Goal: Use online tool/utility: Utilize a website feature to perform a specific function

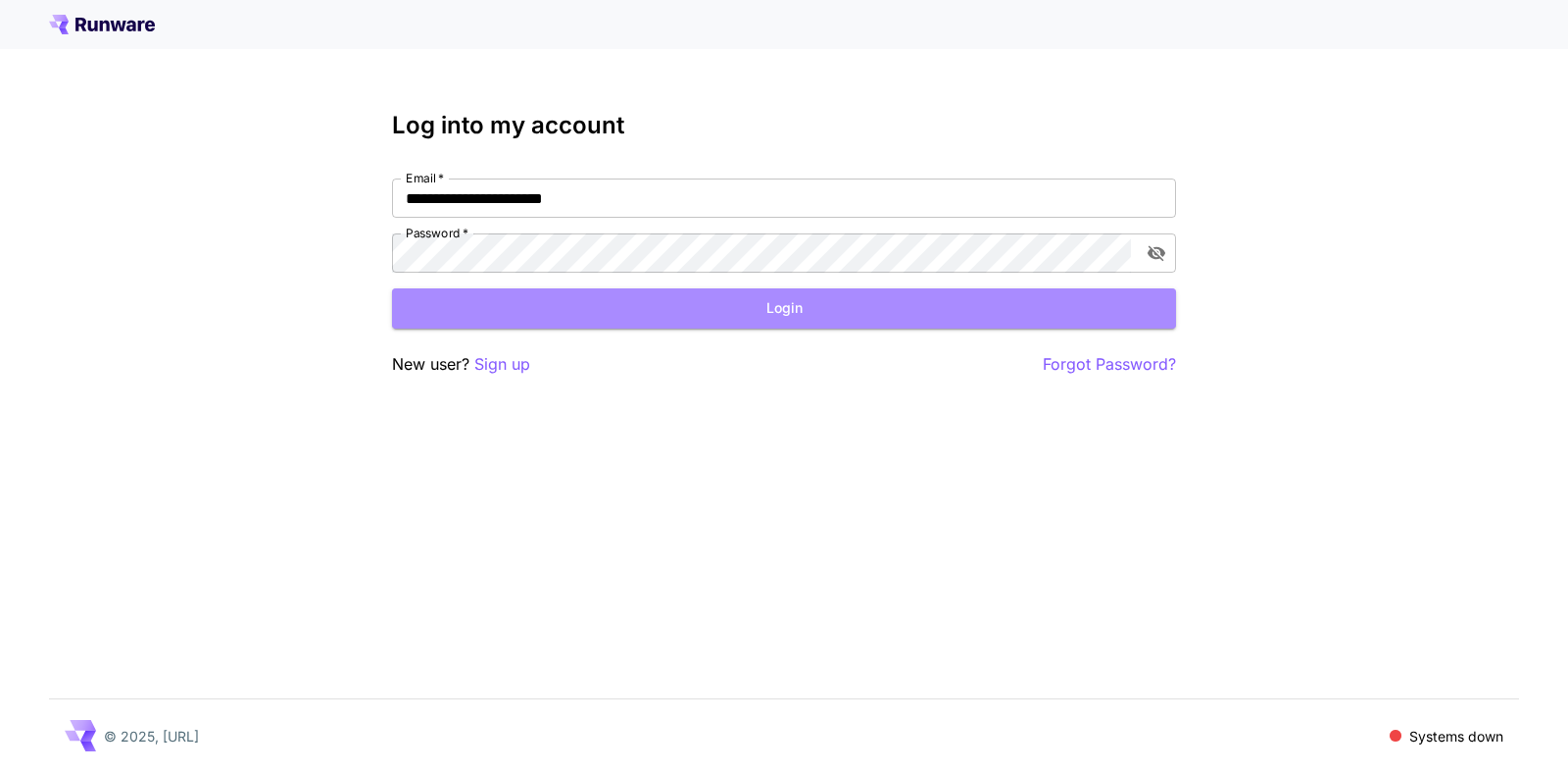
click at [783, 316] on button "Login" at bounding box center [784, 308] width 784 height 40
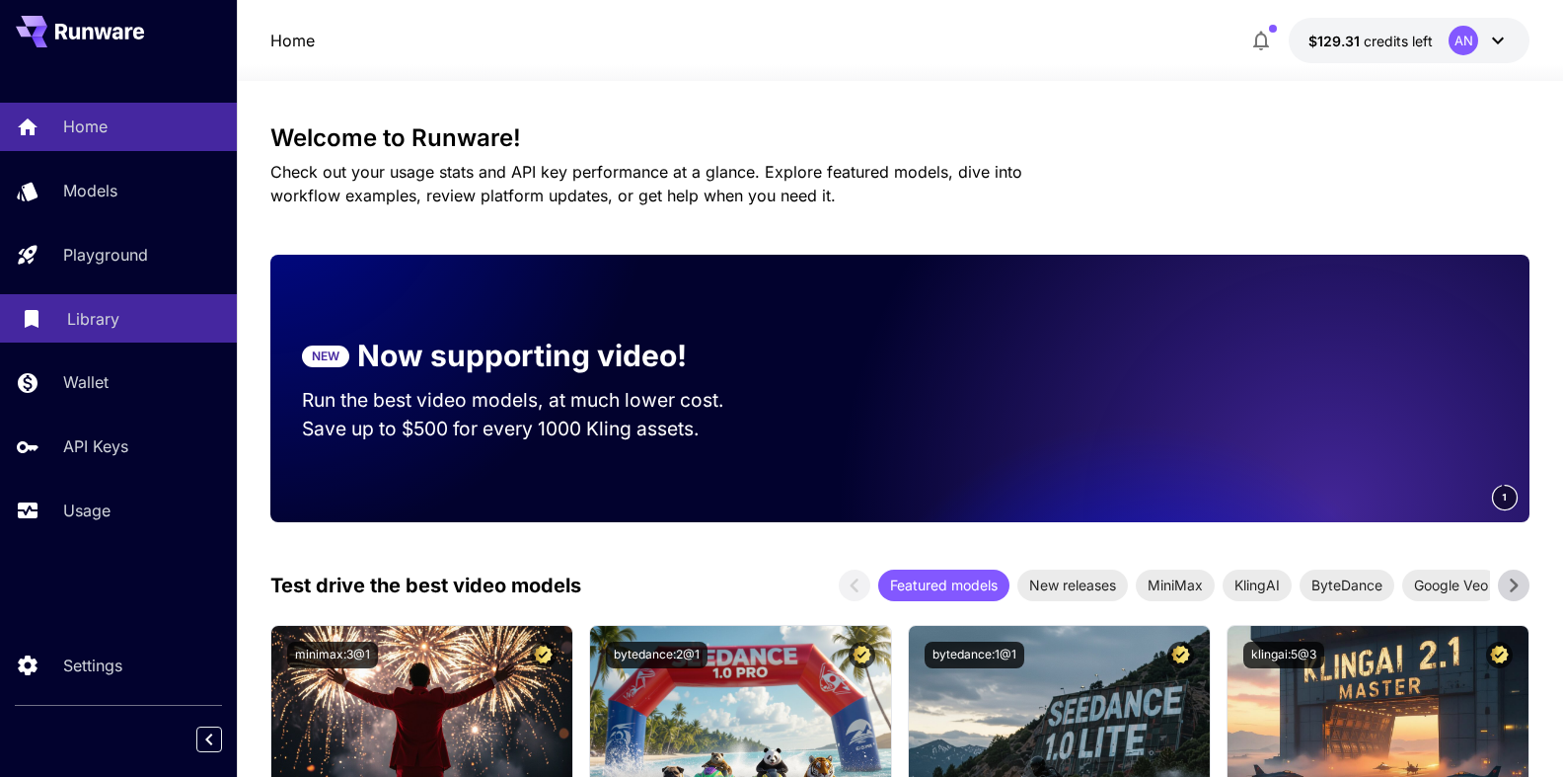
click at [89, 321] on p "Library" at bounding box center [93, 319] width 52 height 24
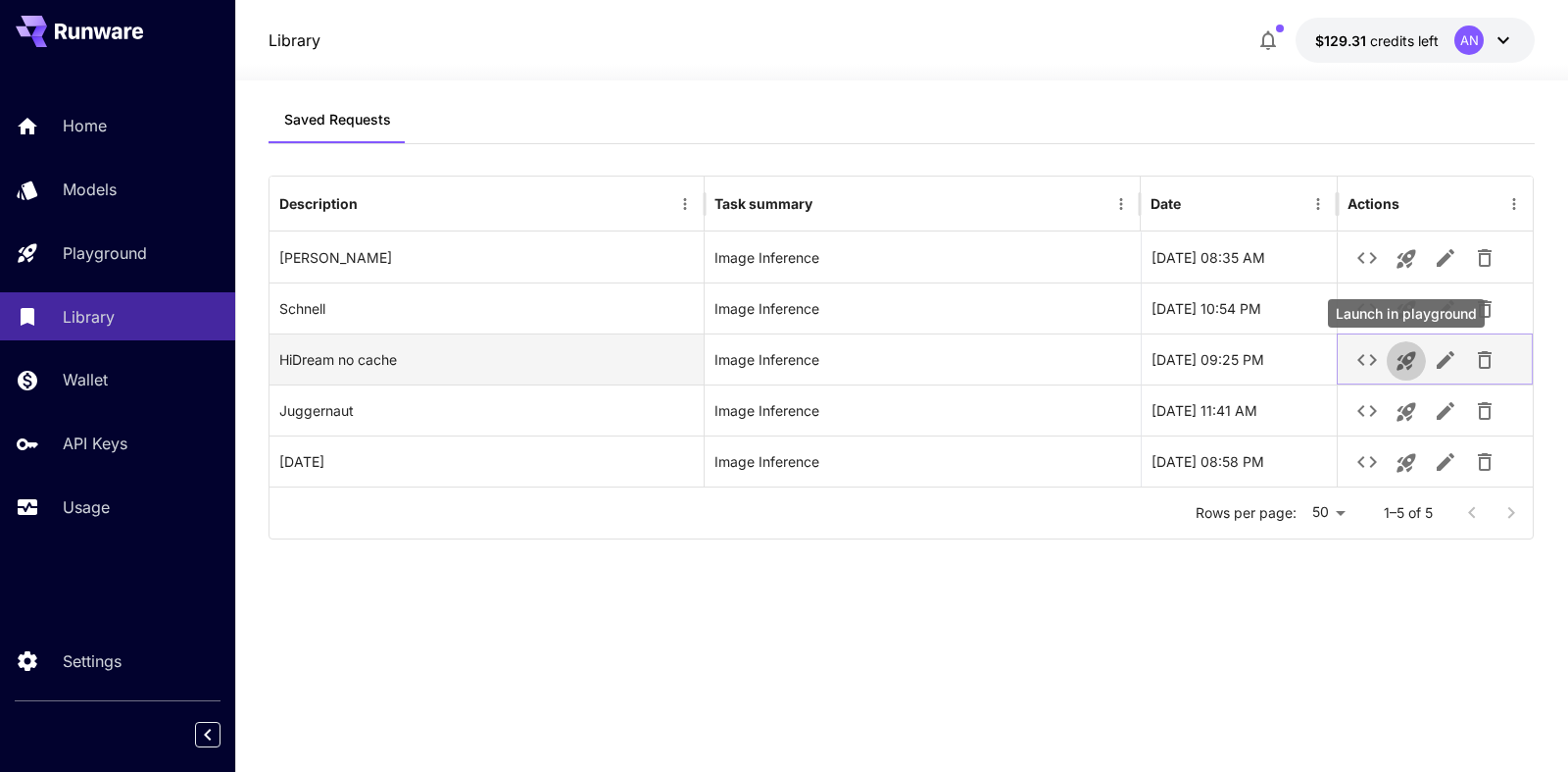
click at [1401, 362] on icon "Launch in playground" at bounding box center [1406, 361] width 24 height 24
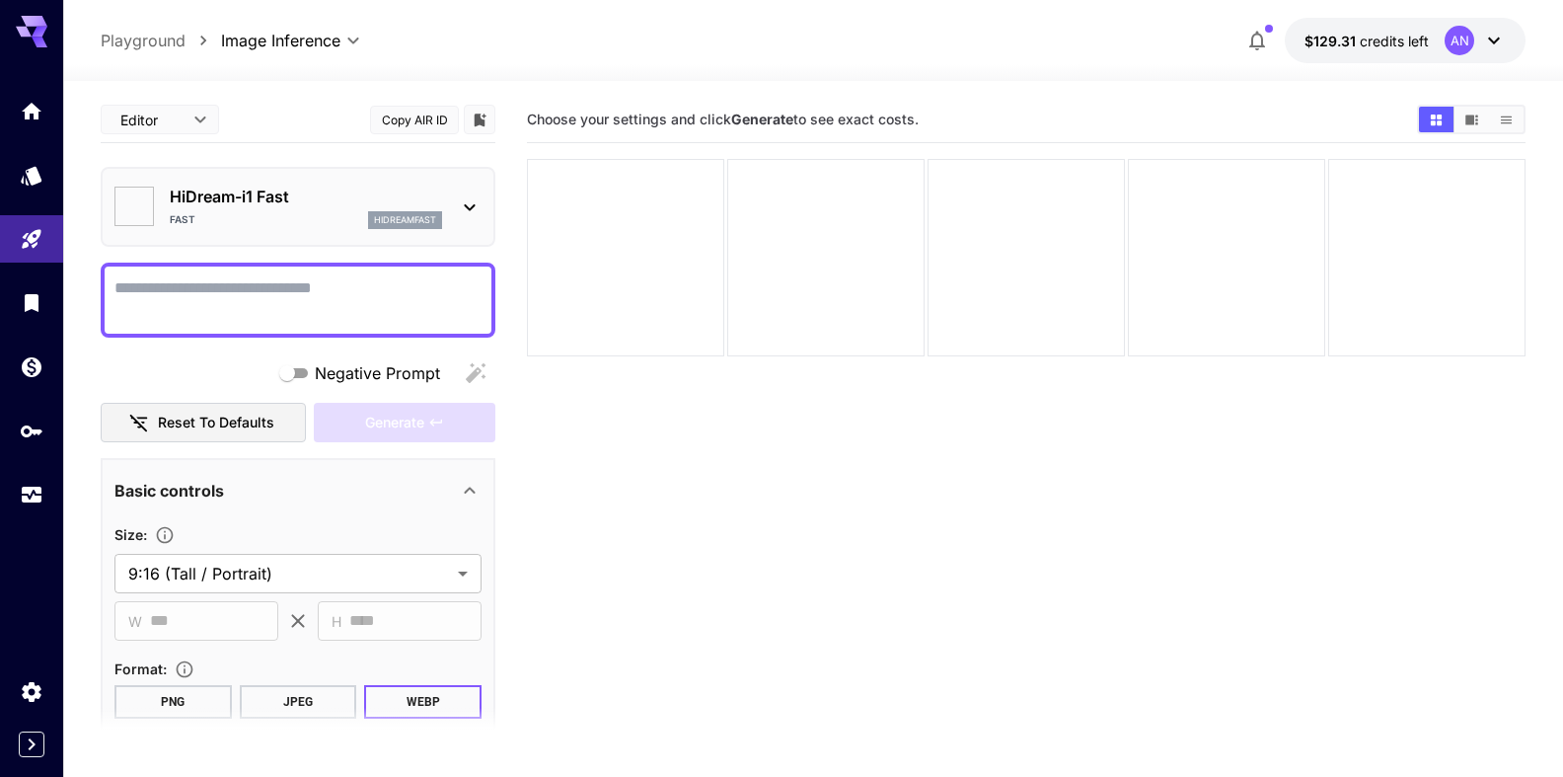
type input "*******"
click at [244, 292] on textarea "Negative Prompt" at bounding box center [297, 299] width 367 height 47
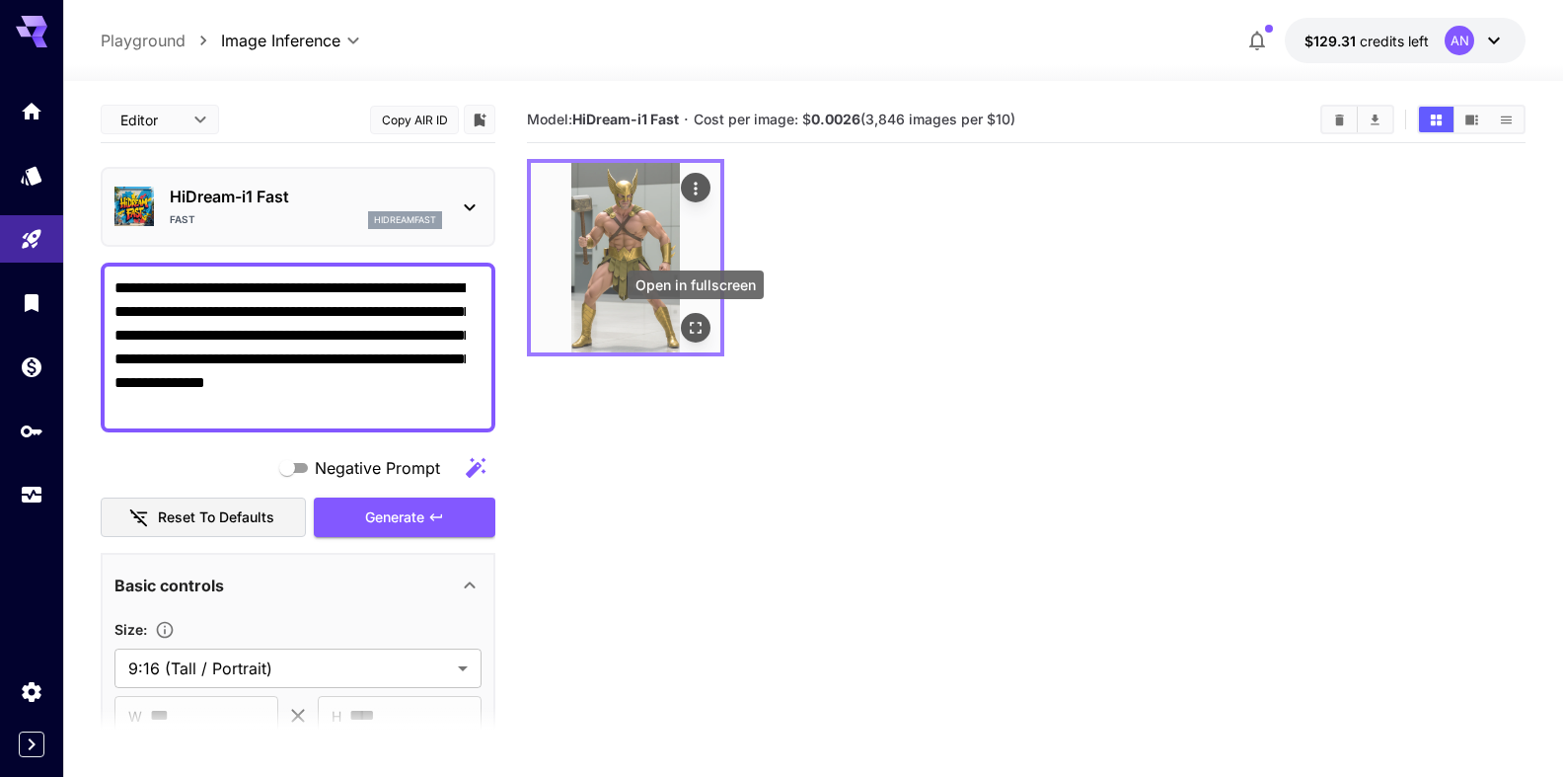
click at [697, 332] on icon "Open in fullscreen" at bounding box center [696, 328] width 20 height 20
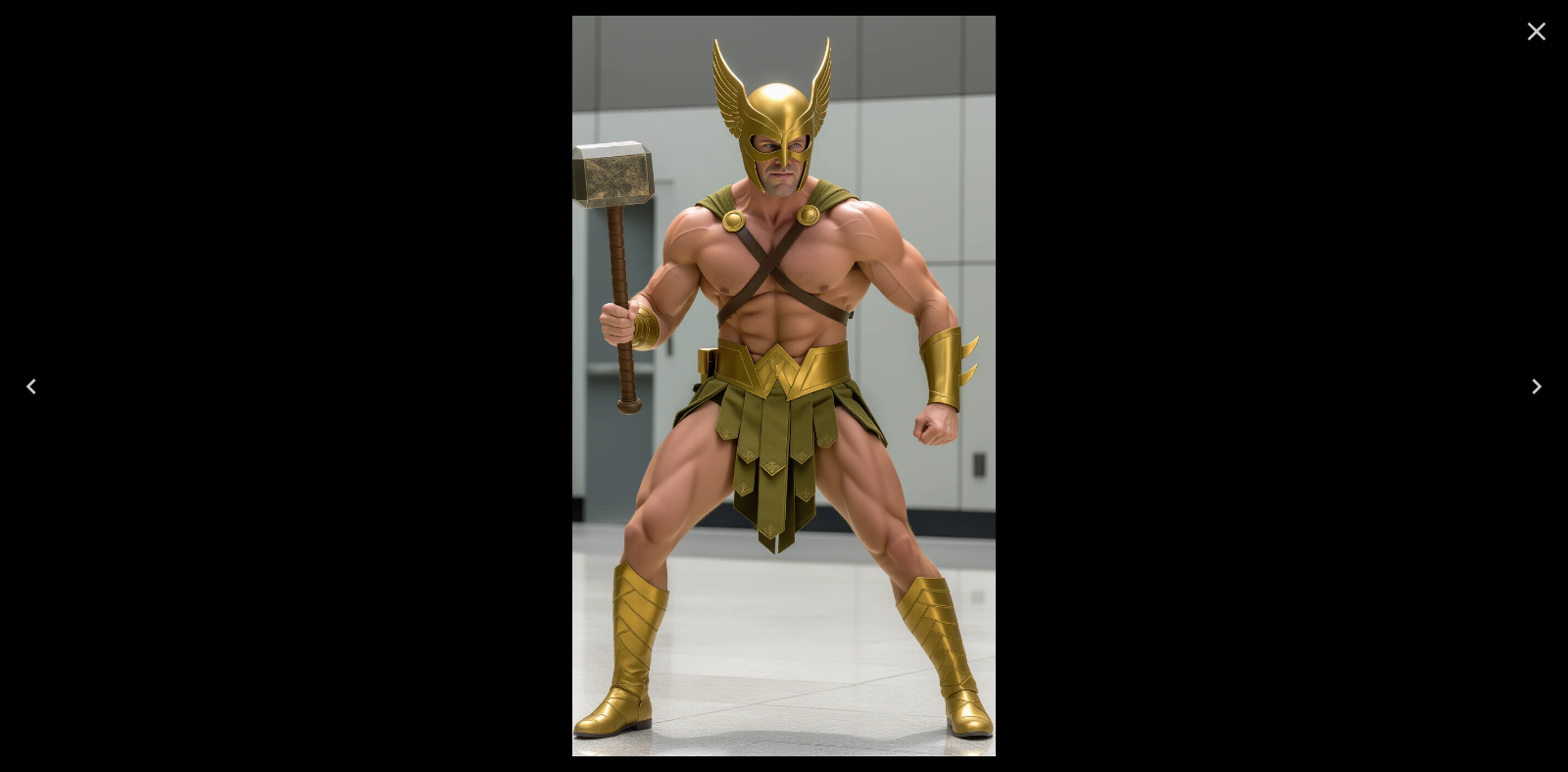
click at [1532, 40] on icon "Close" at bounding box center [1537, 32] width 32 height 32
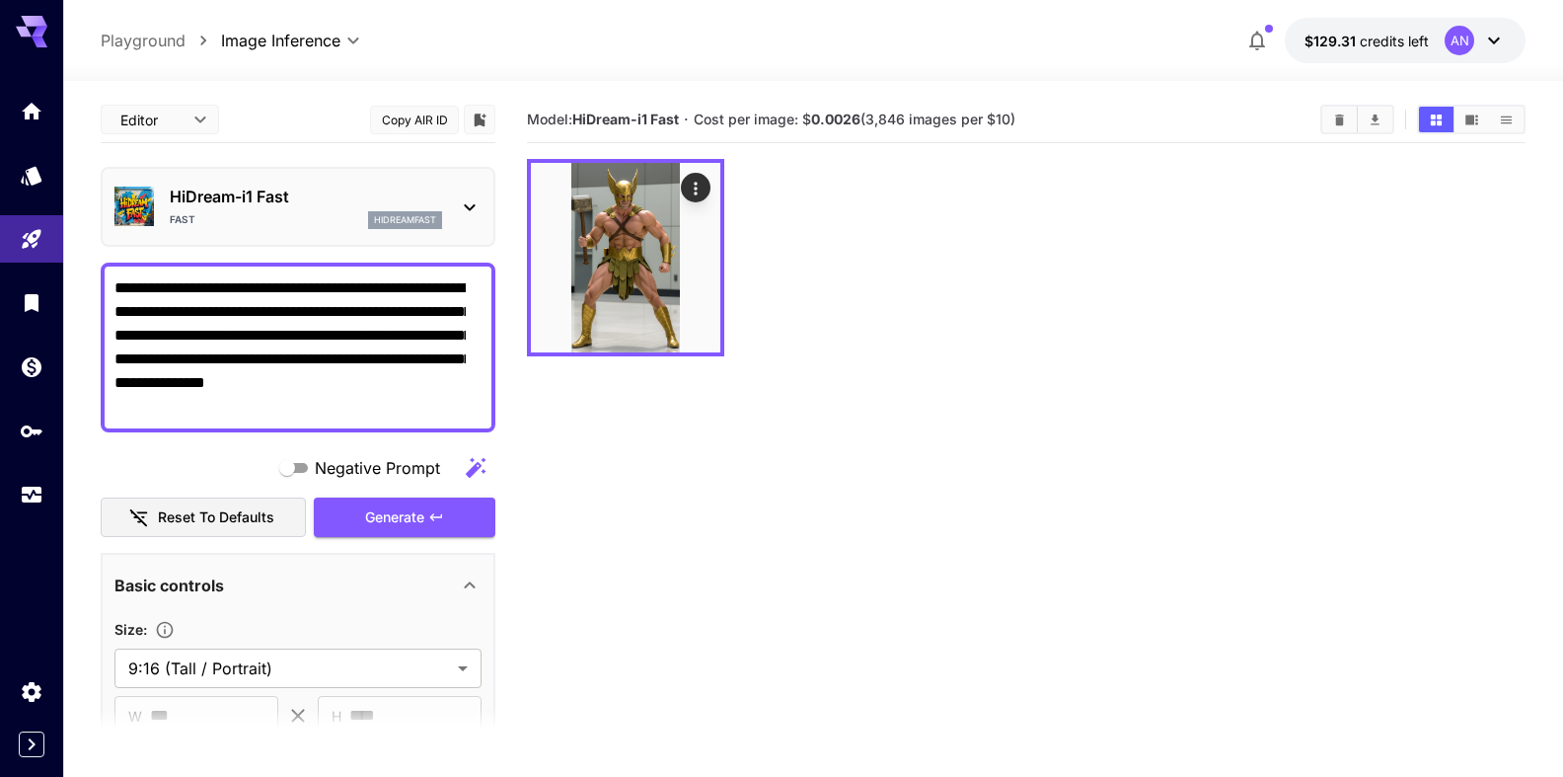
click at [457, 291] on textarea "**********" at bounding box center [289, 347] width 351 height 142
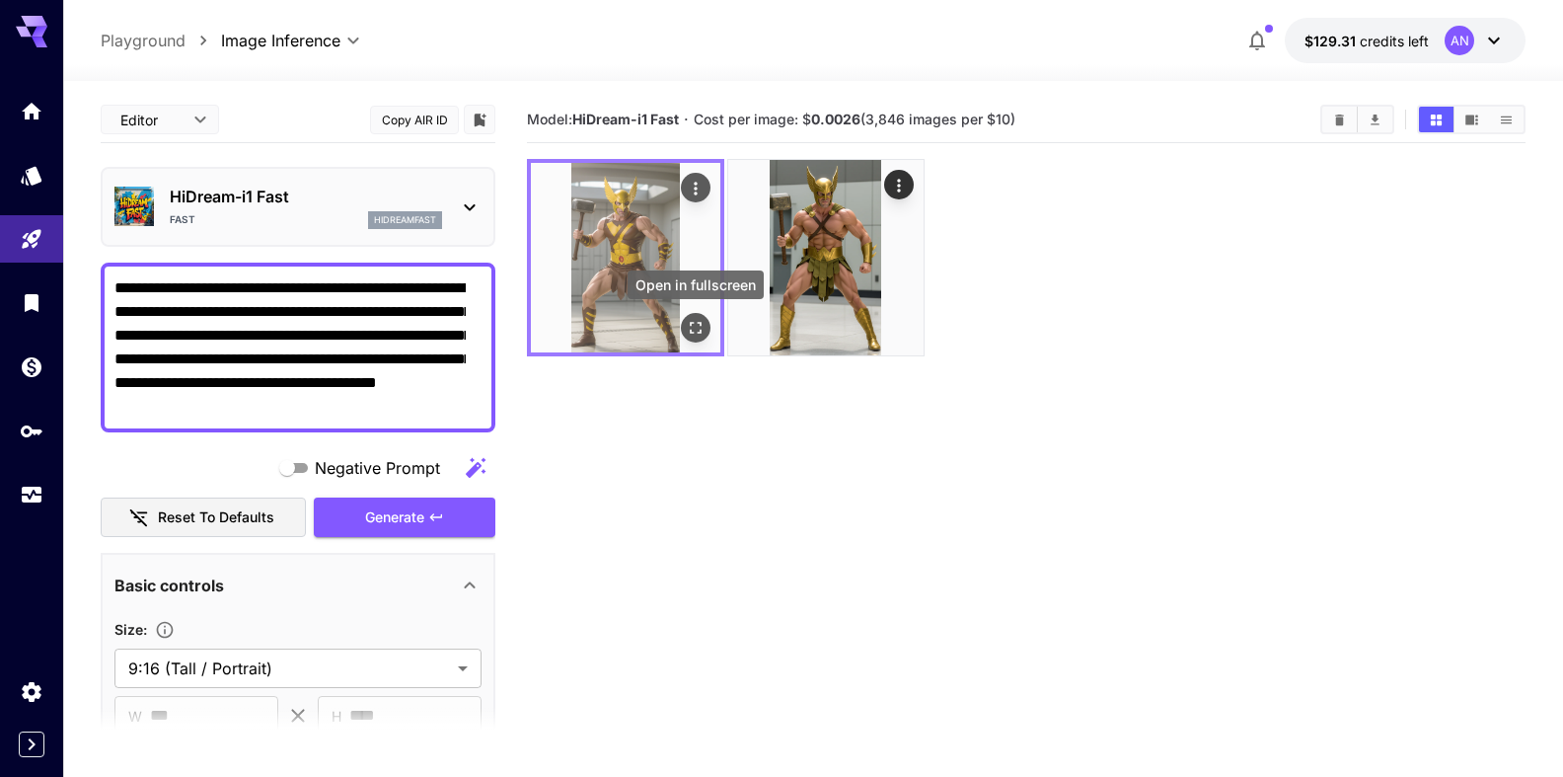
click at [696, 323] on icon "Open in fullscreen" at bounding box center [696, 328] width 20 height 20
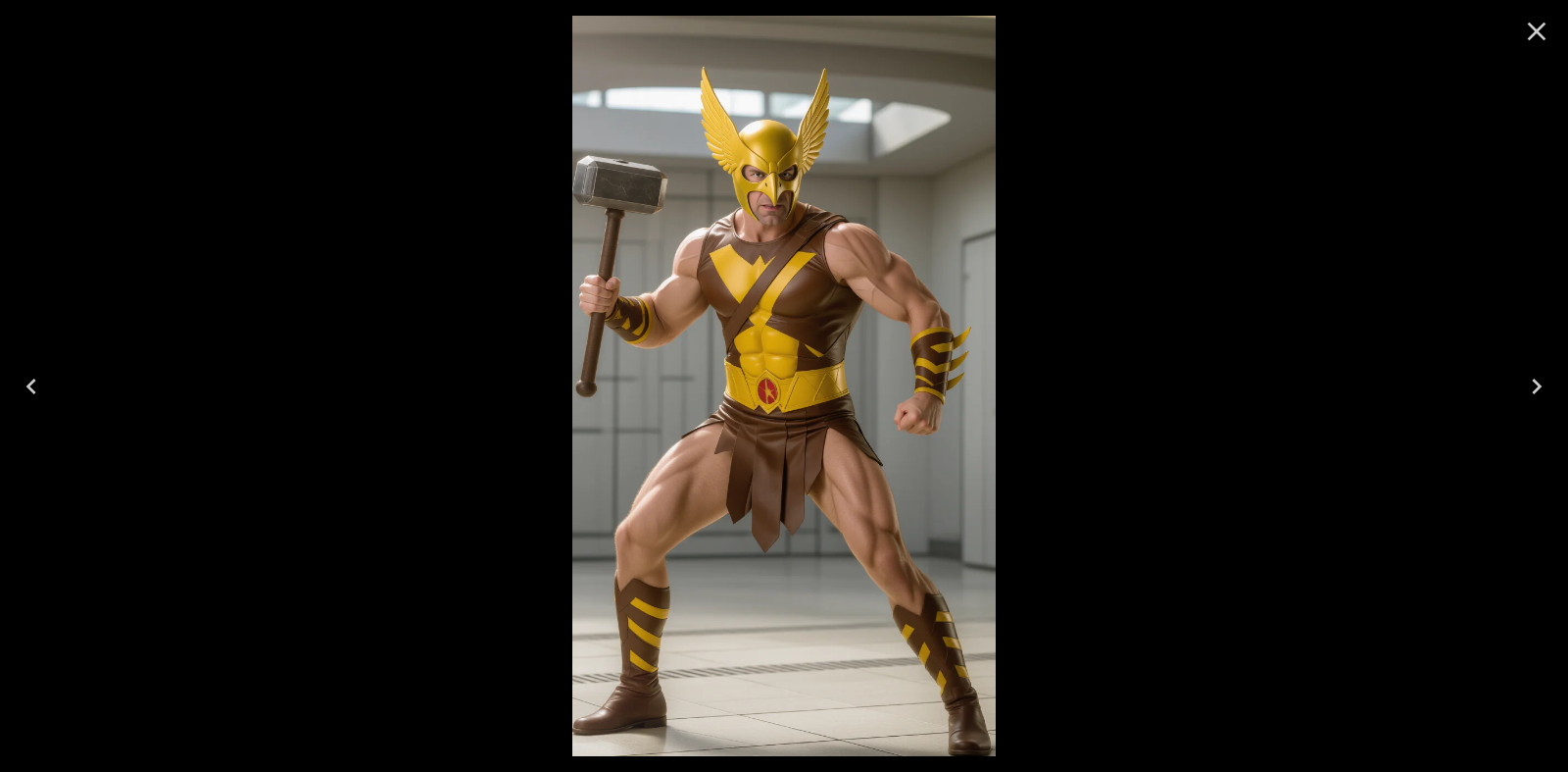
click at [1544, 31] on icon "Close" at bounding box center [1537, 32] width 32 height 32
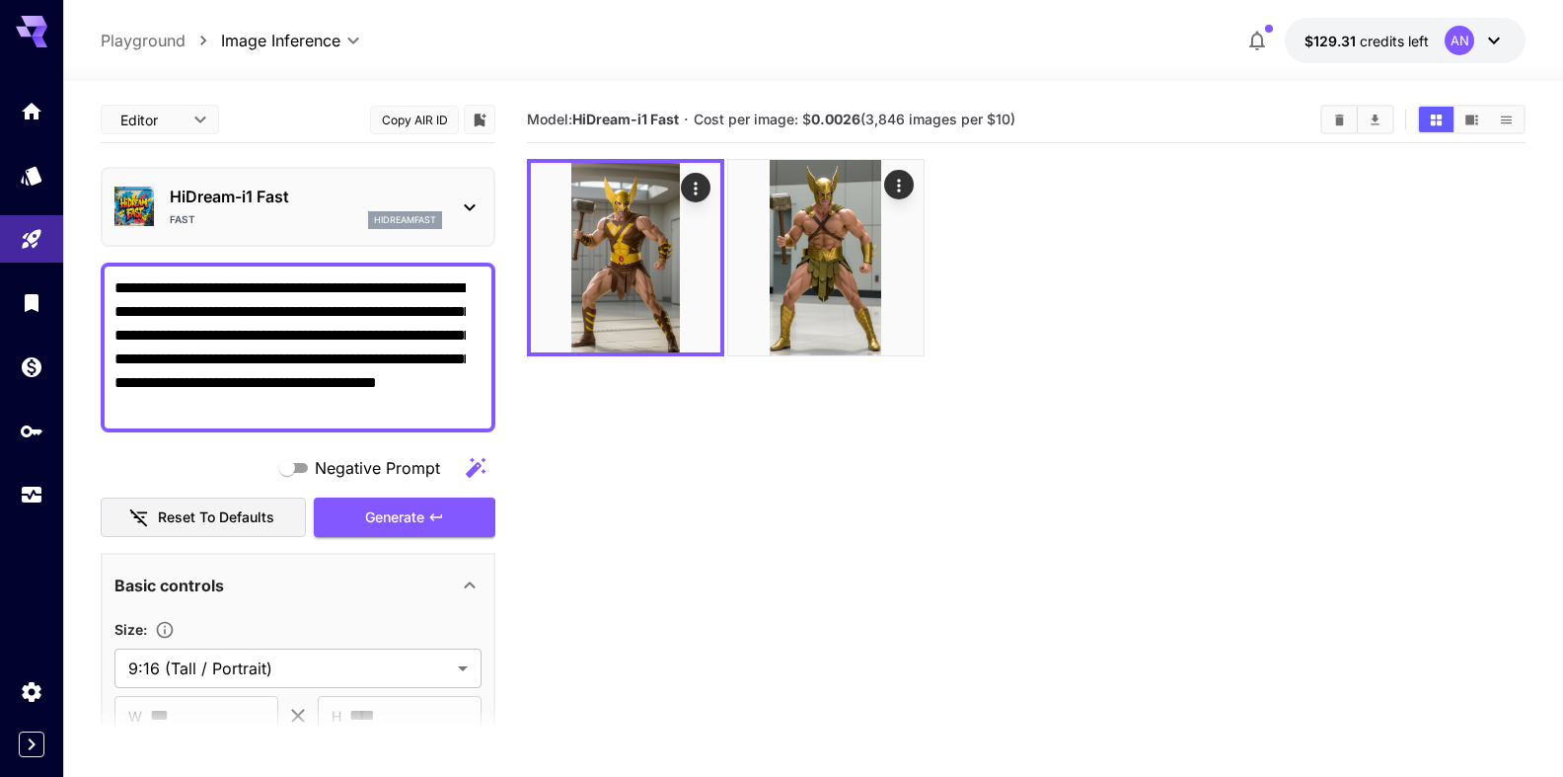
click at [287, 385] on textarea "**********" at bounding box center [289, 347] width 351 height 142
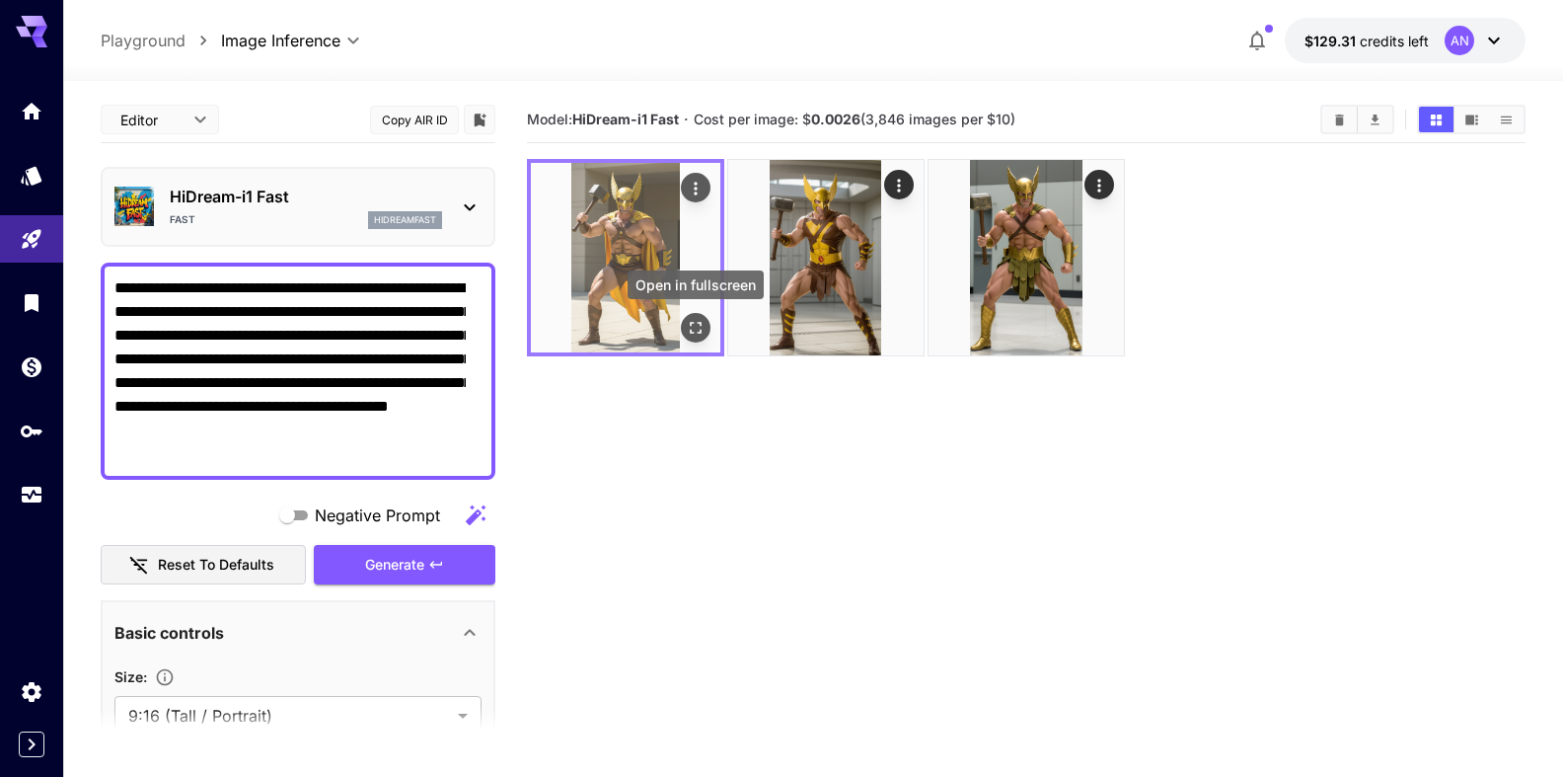
click at [699, 330] on icon "Open in fullscreen" at bounding box center [696, 328] width 20 height 20
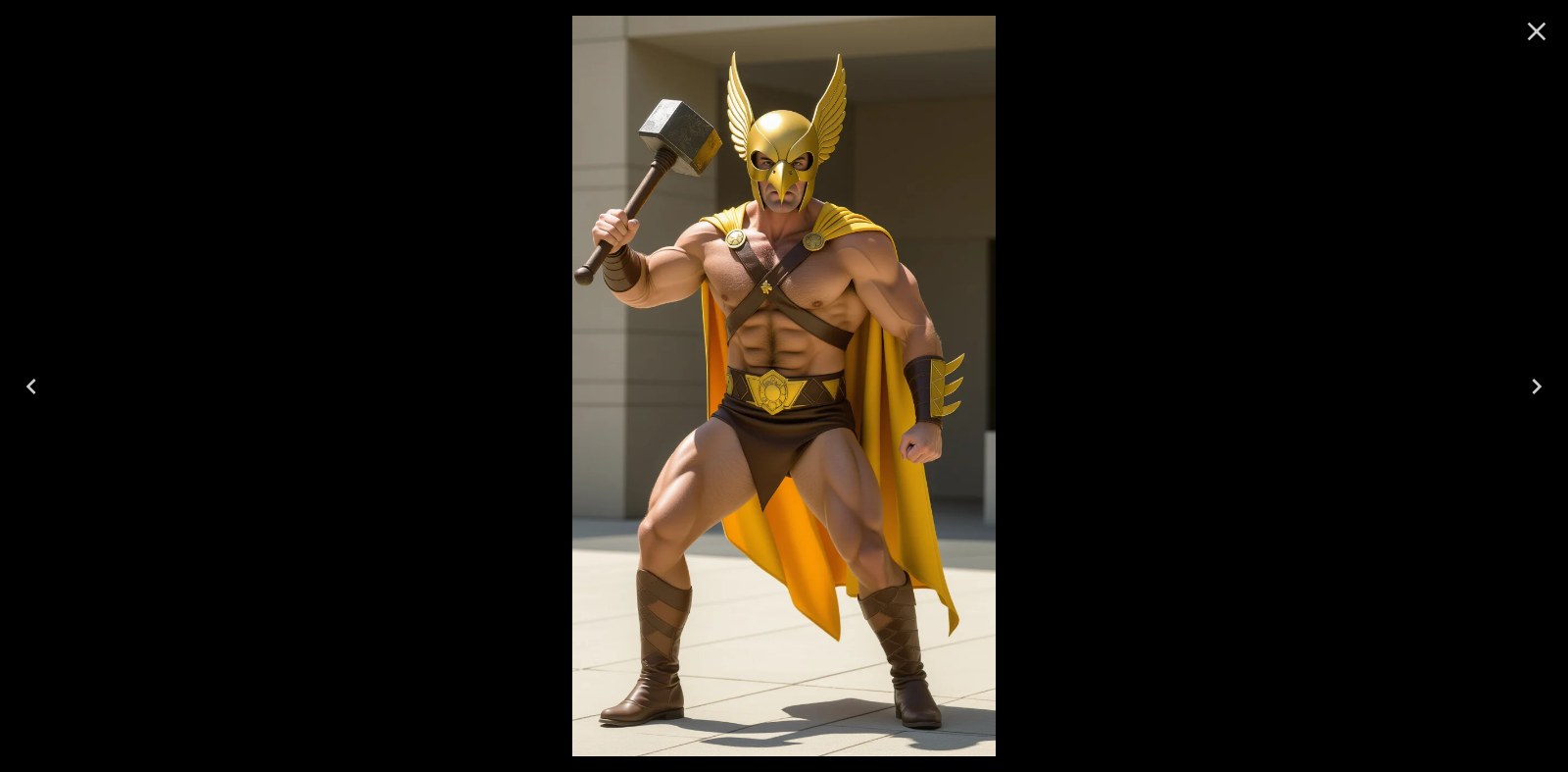
click at [1539, 28] on icon "Close" at bounding box center [1537, 32] width 32 height 32
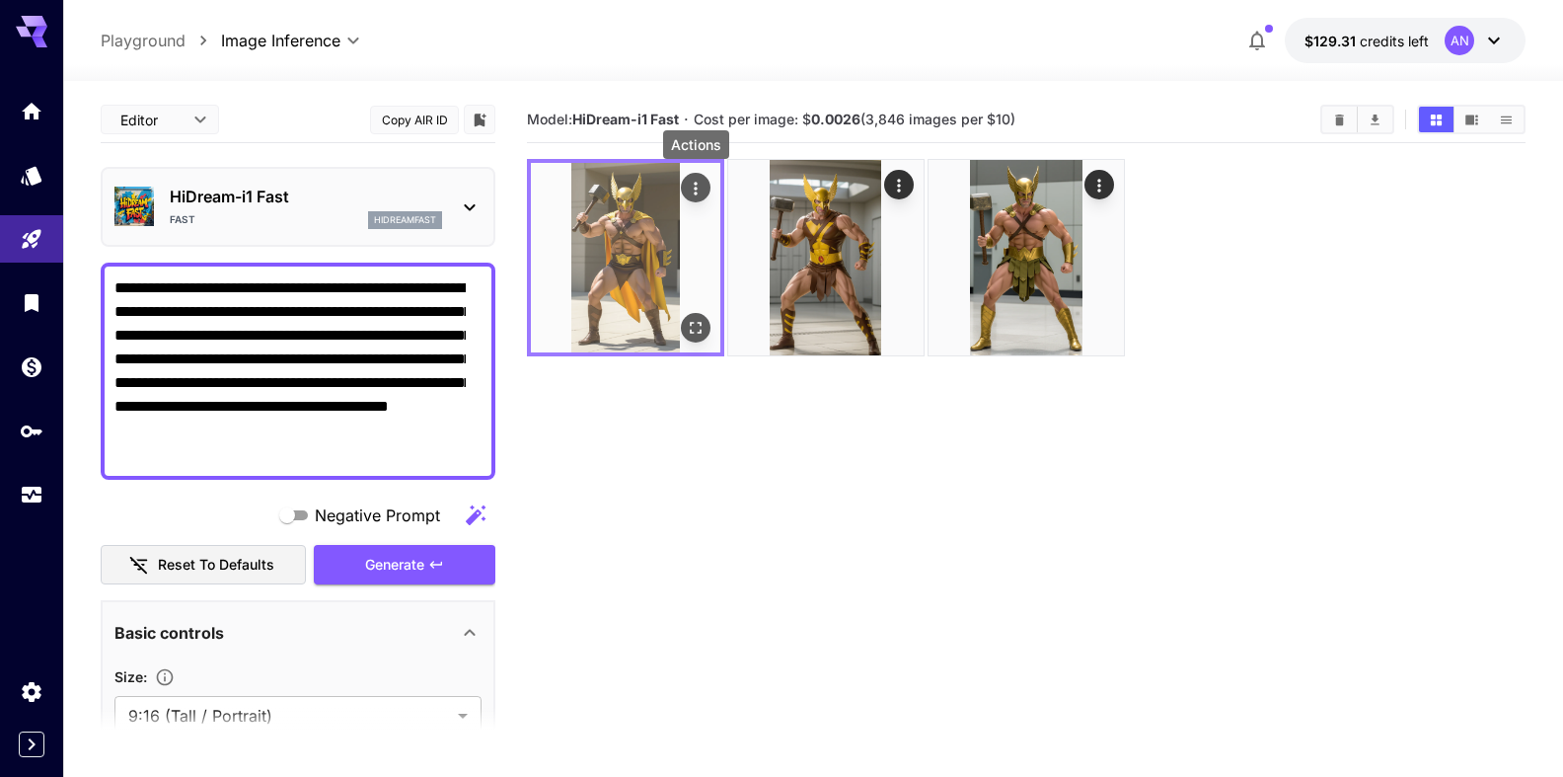
click at [705, 196] on icon "Actions" at bounding box center [696, 189] width 20 height 20
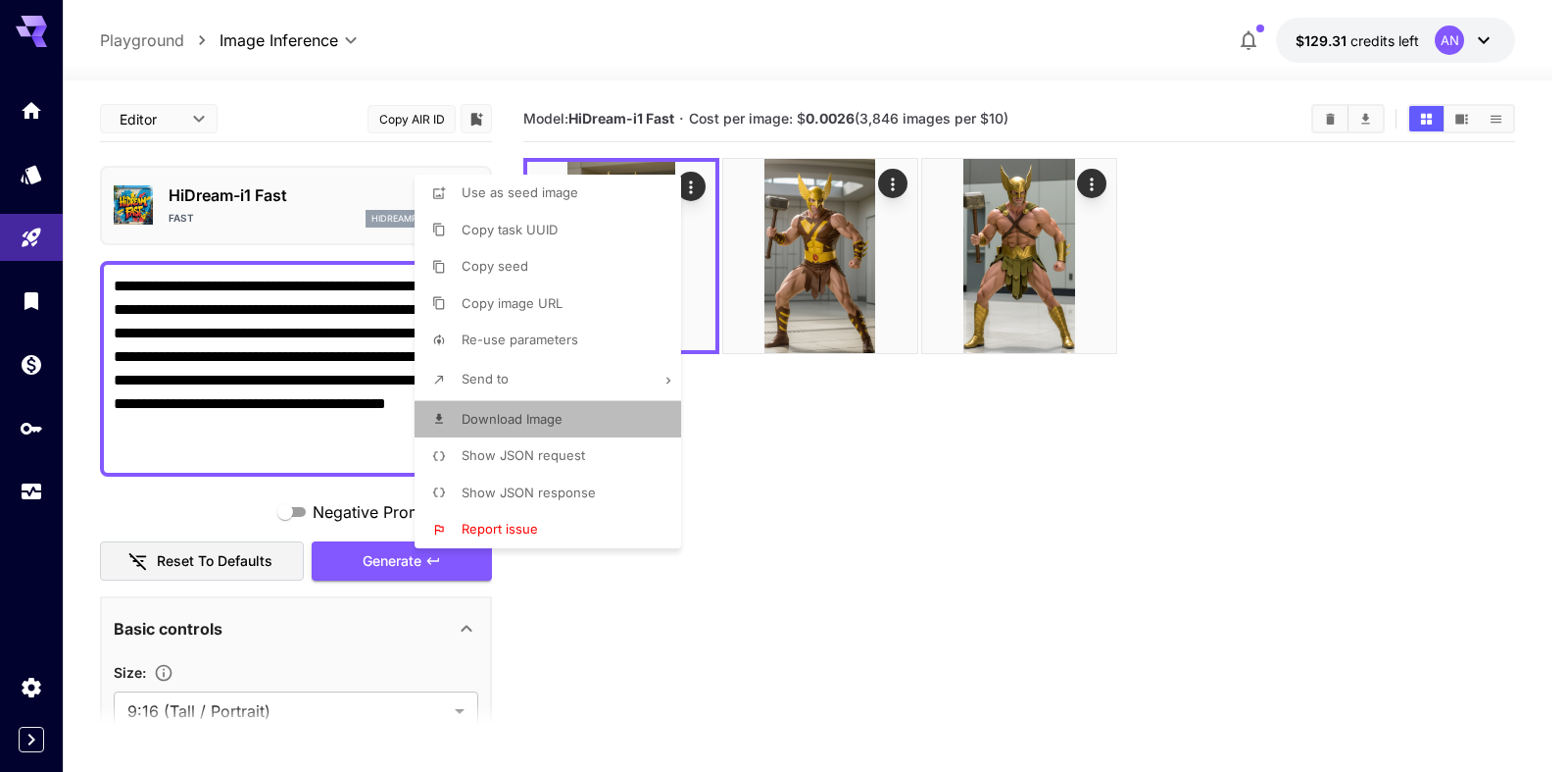
click at [527, 415] on span "Download Image" at bounding box center [512, 419] width 101 height 16
click at [301, 362] on div at bounding box center [784, 386] width 1568 height 772
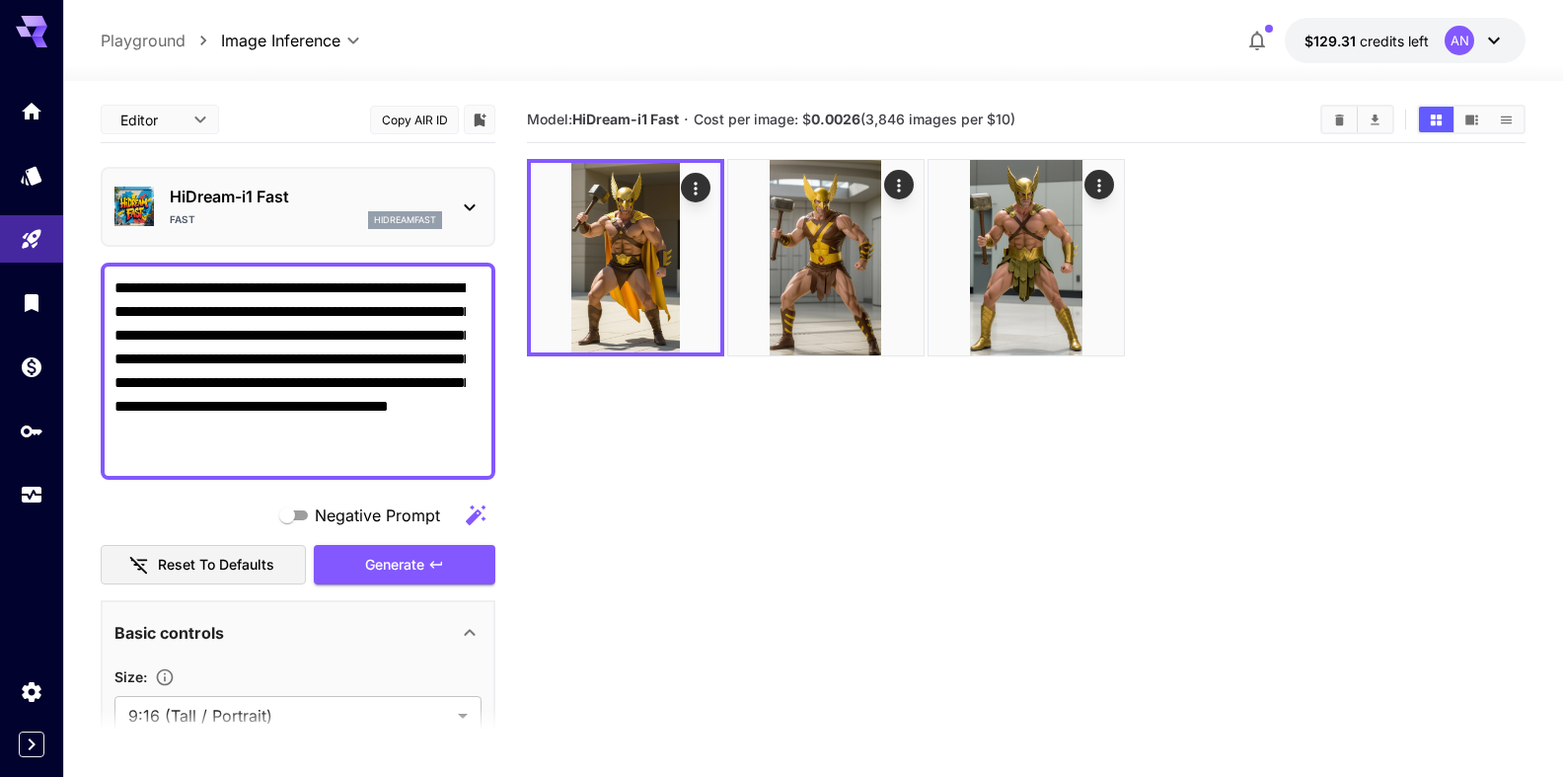
click at [333, 337] on textarea "**********" at bounding box center [289, 371] width 351 height 190
click at [393, 560] on span "Generate" at bounding box center [394, 565] width 59 height 25
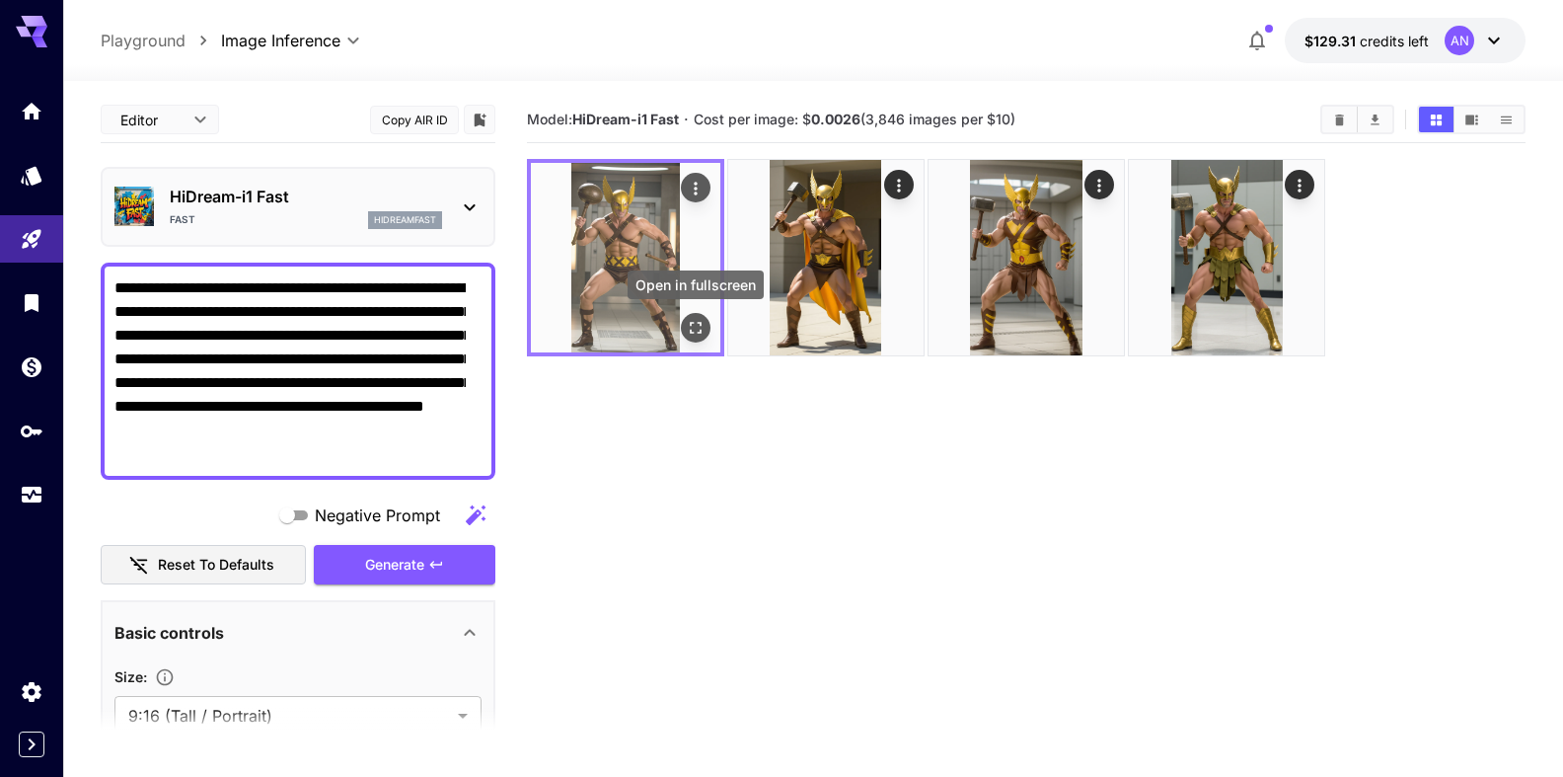
click at [695, 332] on icon "Open in fullscreen" at bounding box center [696, 328] width 20 height 20
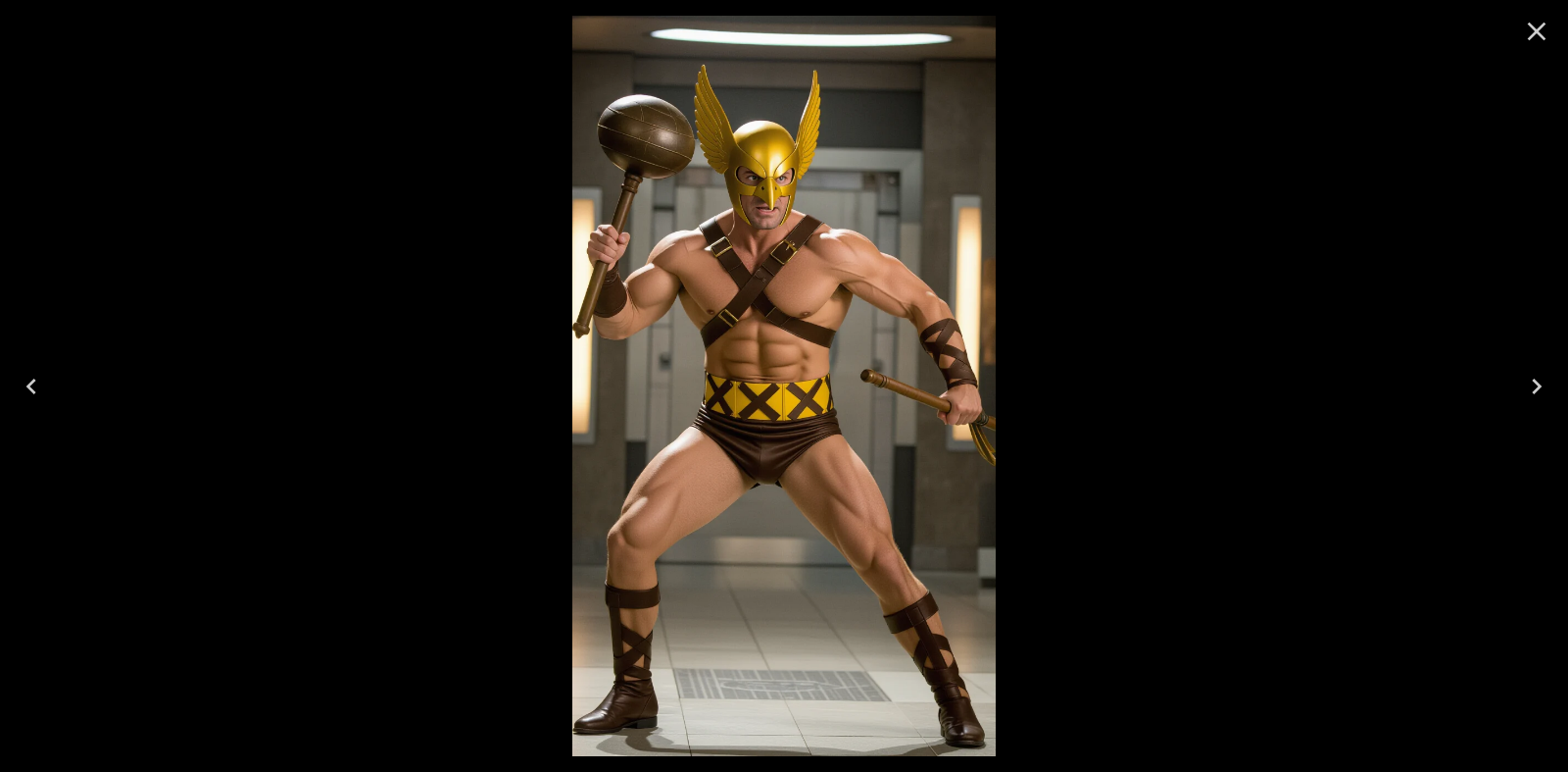
click at [1522, 35] on icon "Close" at bounding box center [1537, 32] width 32 height 32
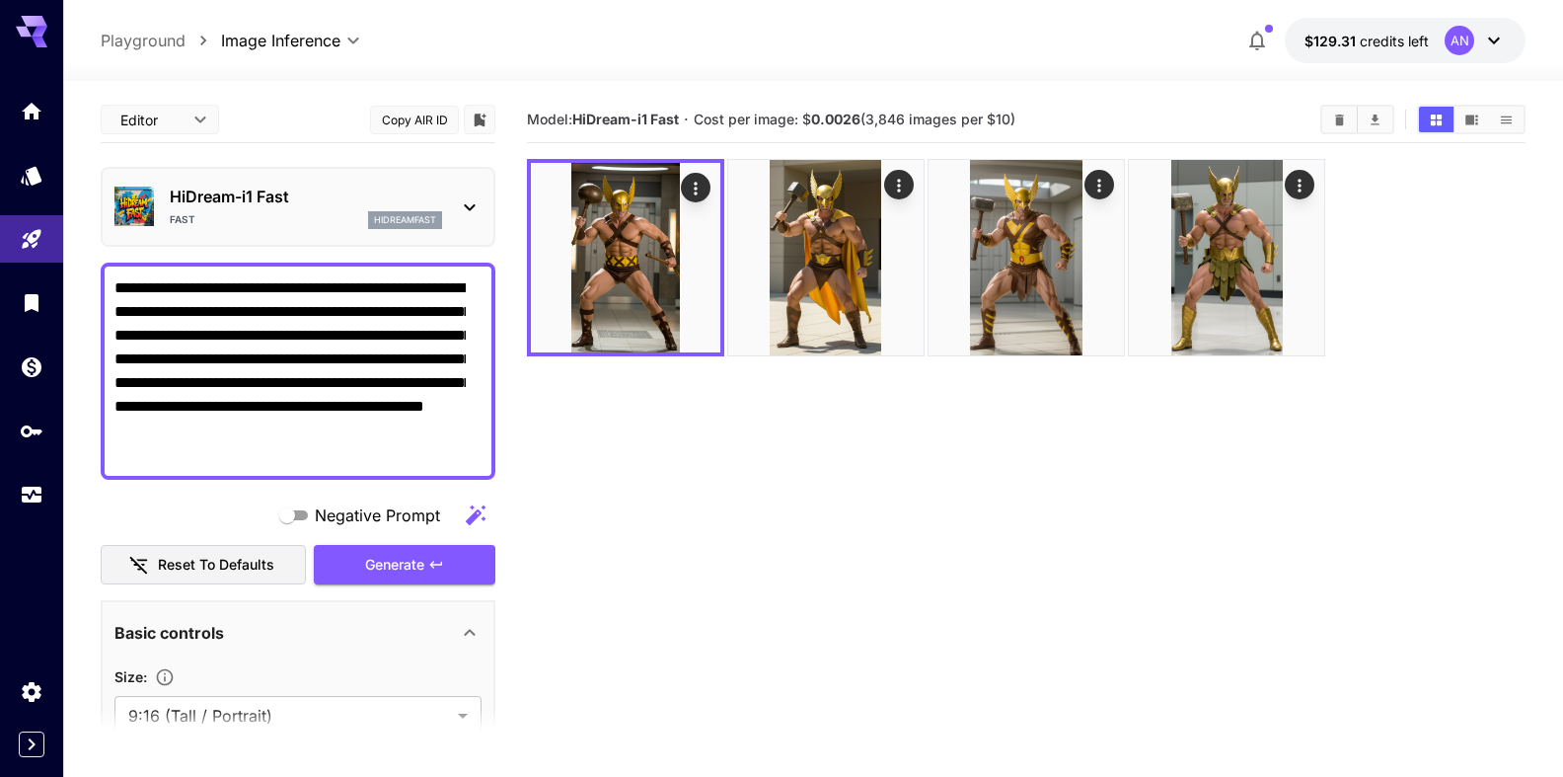
click at [283, 452] on textarea "**********" at bounding box center [289, 371] width 351 height 190
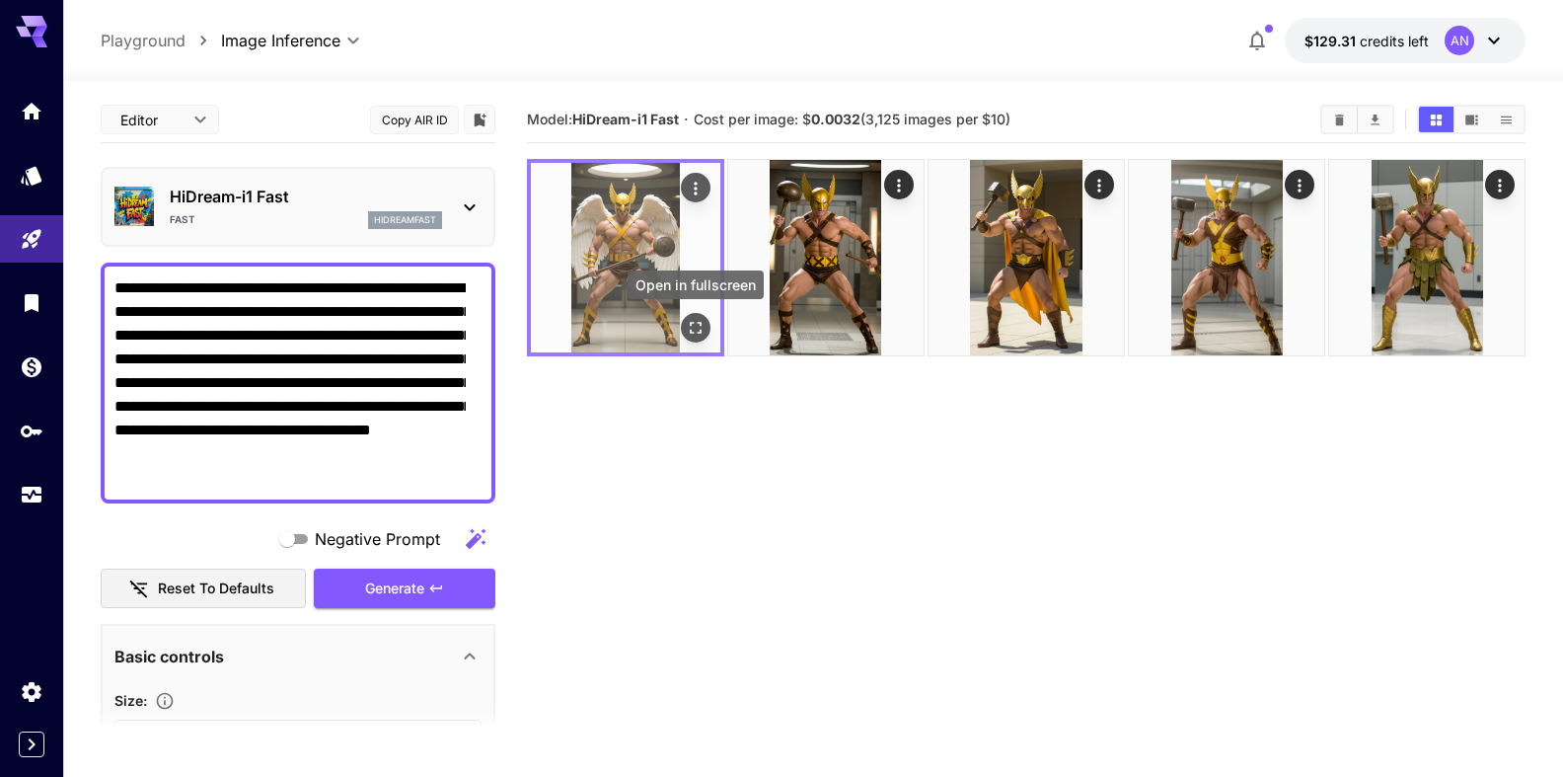
click at [692, 336] on icon "Open in fullscreen" at bounding box center [696, 328] width 20 height 20
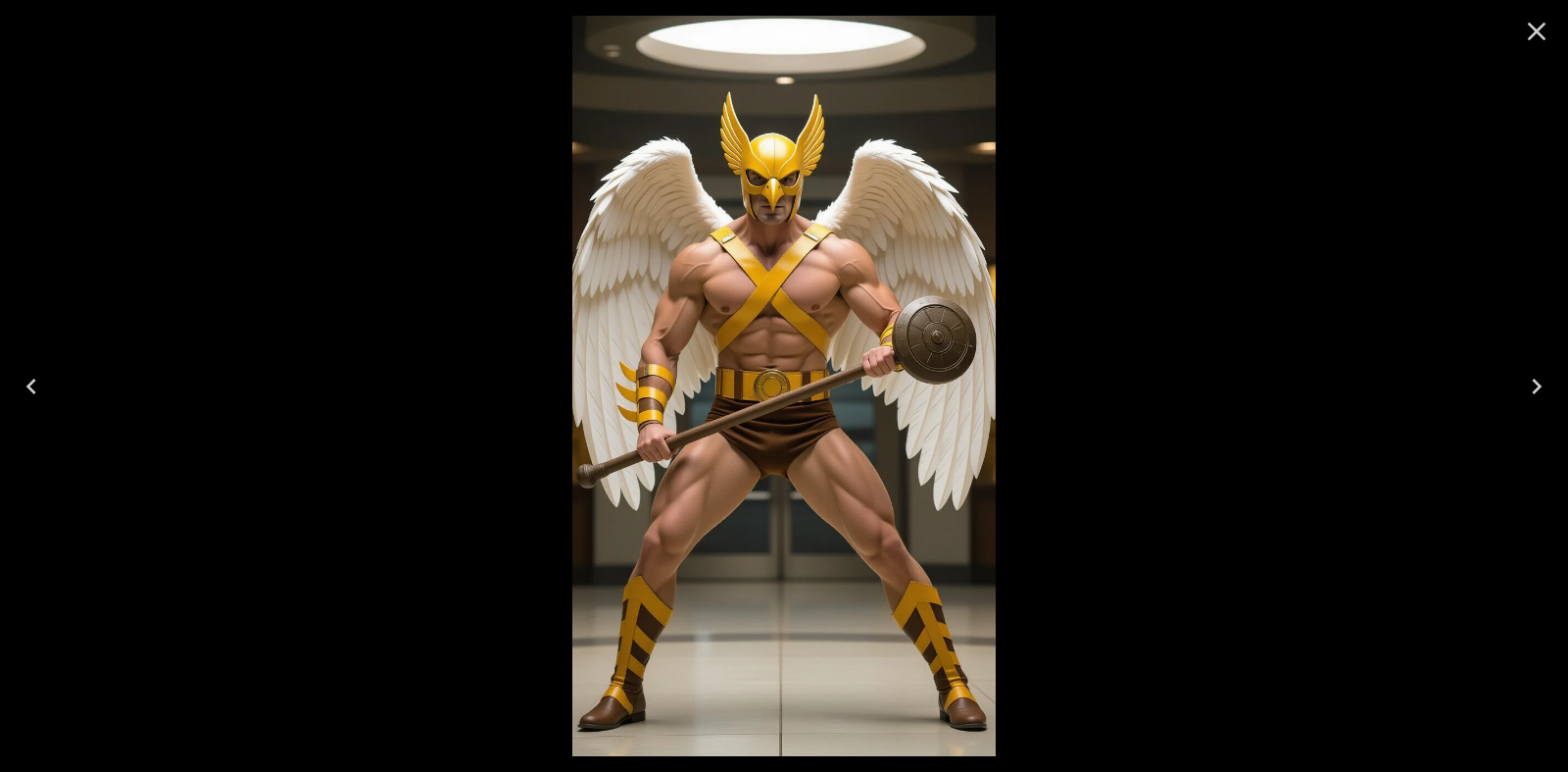
click at [1542, 19] on icon "Close" at bounding box center [1537, 32] width 32 height 32
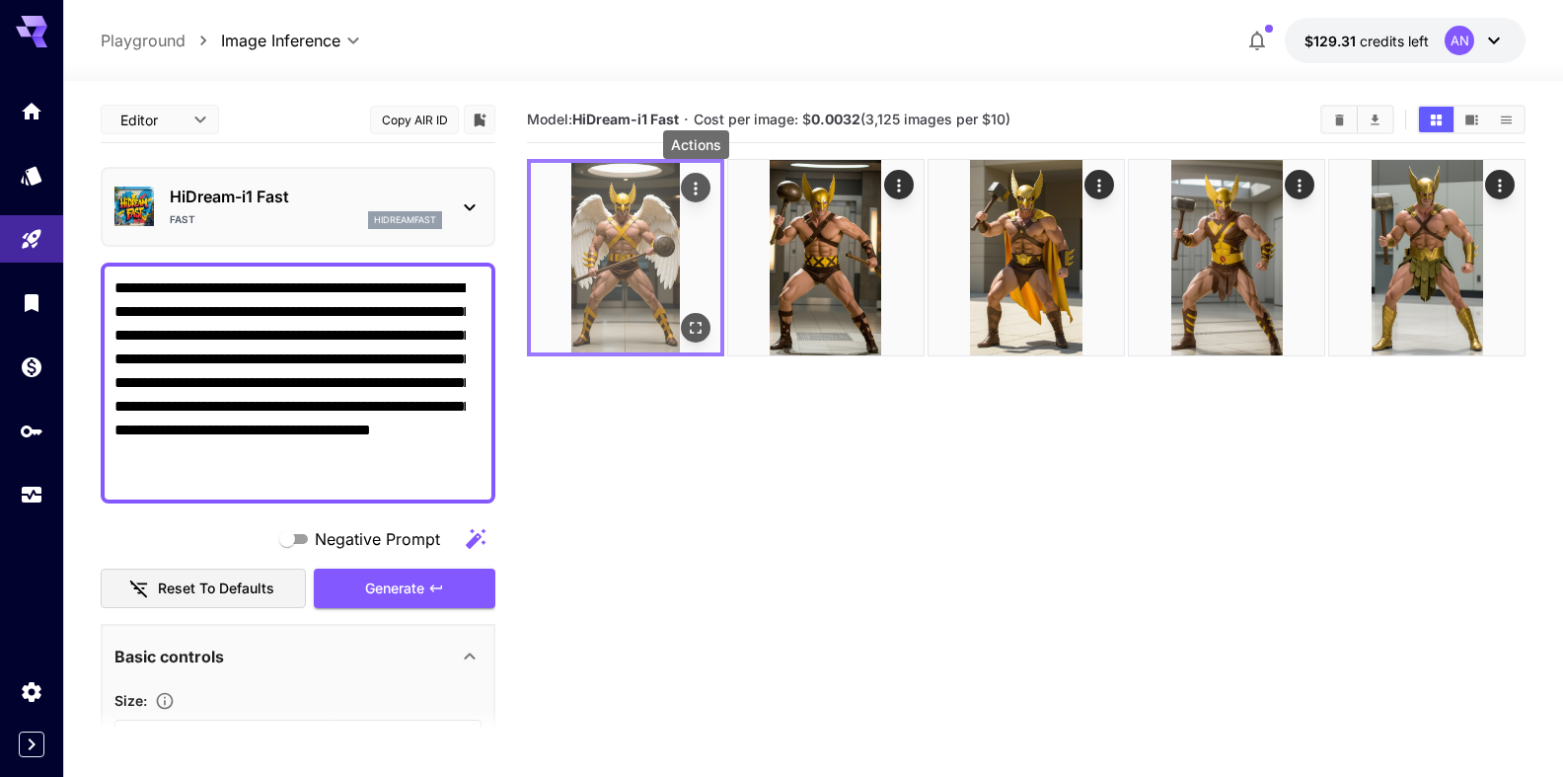
click at [699, 199] on button "Actions" at bounding box center [696, 188] width 30 height 30
click at [700, 177] on div "Actions" at bounding box center [696, 188] width 20 height 24
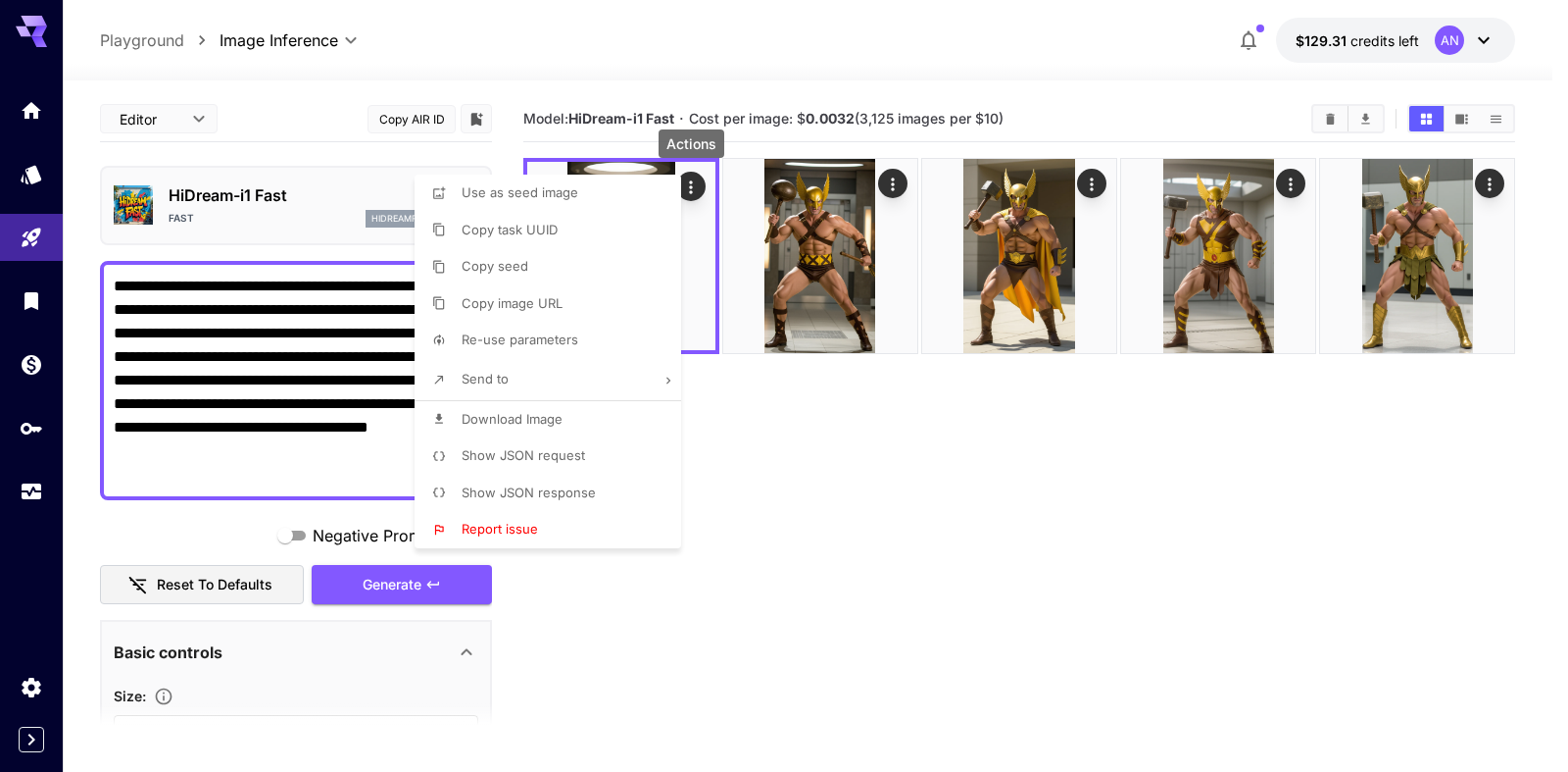
click at [512, 415] on span "Download Image" at bounding box center [512, 419] width 101 height 16
click at [767, 435] on div at bounding box center [784, 386] width 1568 height 772
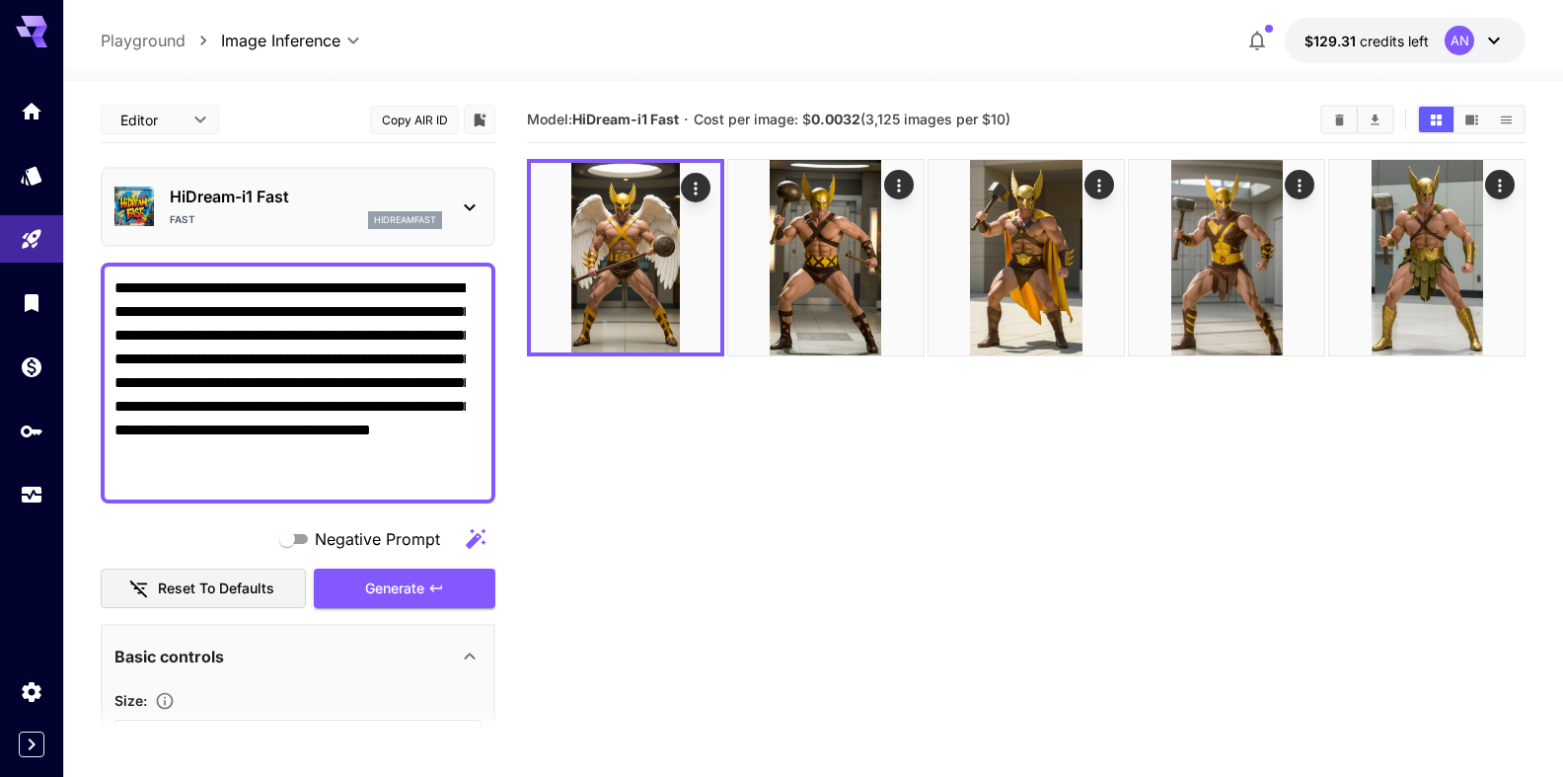
drag, startPoint x: 172, startPoint y: 383, endPoint x: 300, endPoint y: 386, distance: 128.3
click at [300, 386] on textarea "**********" at bounding box center [289, 382] width 351 height 213
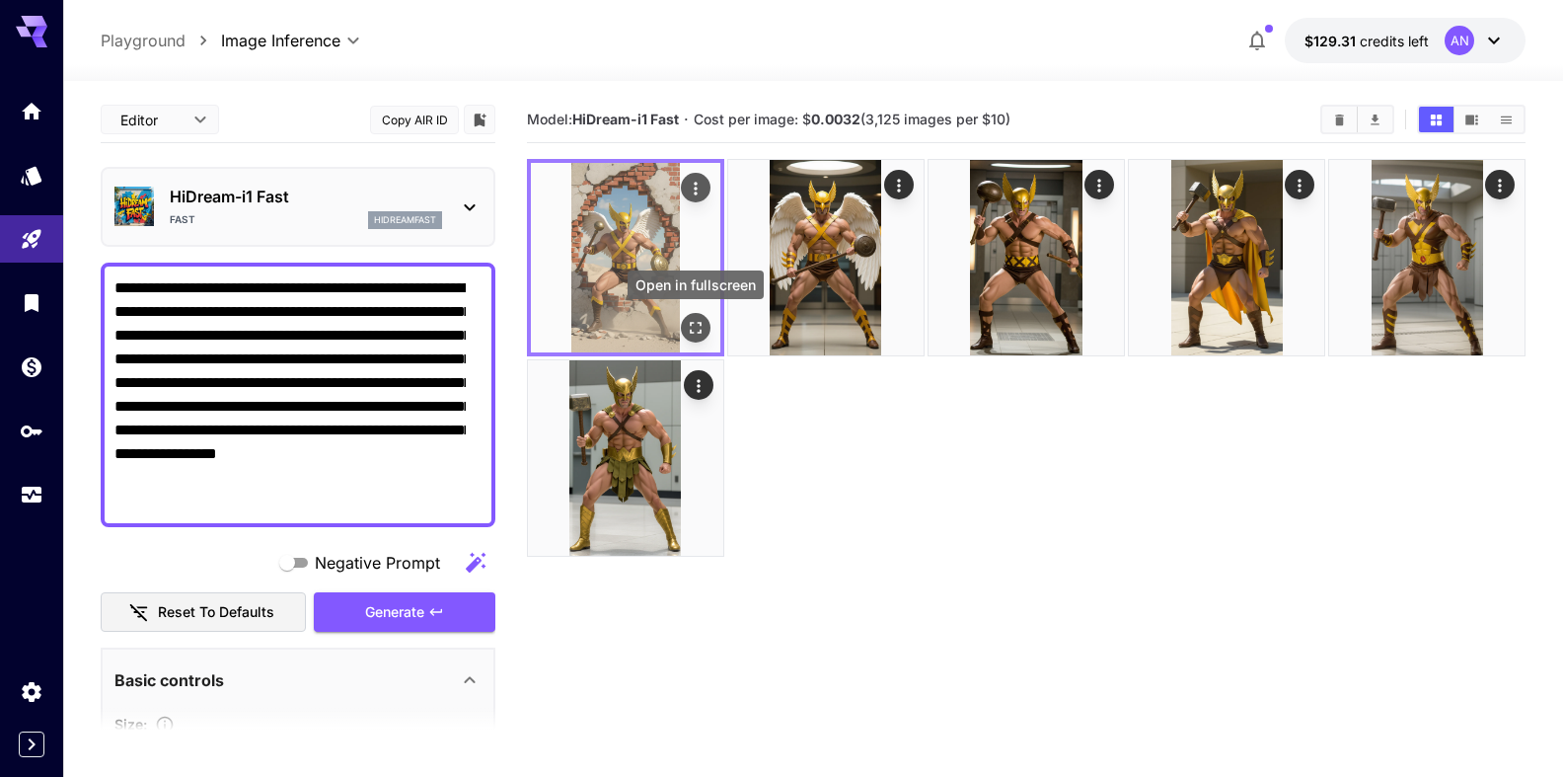
click at [701, 328] on icon "Open in fullscreen" at bounding box center [696, 328] width 20 height 20
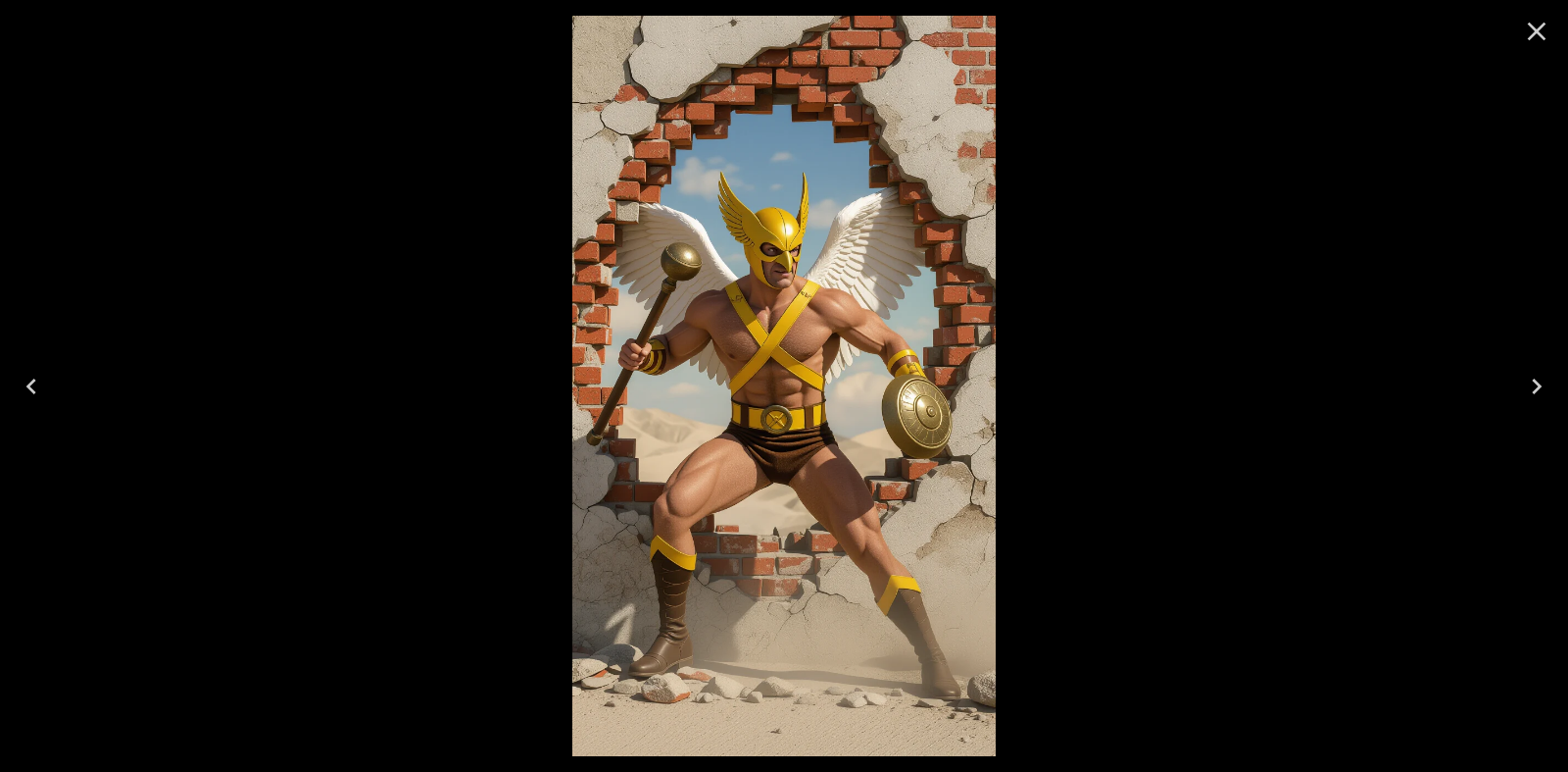
click at [1531, 47] on button "Close" at bounding box center [1536, 31] width 47 height 47
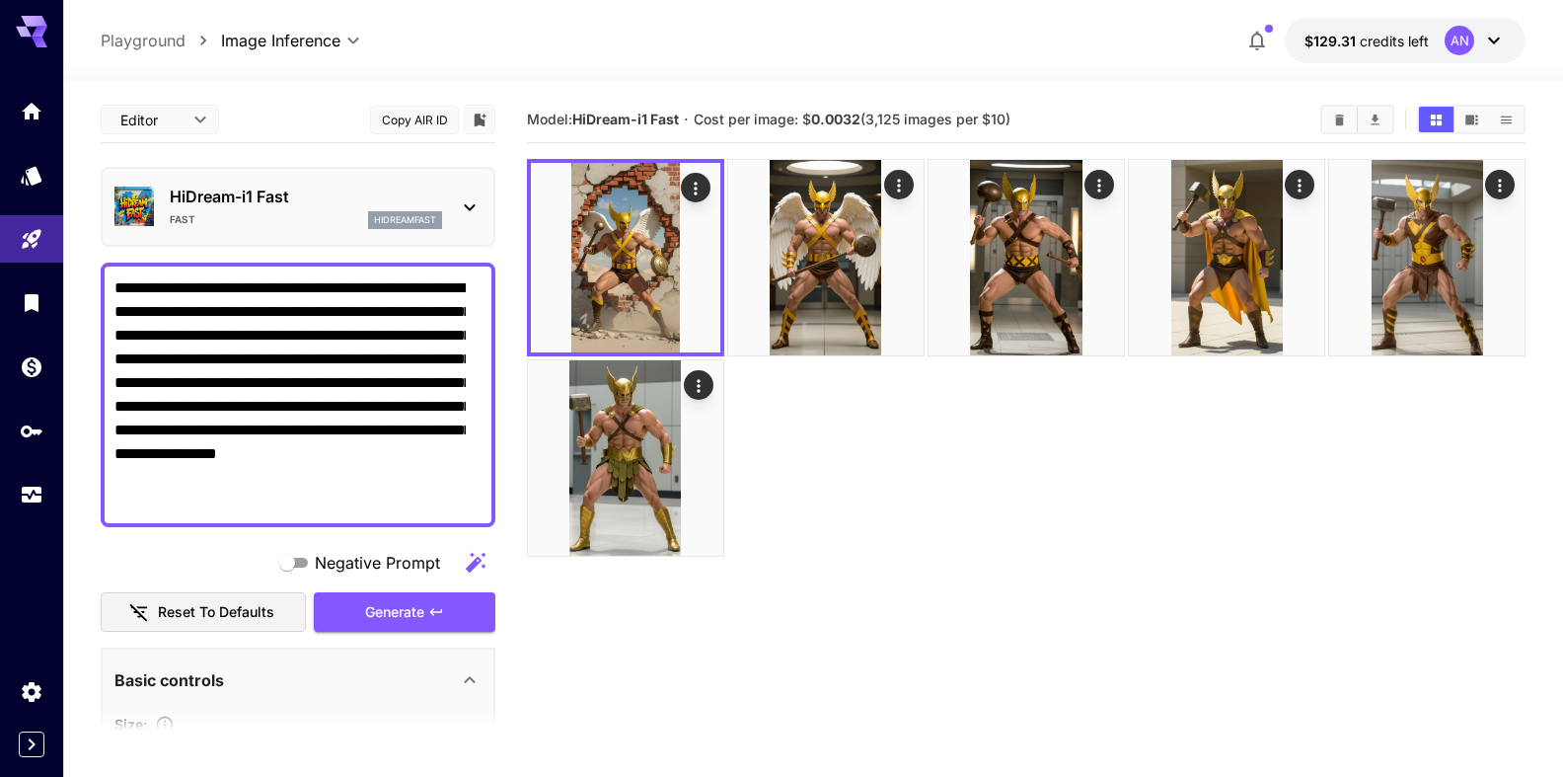
click at [184, 402] on textarea "**********" at bounding box center [289, 394] width 351 height 237
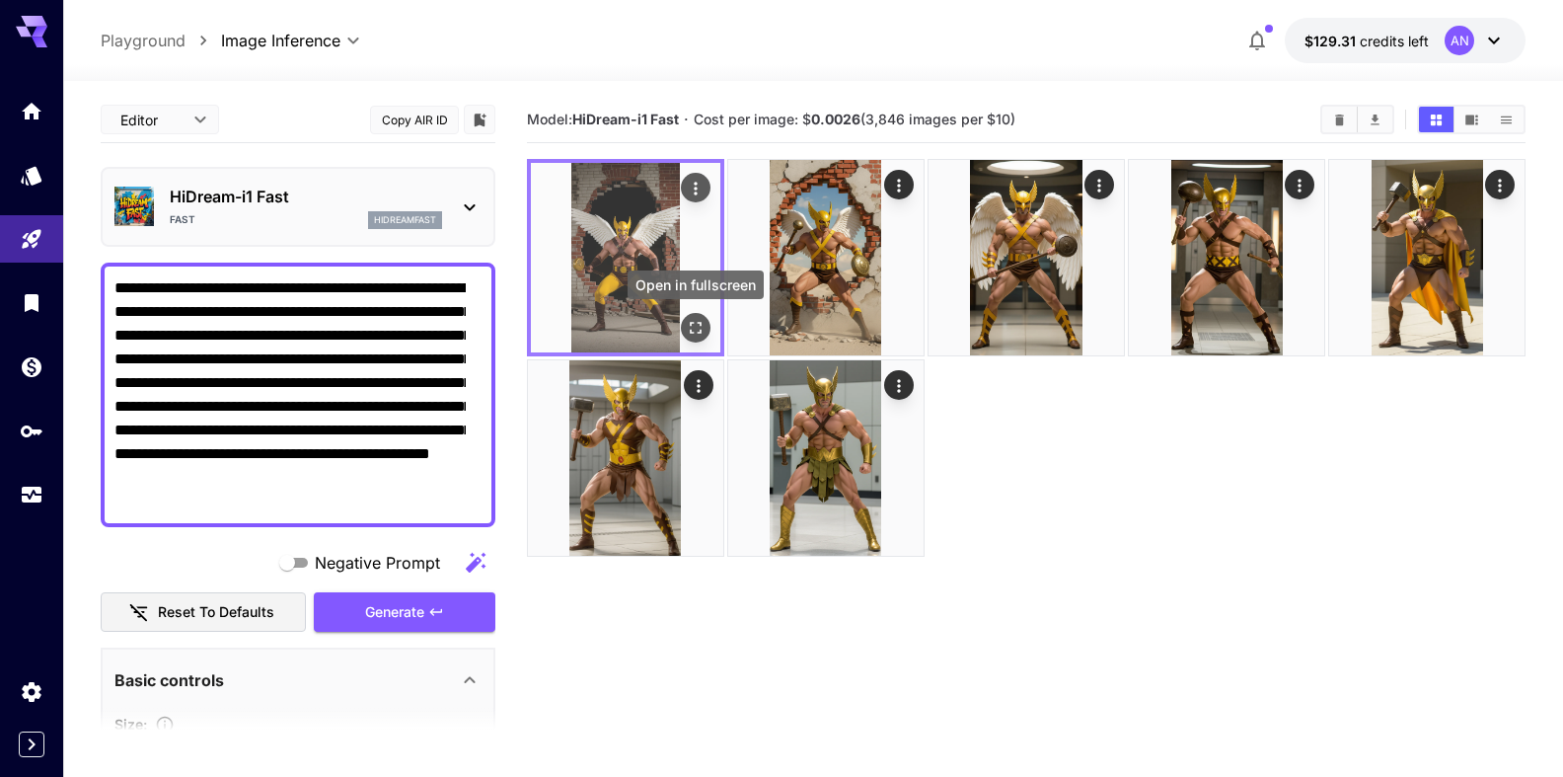
click at [708, 327] on button "Open in fullscreen" at bounding box center [696, 328] width 30 height 30
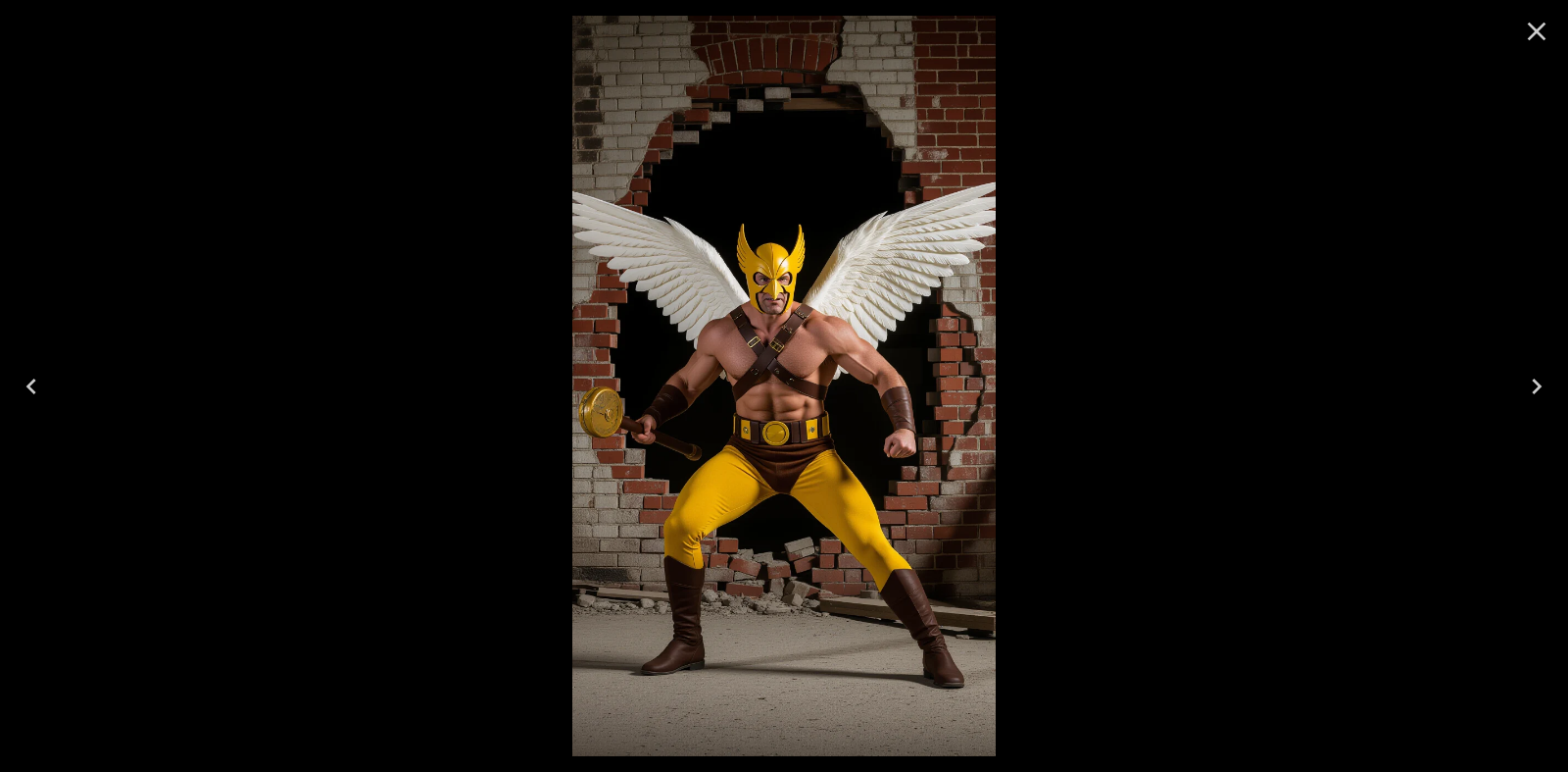
click at [1534, 20] on icon "Close" at bounding box center [1537, 32] width 32 height 32
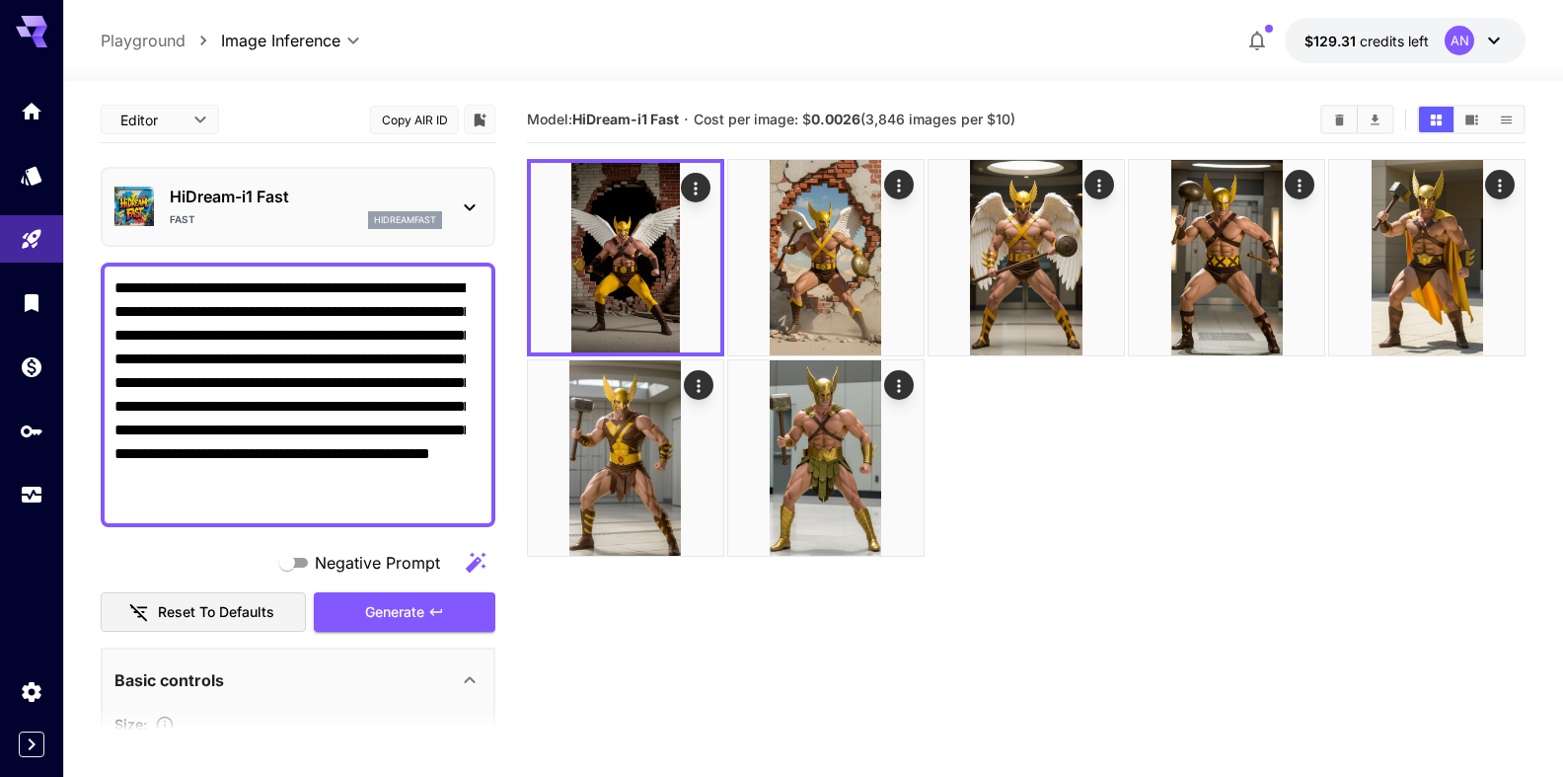
drag, startPoint x: 331, startPoint y: 334, endPoint x: 371, endPoint y: 338, distance: 40.7
click at [371, 338] on textarea "**********" at bounding box center [289, 394] width 351 height 237
click at [365, 618] on span "Generate" at bounding box center [394, 612] width 59 height 25
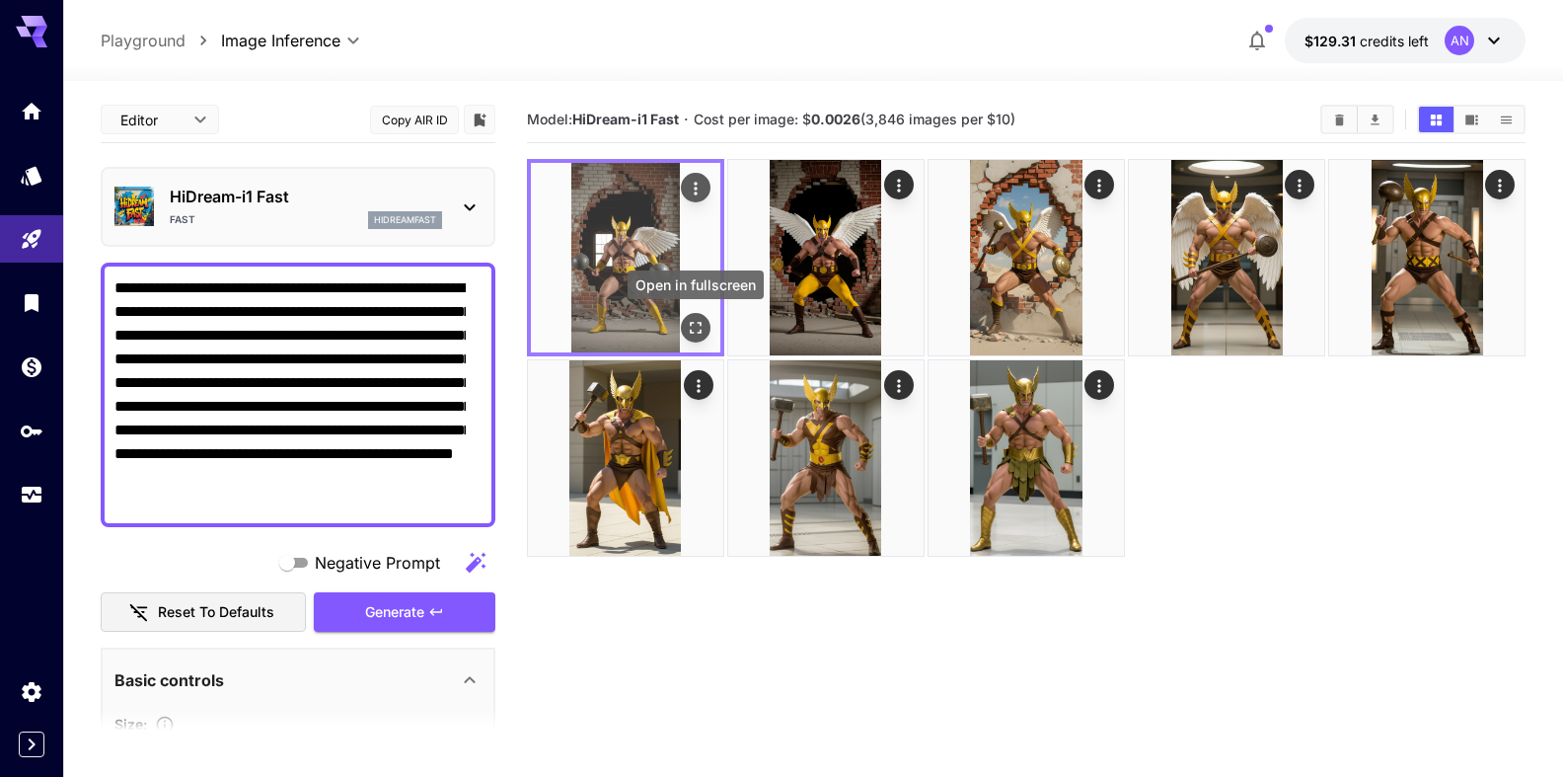
click at [700, 317] on button "Open in fullscreen" at bounding box center [696, 328] width 30 height 30
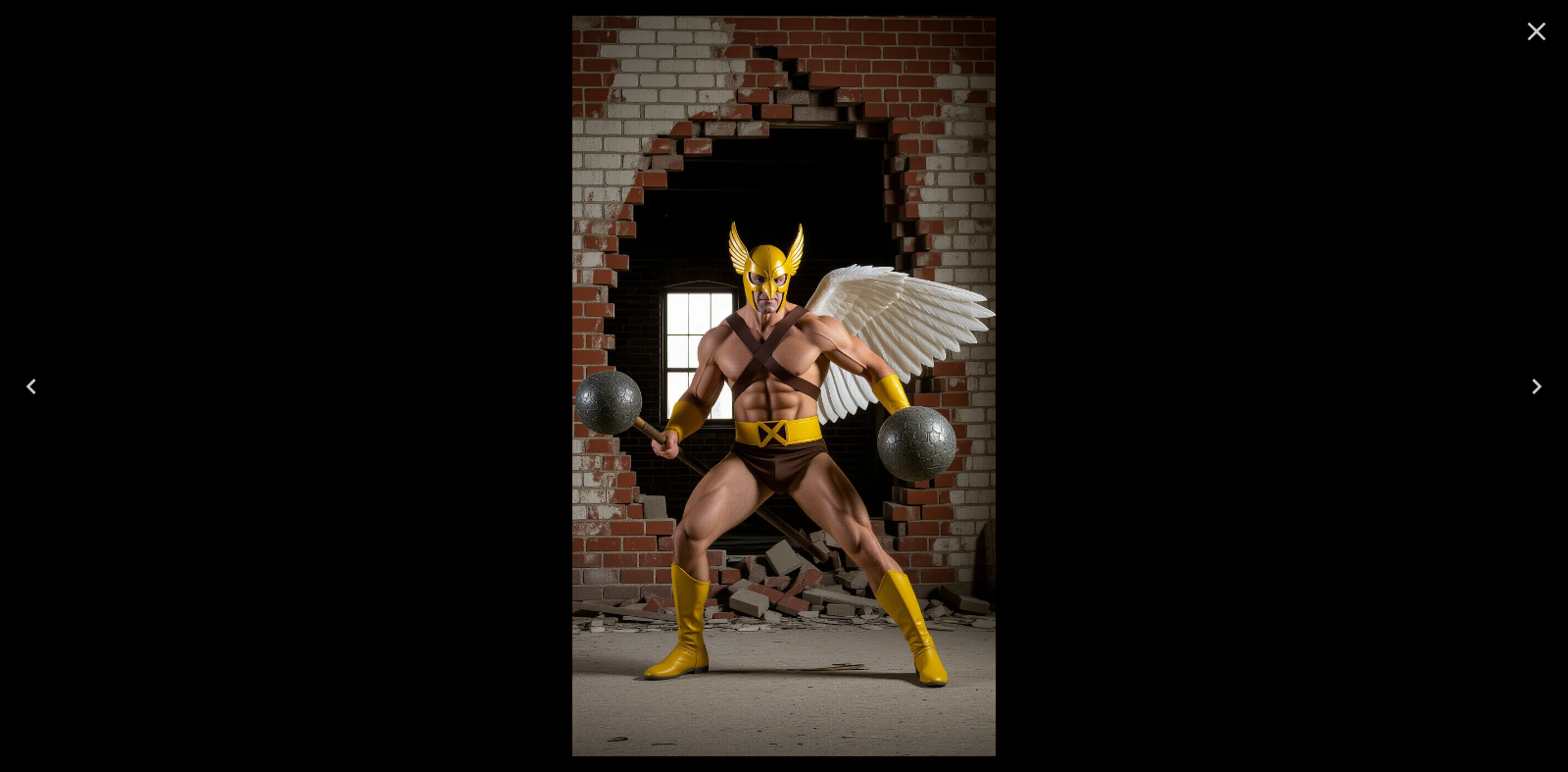
drag, startPoint x: 1533, startPoint y: 36, endPoint x: 1394, endPoint y: 73, distance: 143.8
click at [1529, 37] on icon "Close" at bounding box center [1537, 32] width 32 height 32
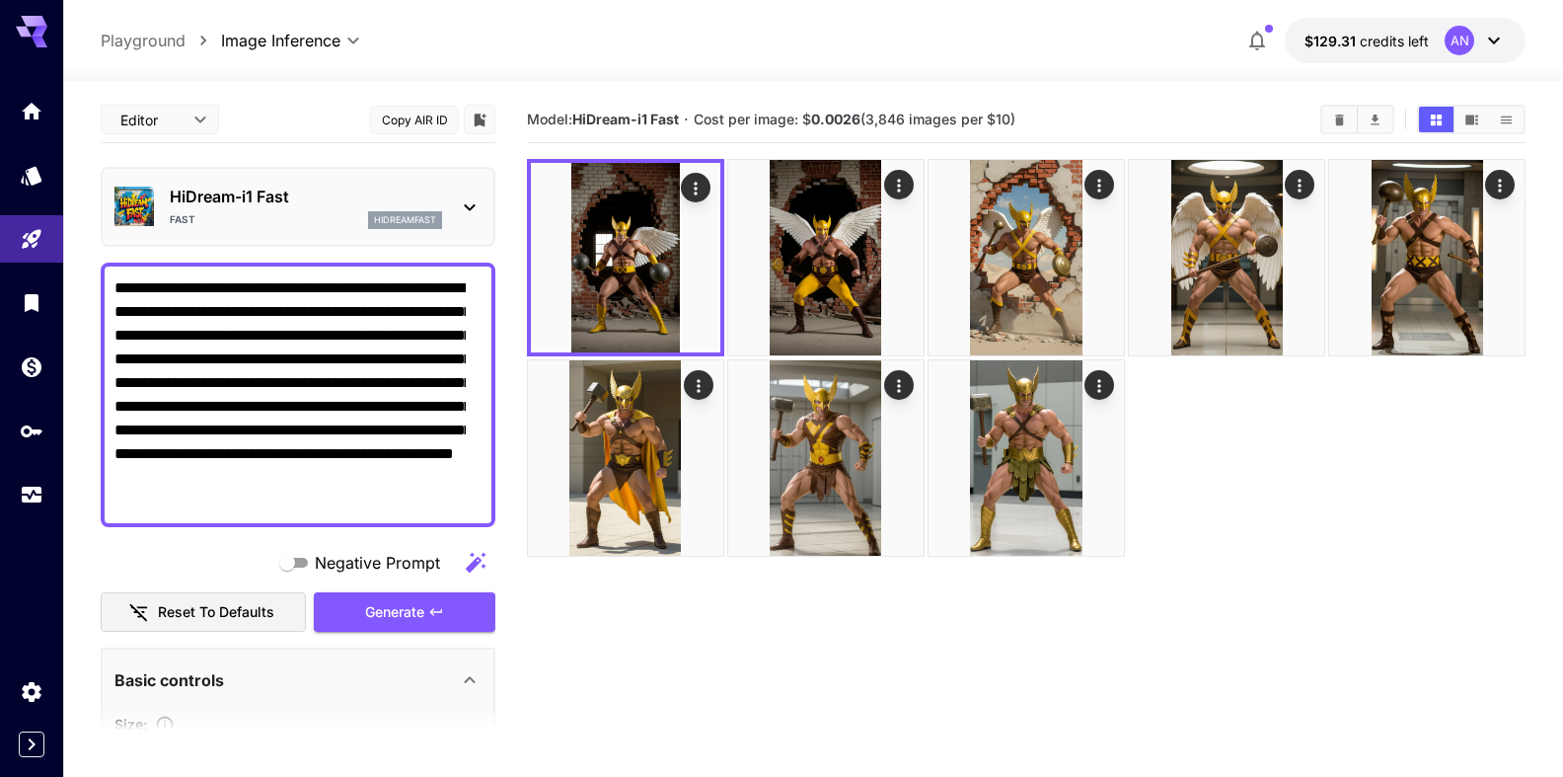
click at [458, 328] on textarea "**********" at bounding box center [289, 394] width 351 height 237
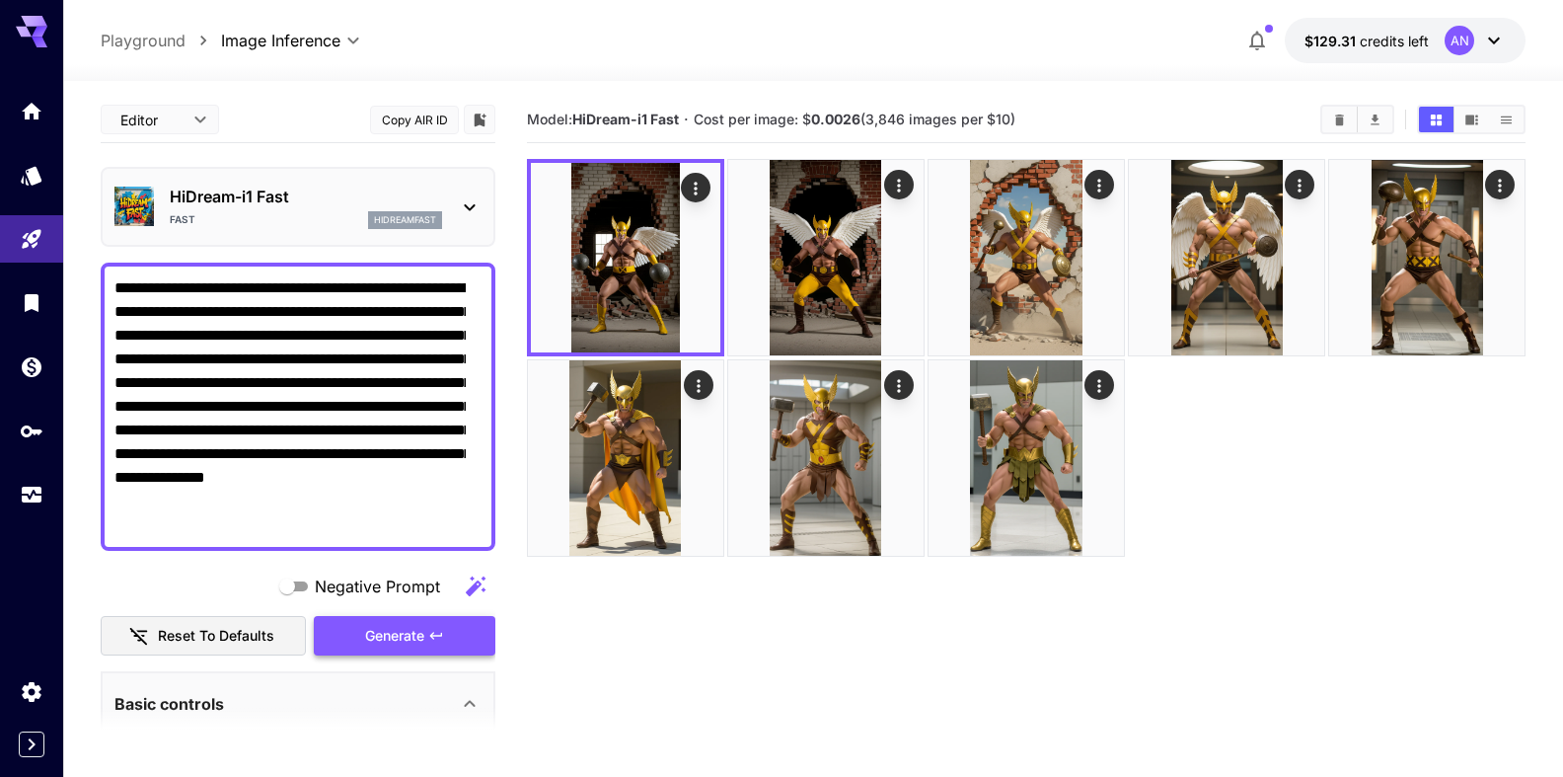
type textarea "**********"
click at [372, 643] on span "Generate" at bounding box center [394, 636] width 59 height 25
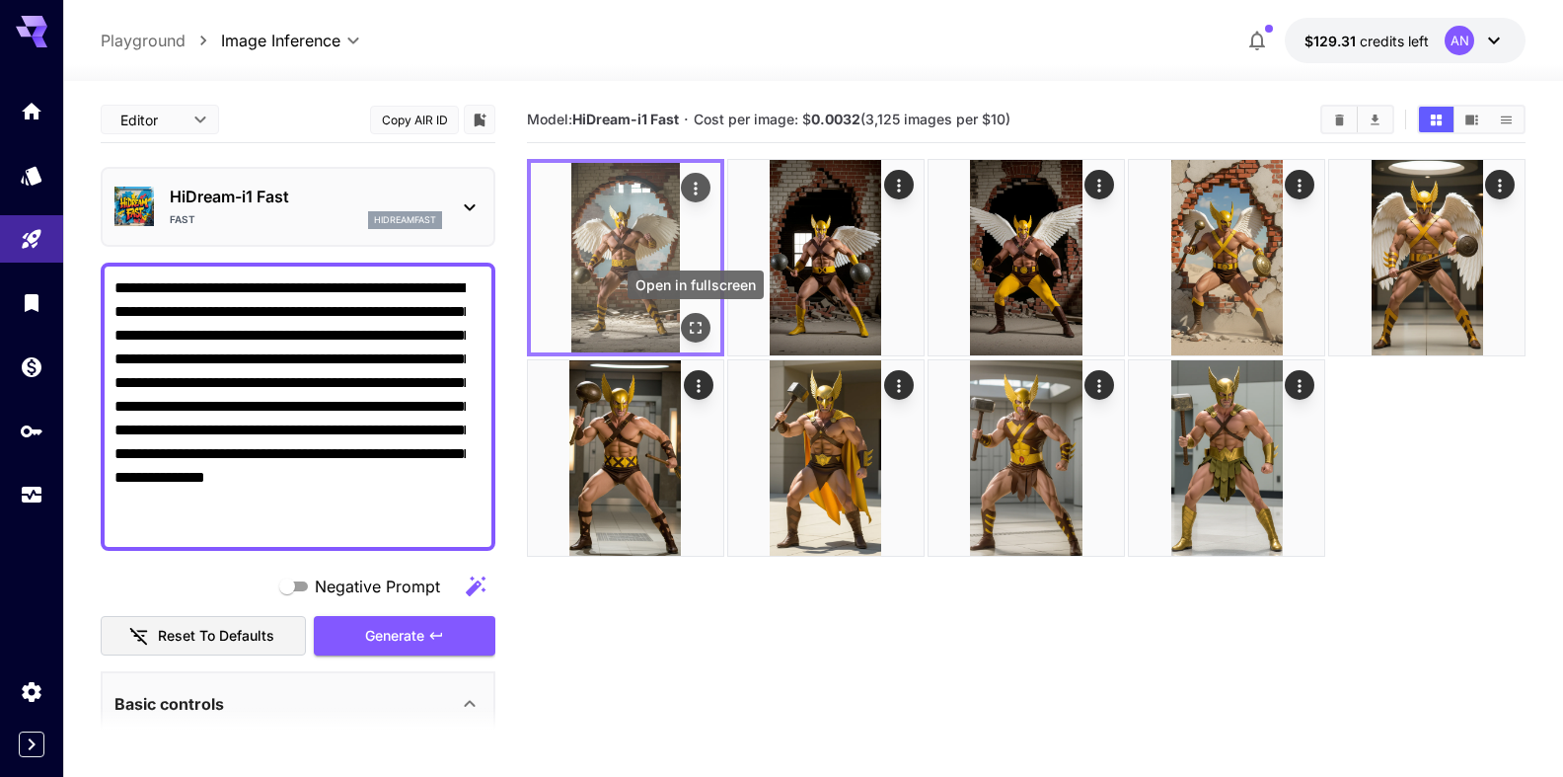
click at [703, 322] on icon "Open in fullscreen" at bounding box center [696, 328] width 20 height 20
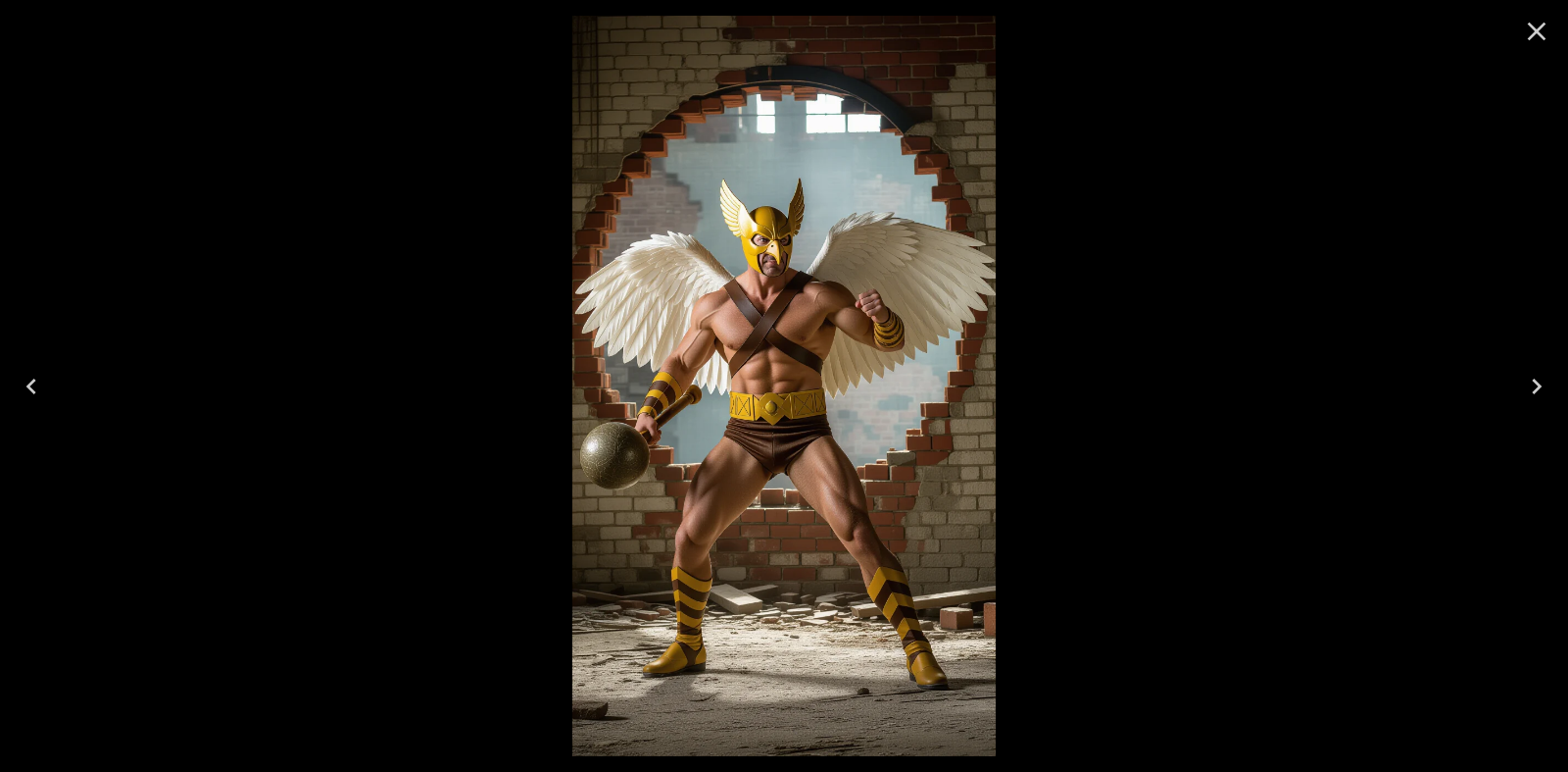
click at [1532, 36] on icon "Close" at bounding box center [1537, 32] width 19 height 19
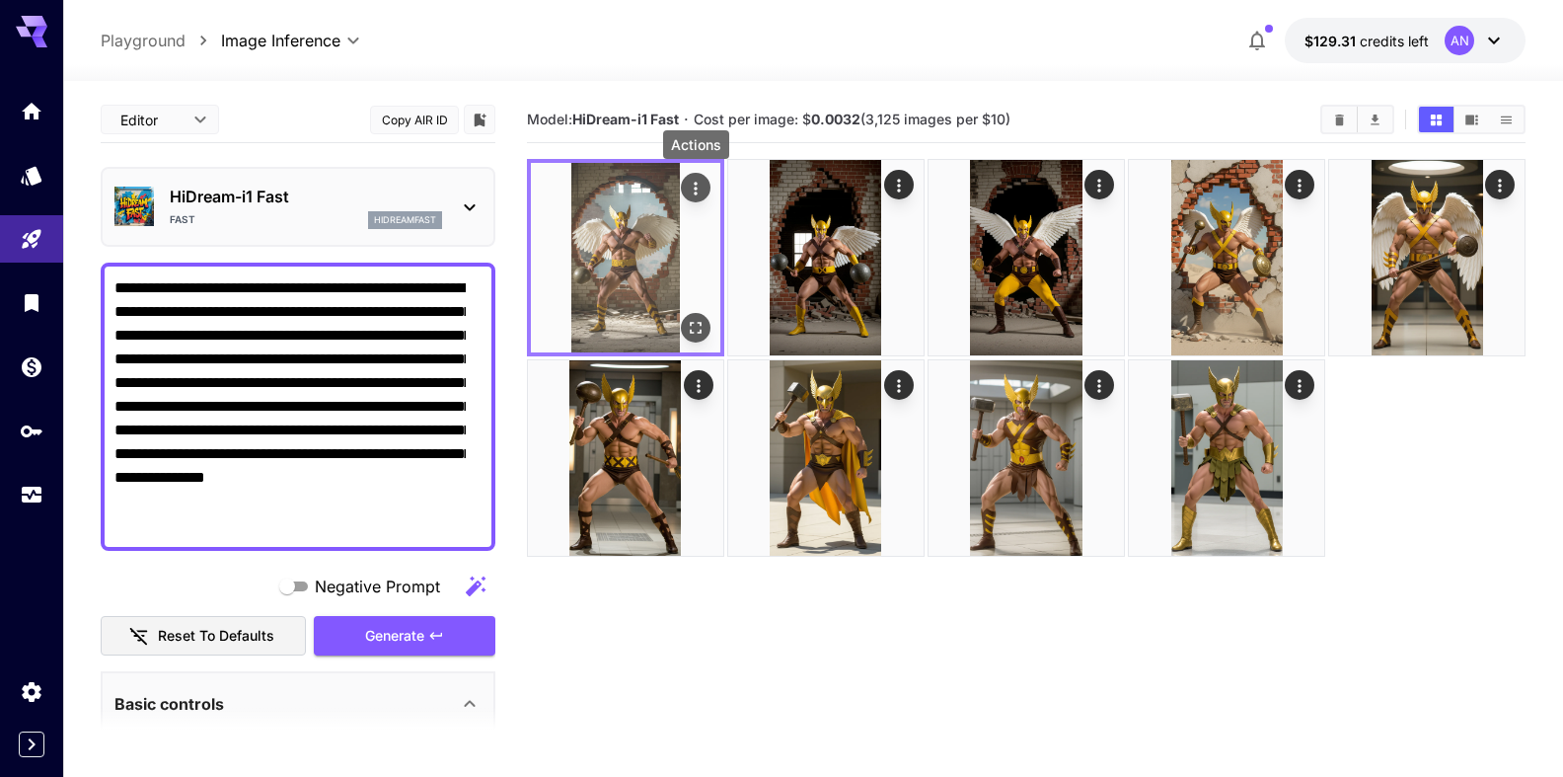
click at [691, 192] on icon "Actions" at bounding box center [696, 189] width 20 height 20
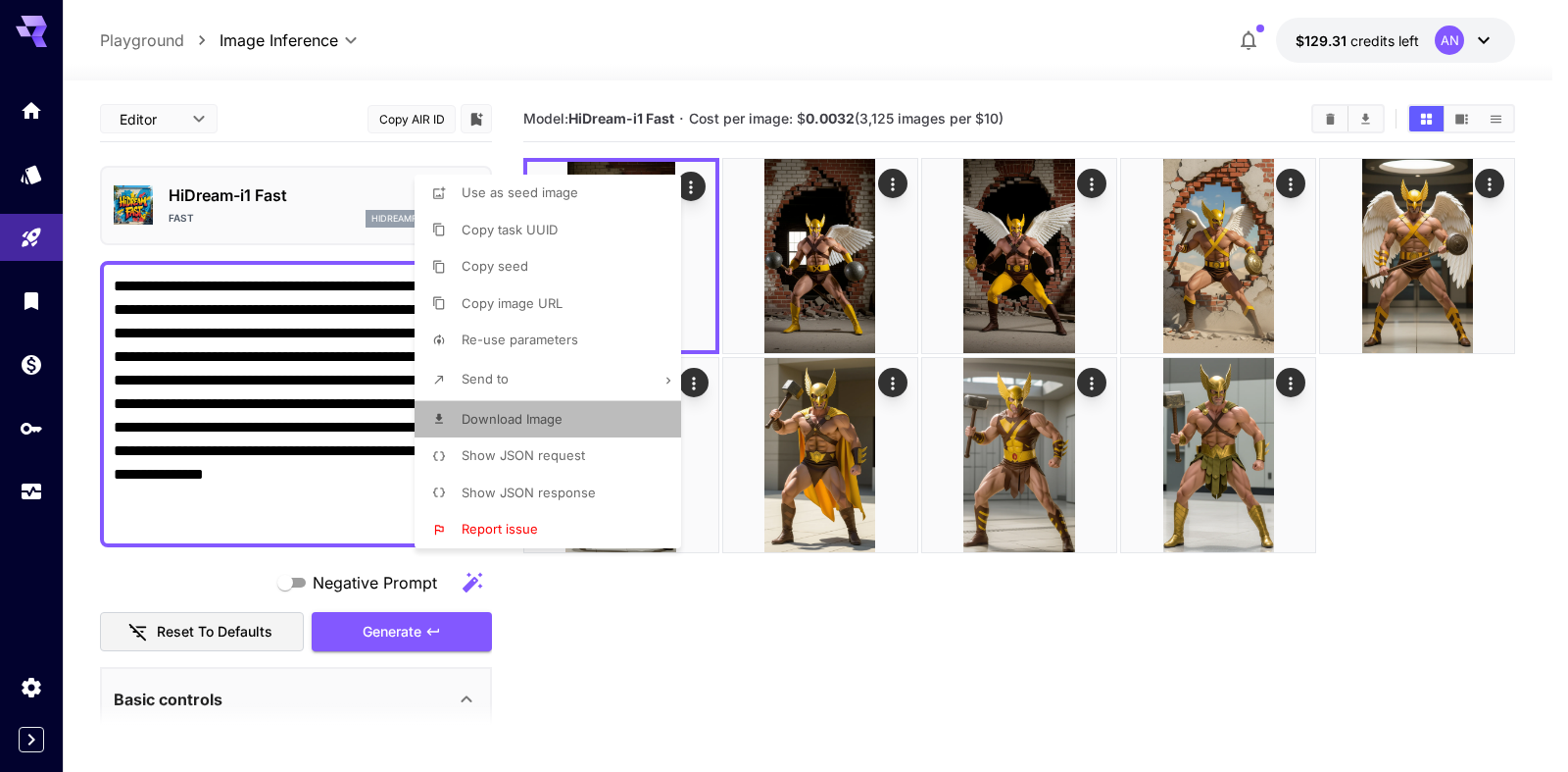
click at [551, 428] on li "Download Image" at bounding box center [553, 420] width 278 height 38
click at [197, 206] on div at bounding box center [784, 386] width 1568 height 772
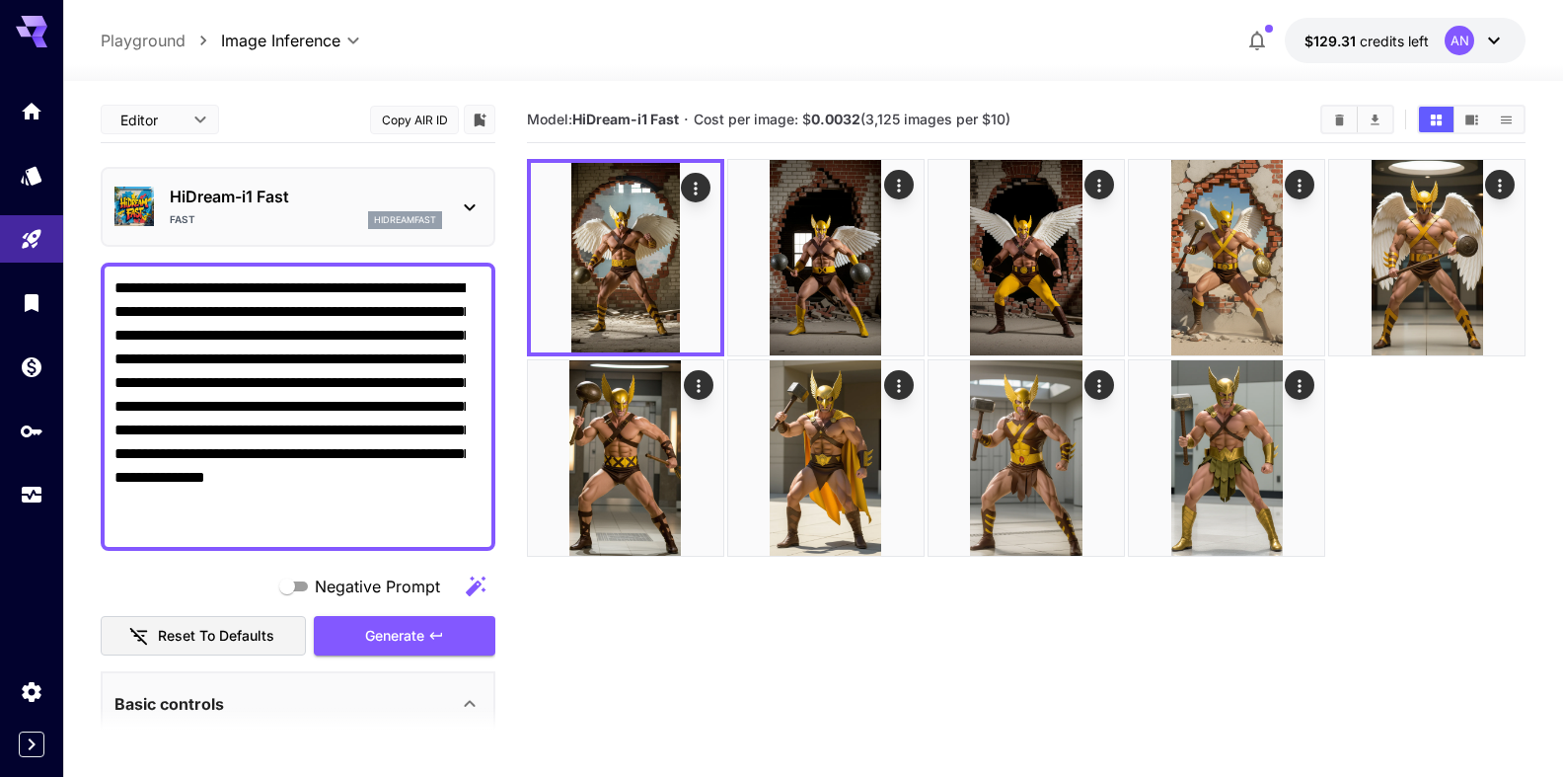
click at [214, 202] on p "HiDream-i1 Fast" at bounding box center [306, 197] width 272 height 24
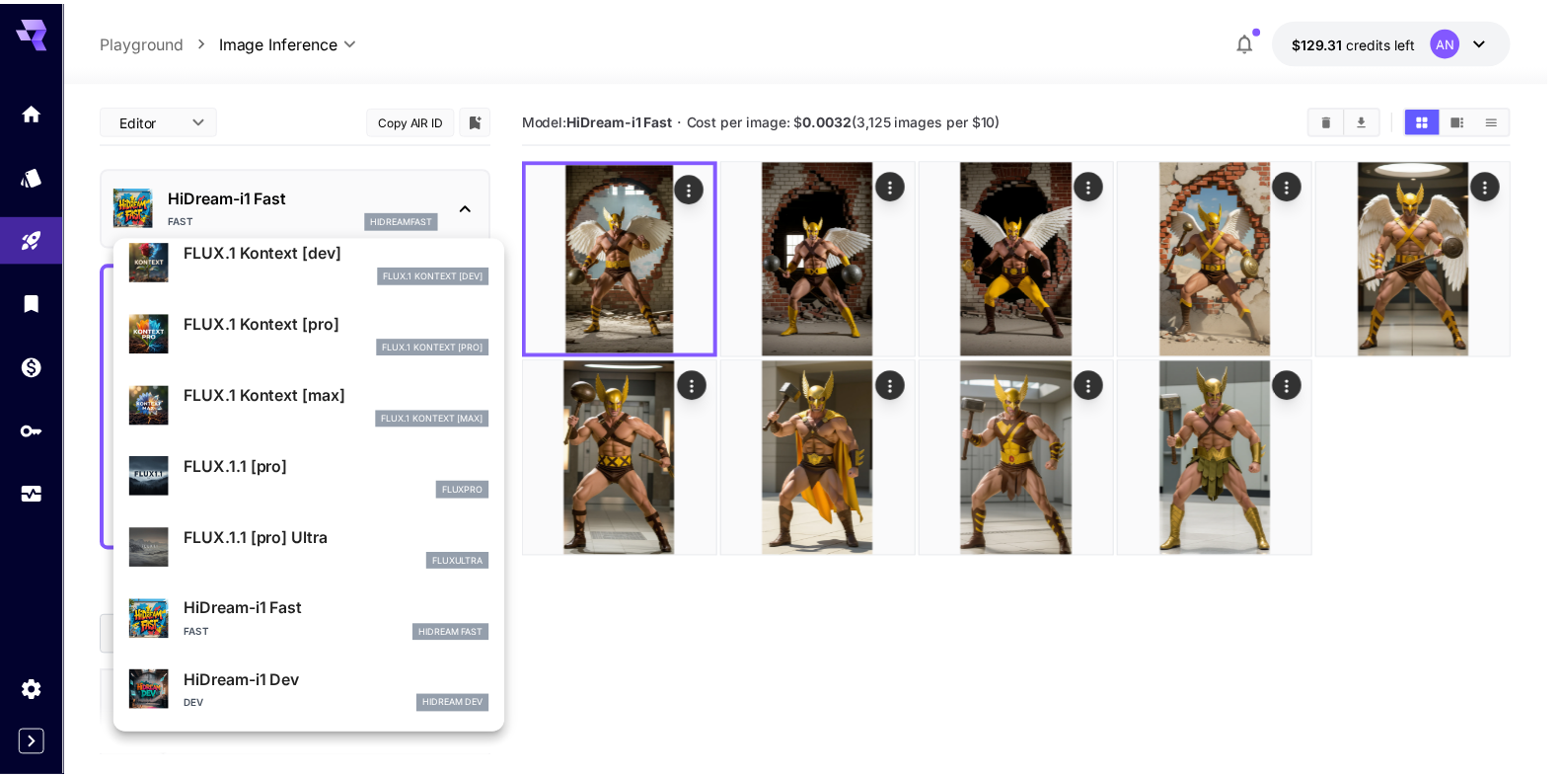
scroll to position [1381, 0]
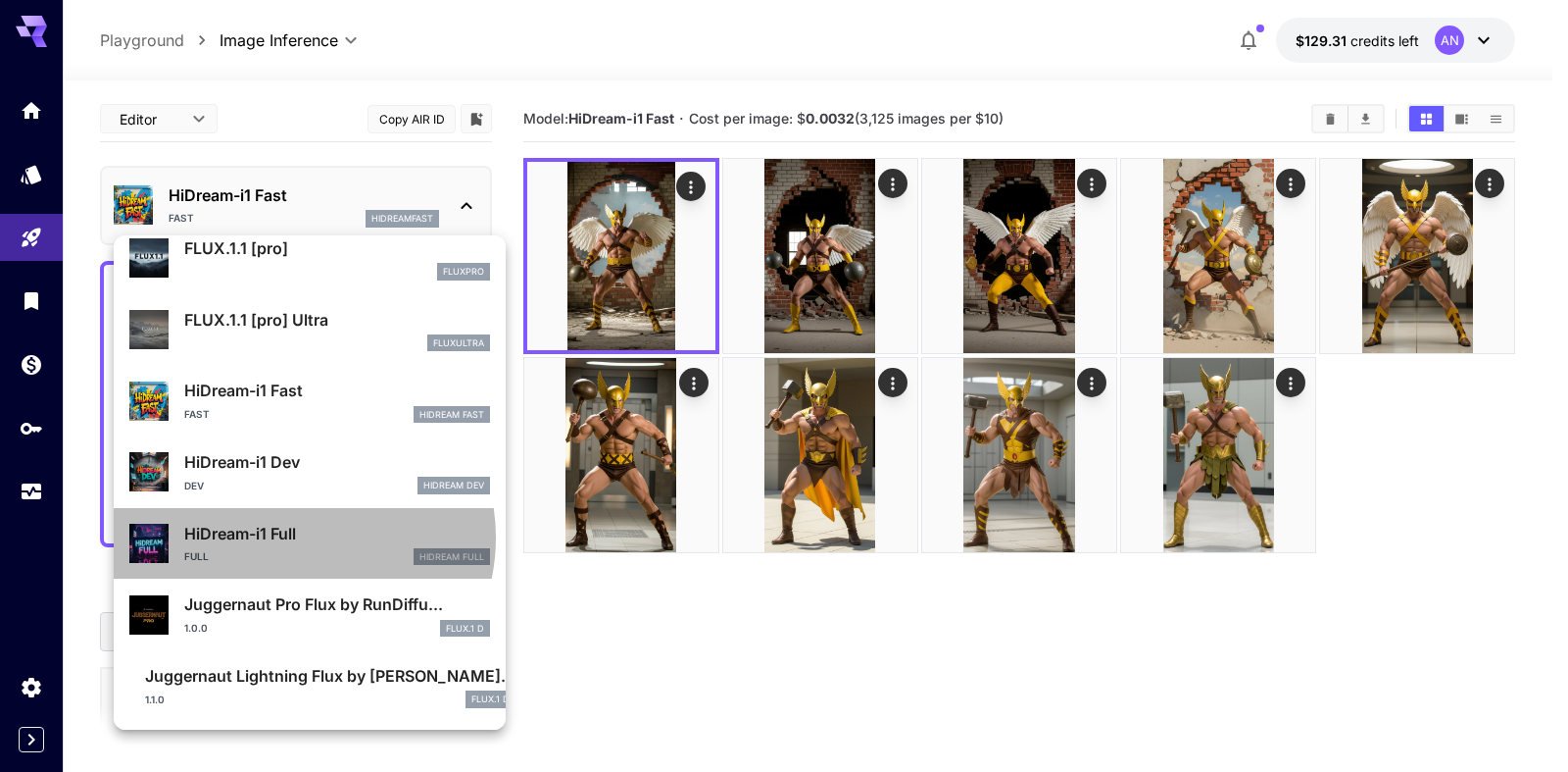
click at [295, 538] on p "HiDream-i1 Full" at bounding box center [338, 534] width 306 height 24
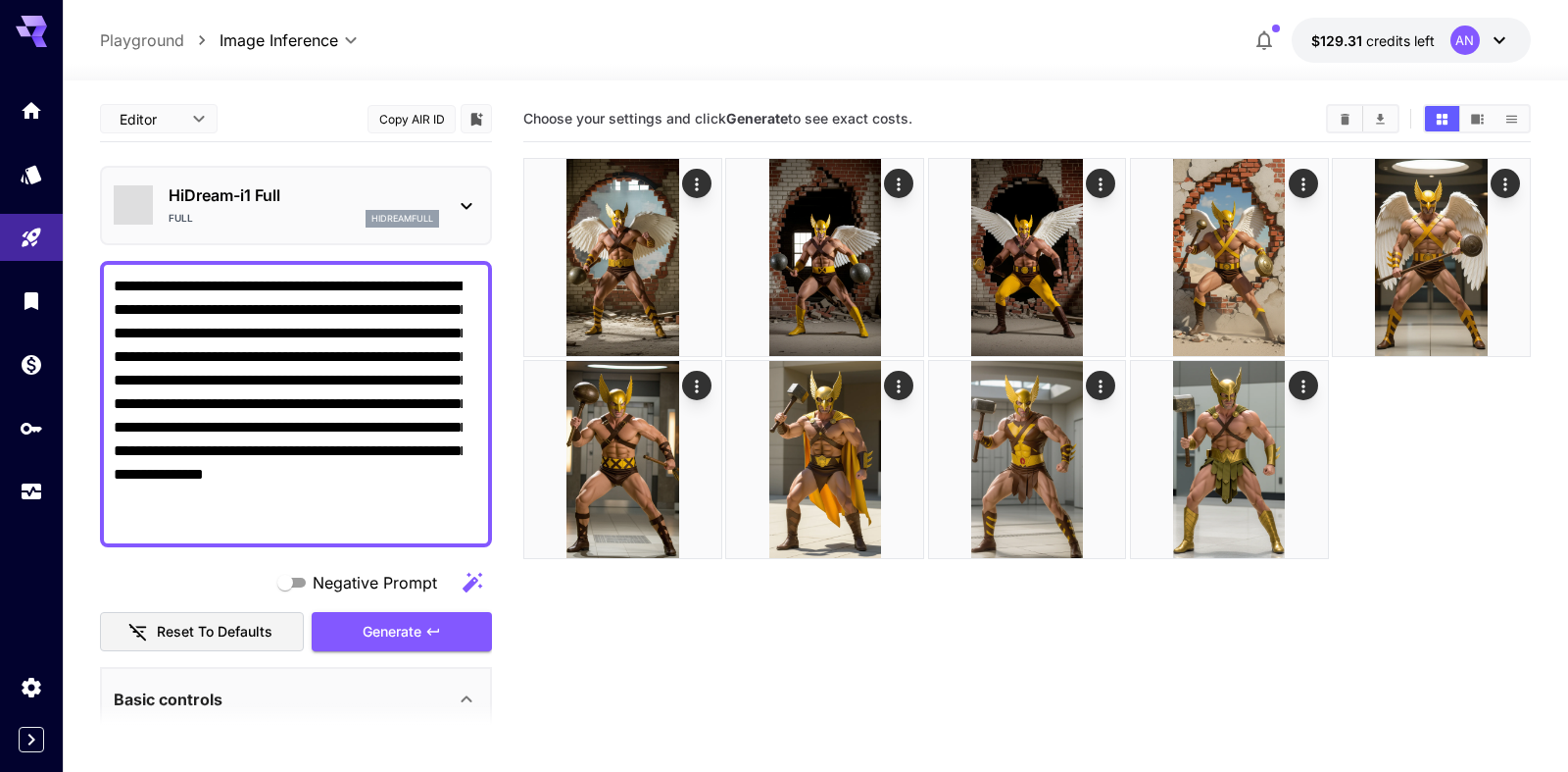
type input "**"
type input "***"
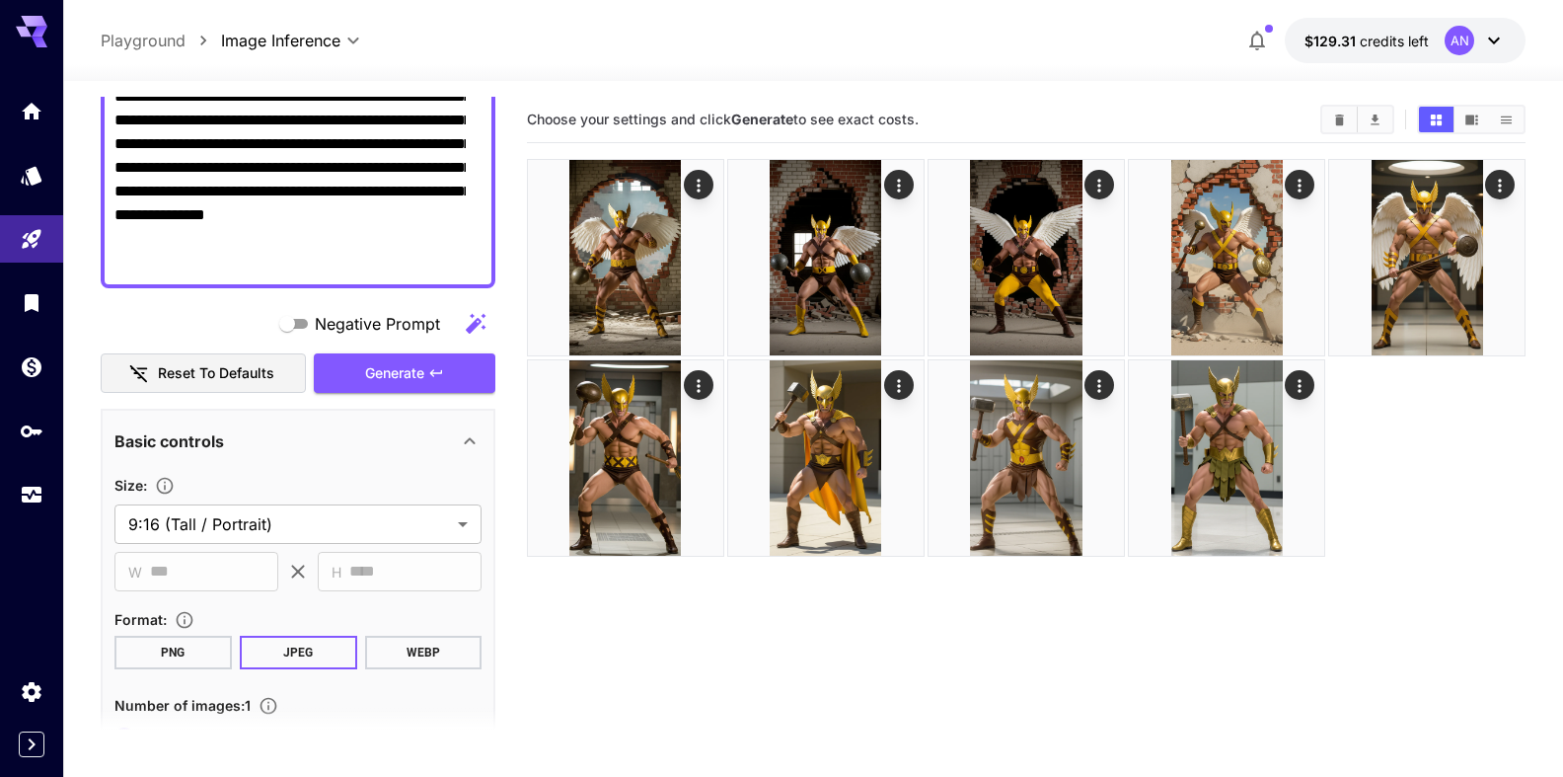
scroll to position [338, 0]
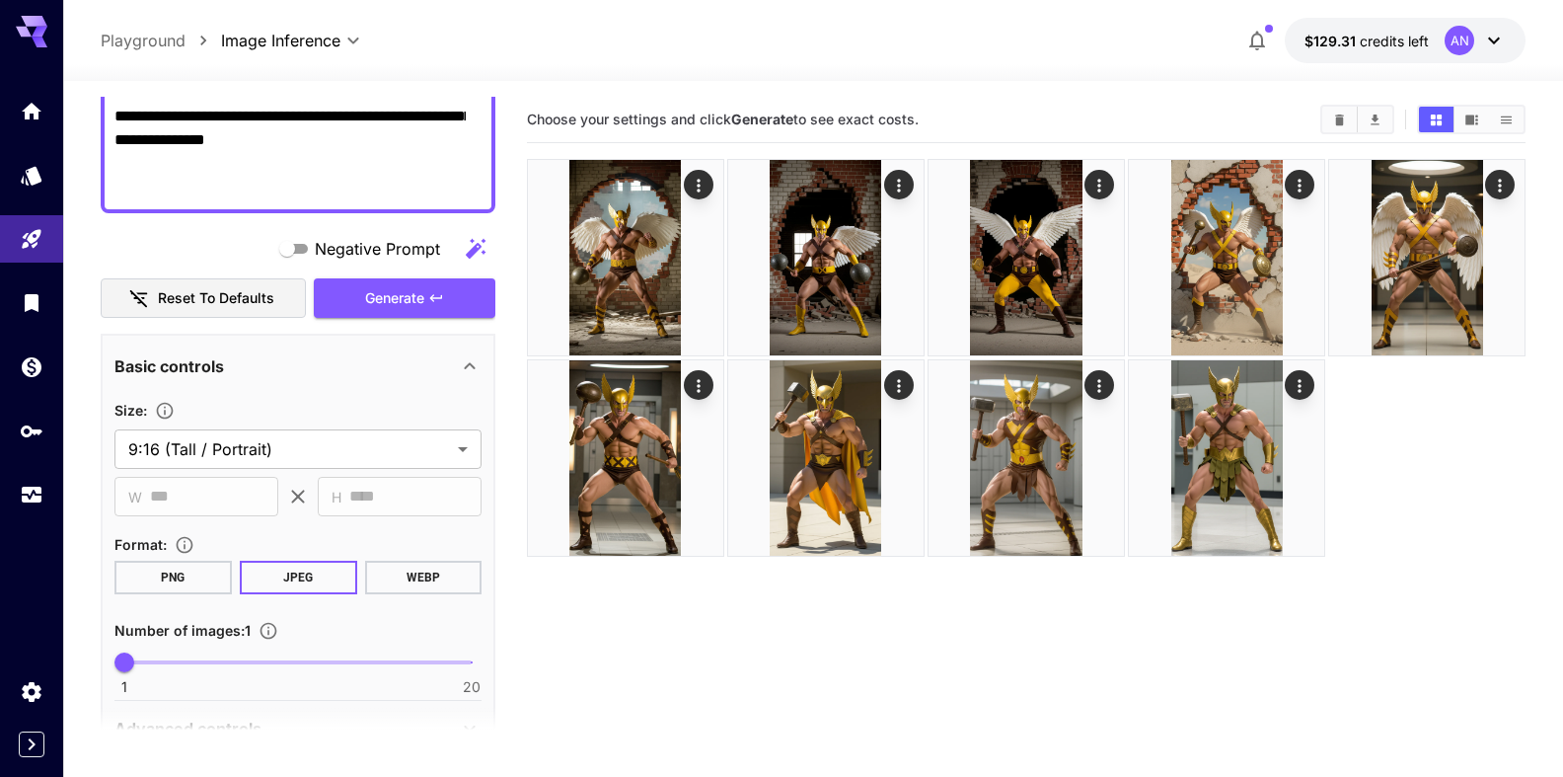
click at [398, 583] on button "WEBP" at bounding box center [422, 578] width 117 height 34
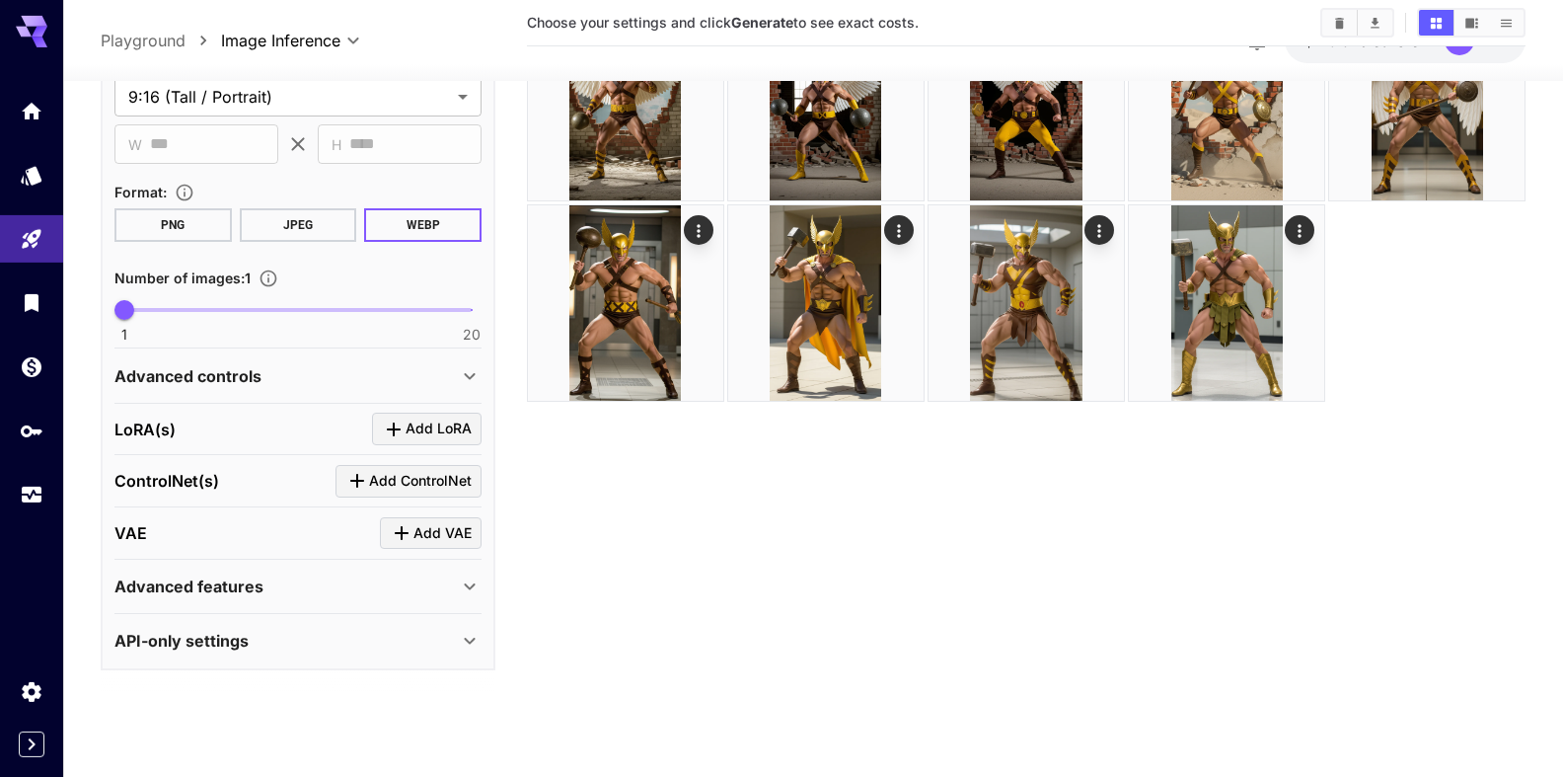
scroll to position [156, 0]
click at [260, 656] on div "API-only settings" at bounding box center [297, 639] width 367 height 47
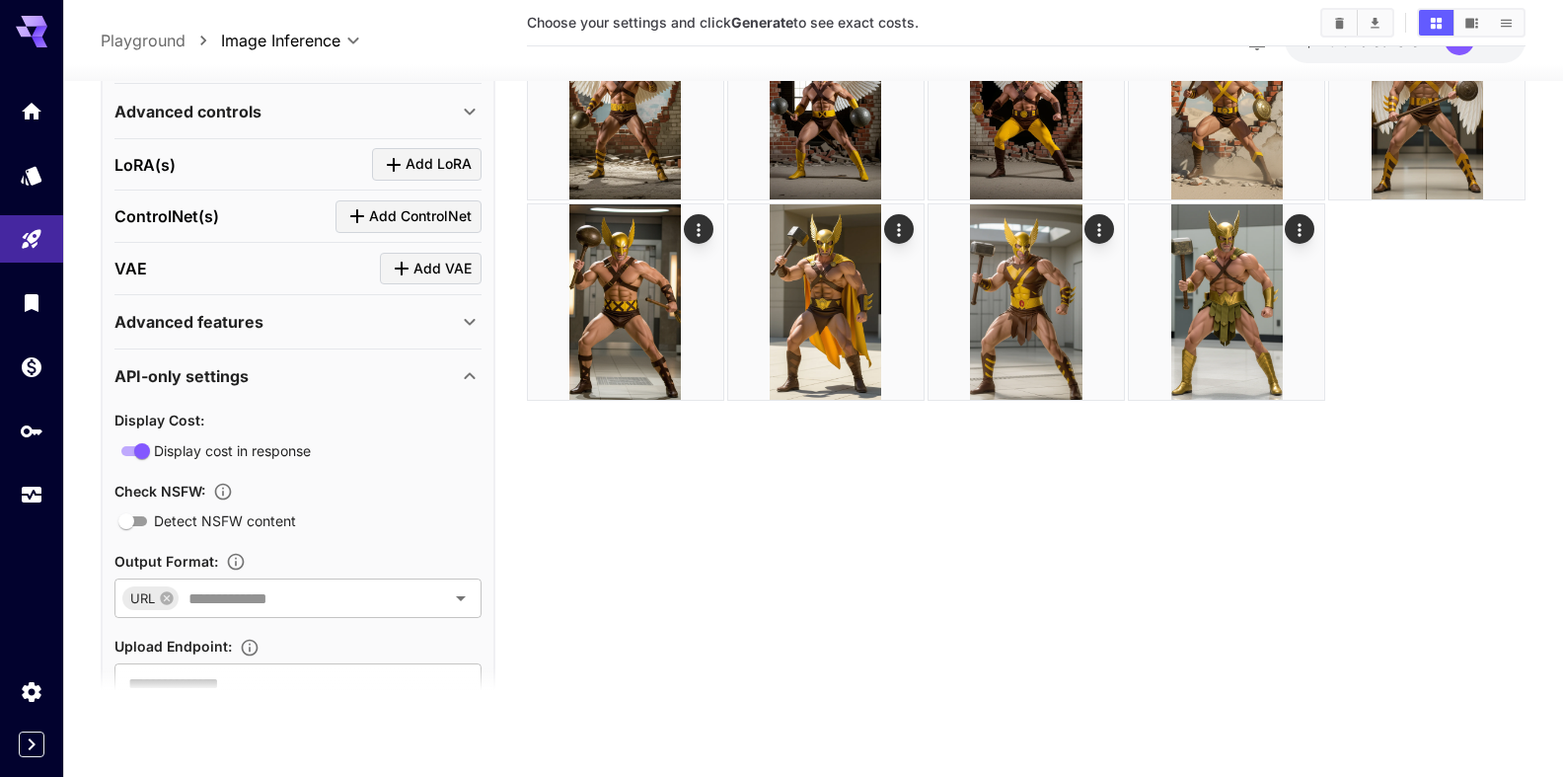
scroll to position [987, 0]
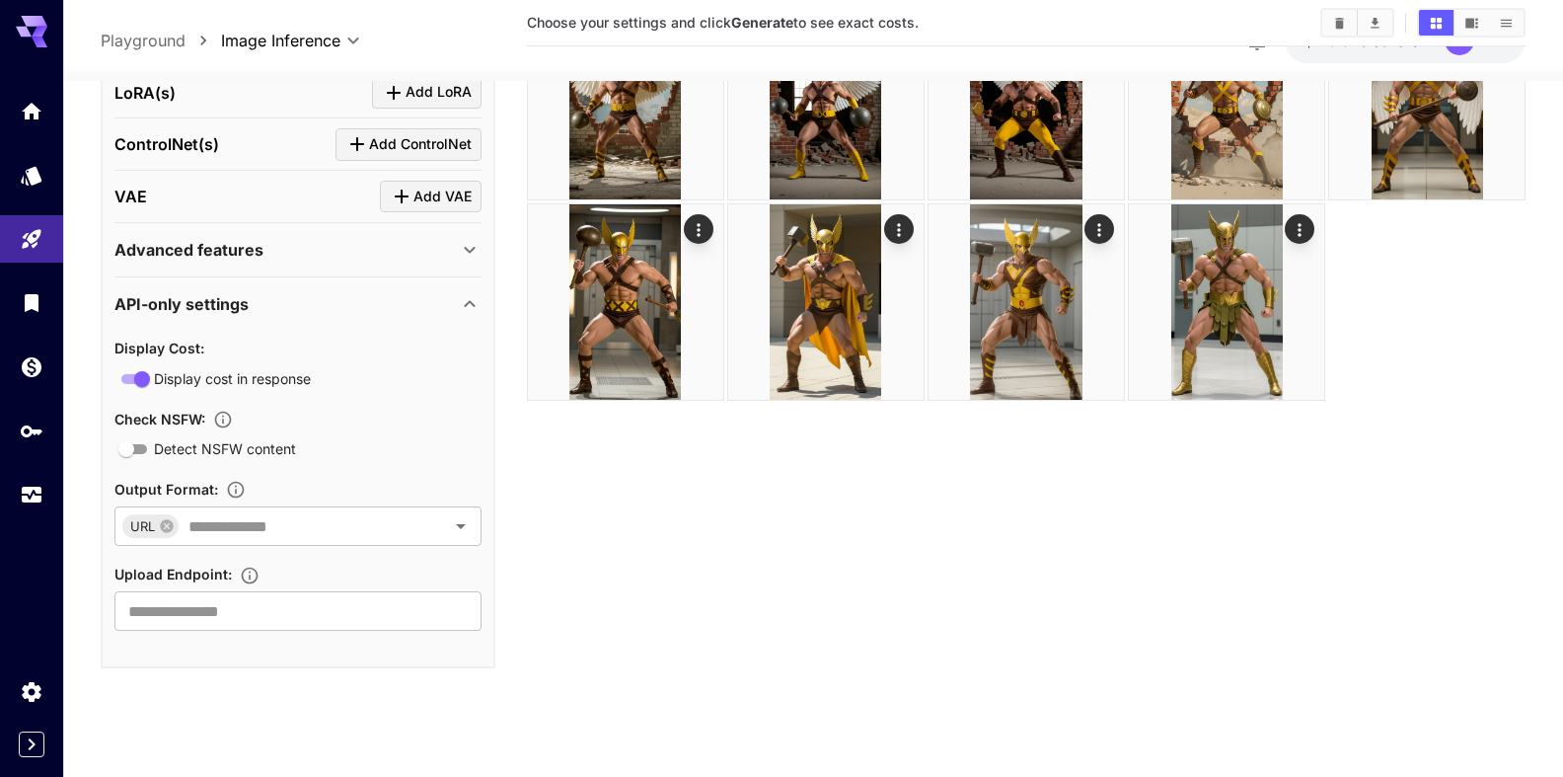
click at [181, 261] on p "Advanced features" at bounding box center [188, 250] width 149 height 24
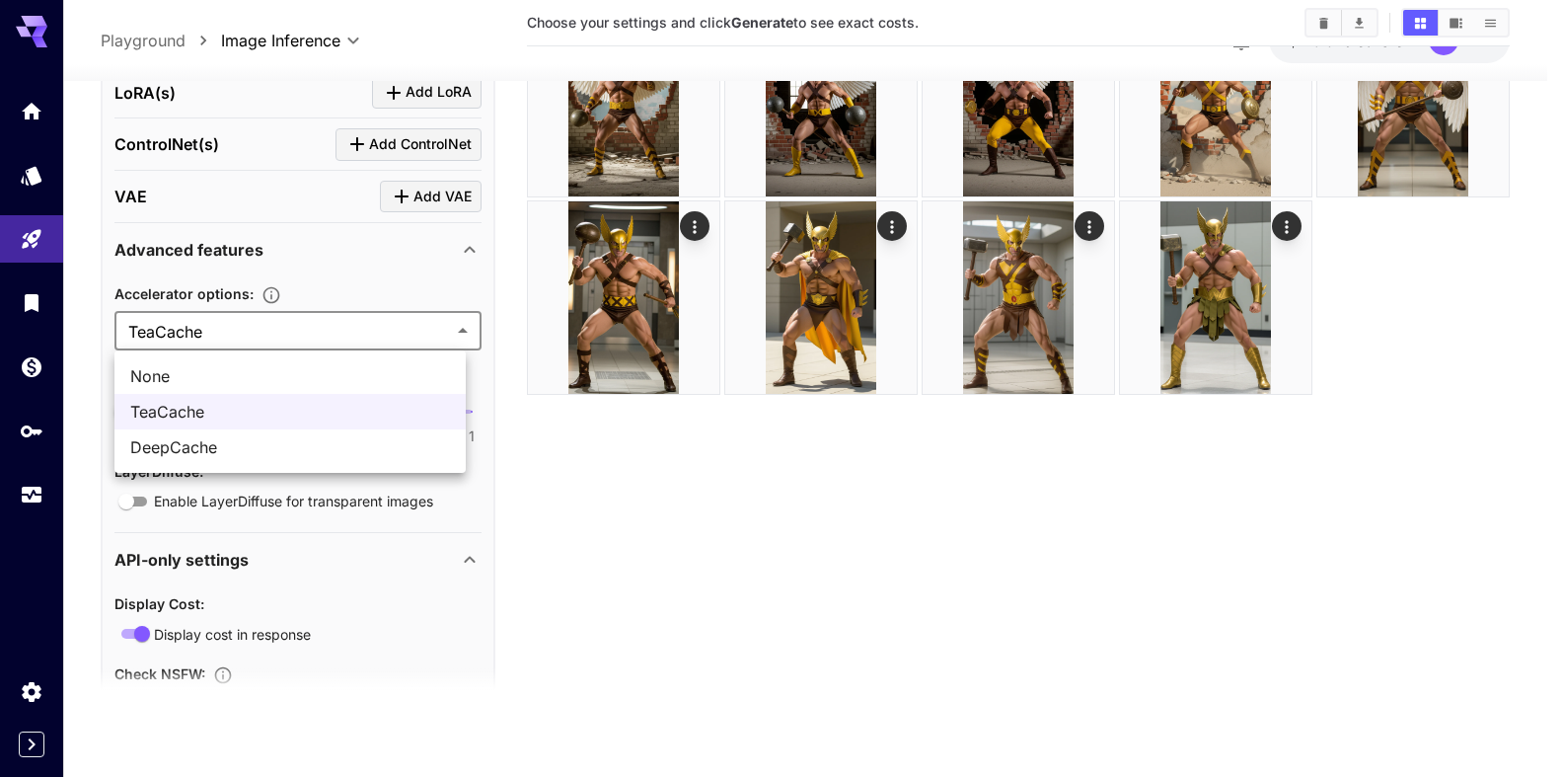
click at [187, 339] on body "**********" at bounding box center [781, 310] width 1563 height 933
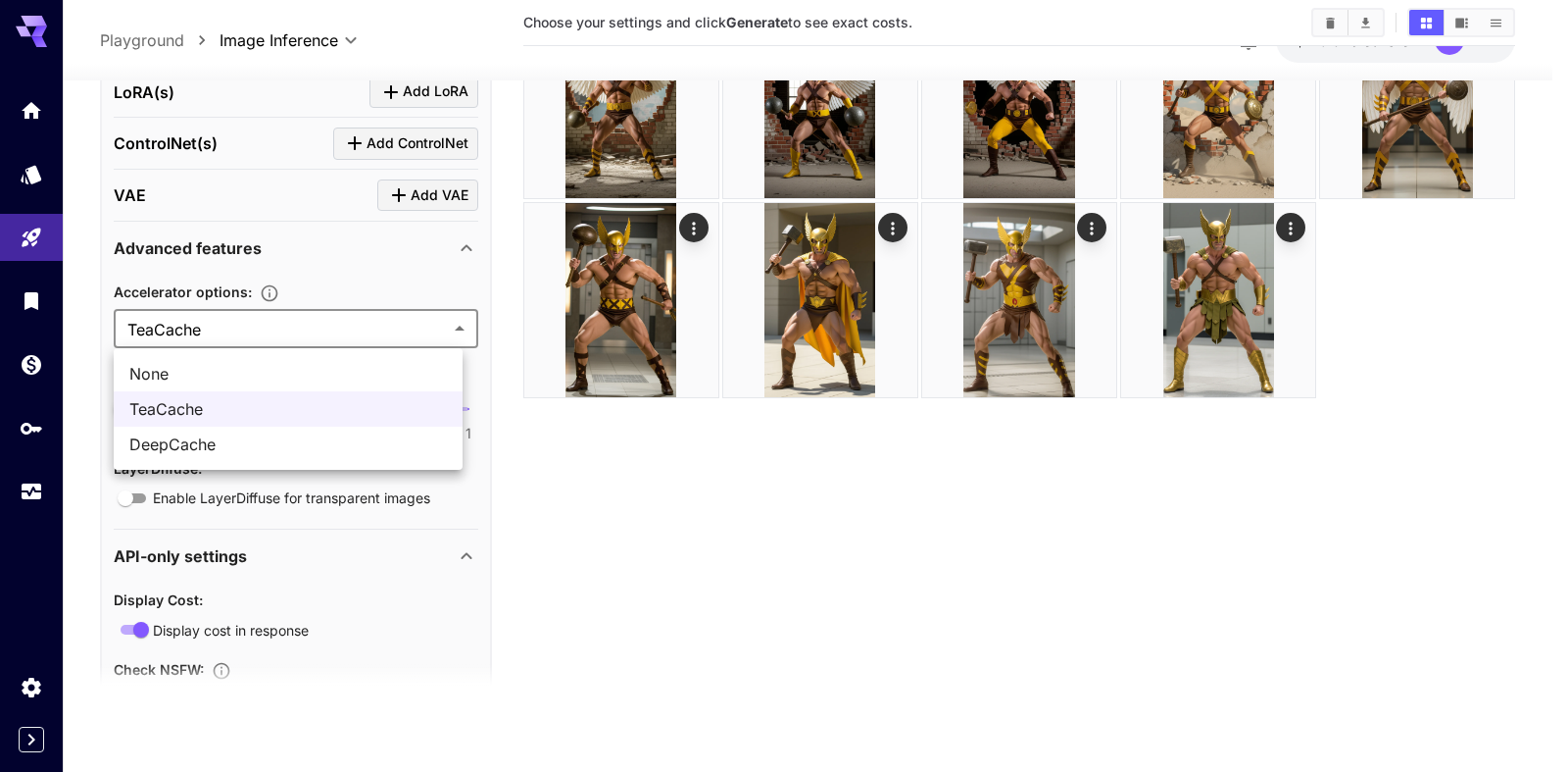
click at [167, 382] on span "None" at bounding box center [288, 374] width 318 height 24
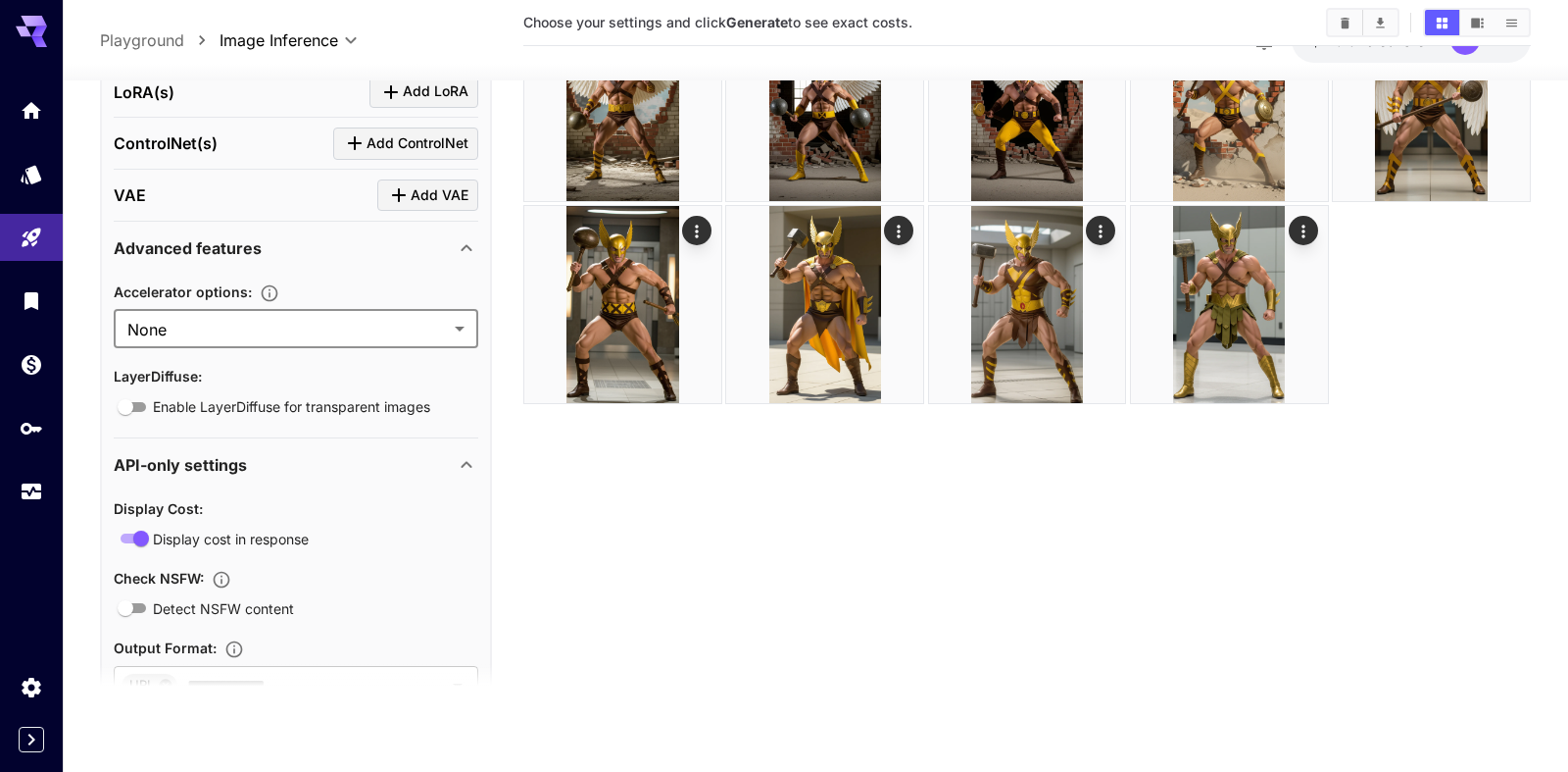
type input "****"
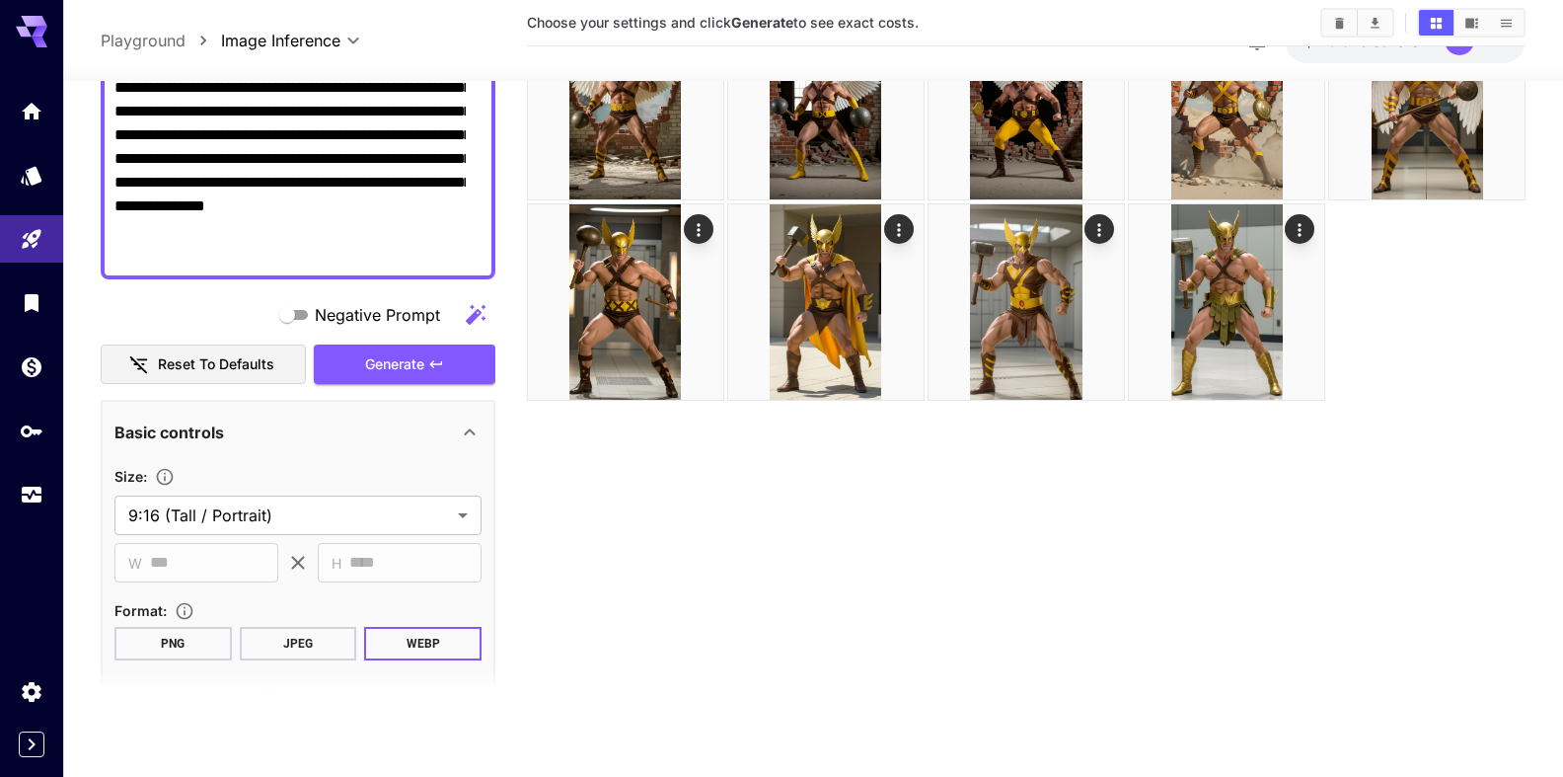
scroll to position [199, 0]
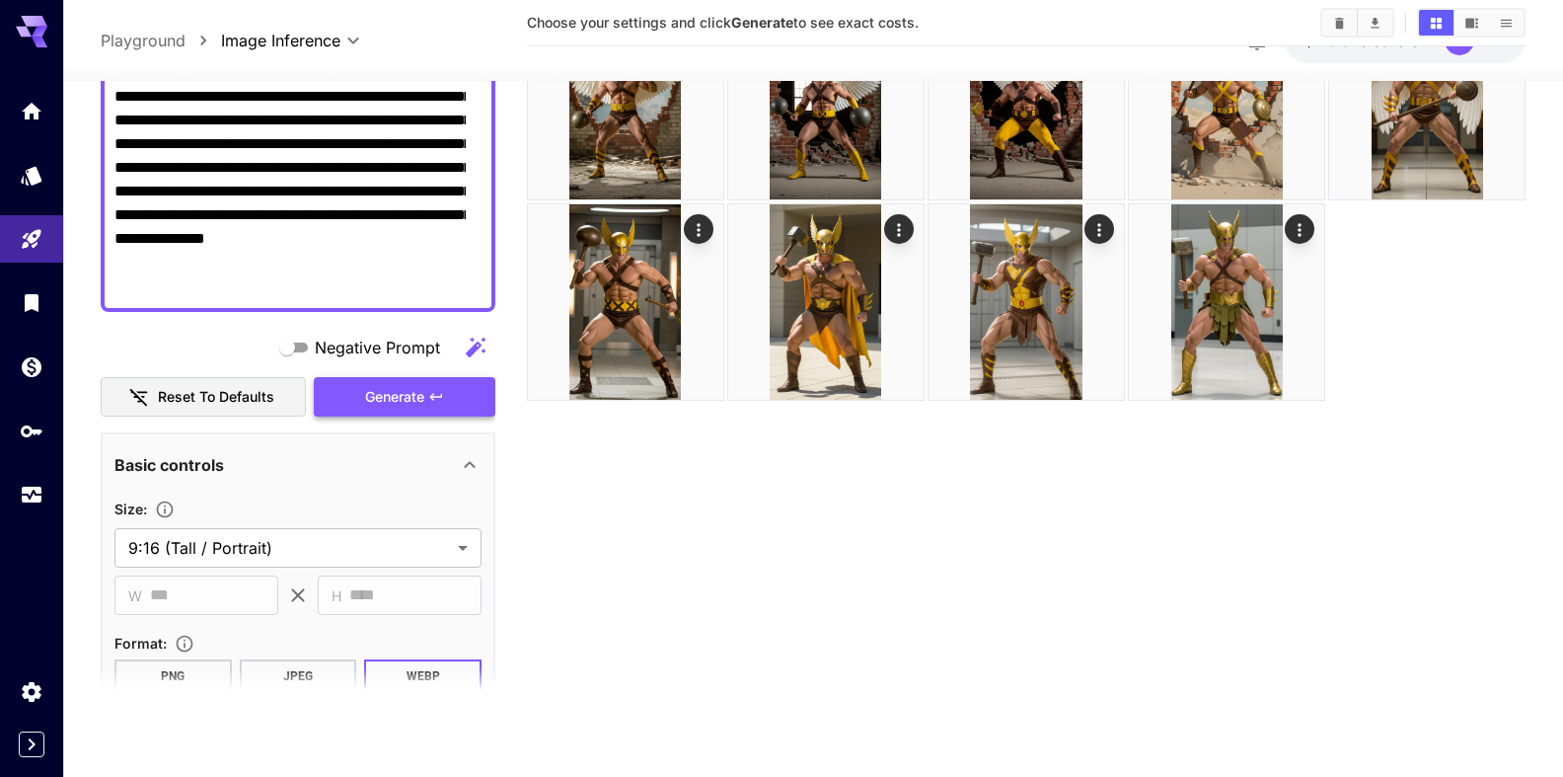
click at [383, 403] on span "Generate" at bounding box center [394, 397] width 59 height 25
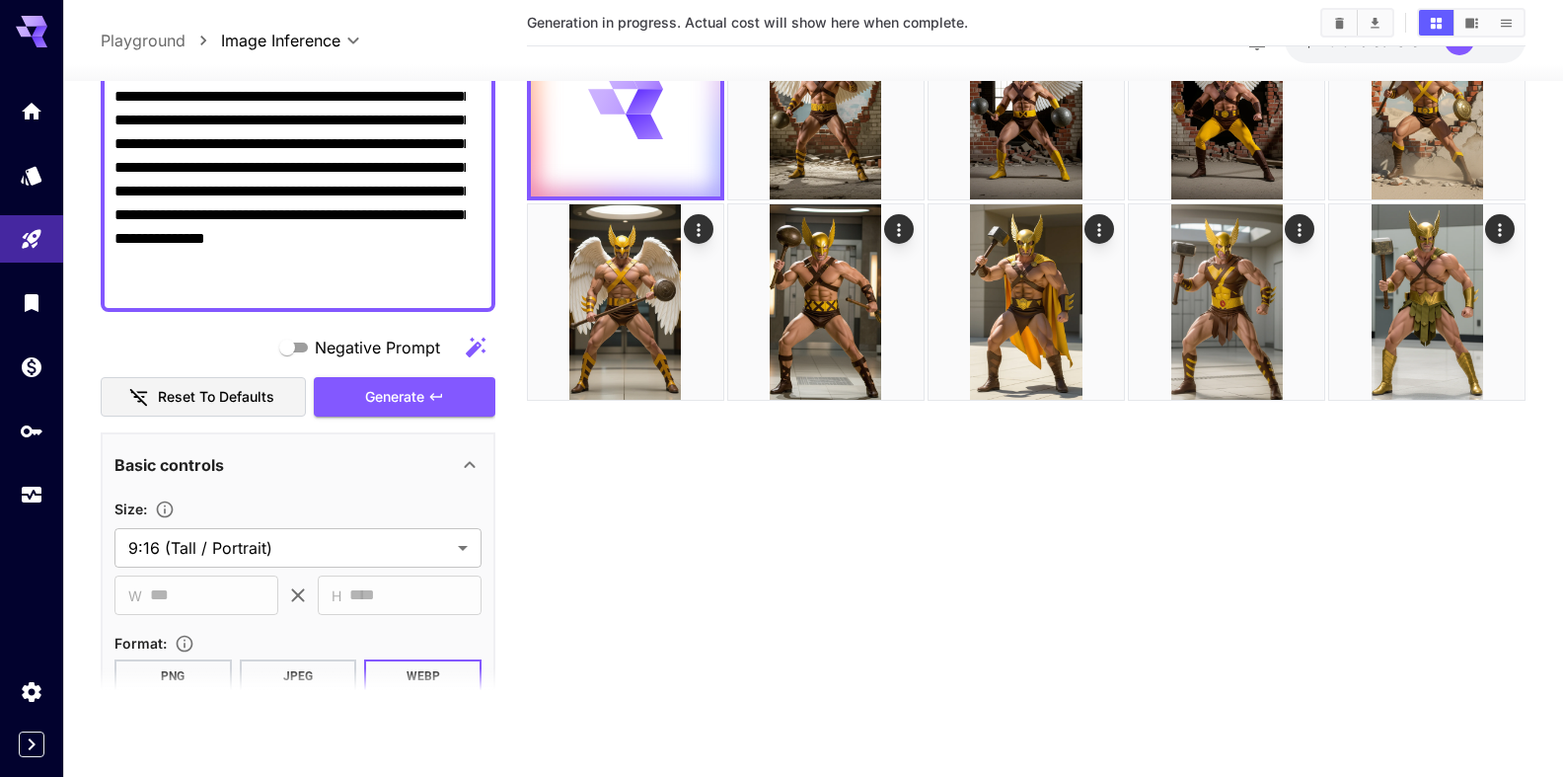
scroll to position [0, 0]
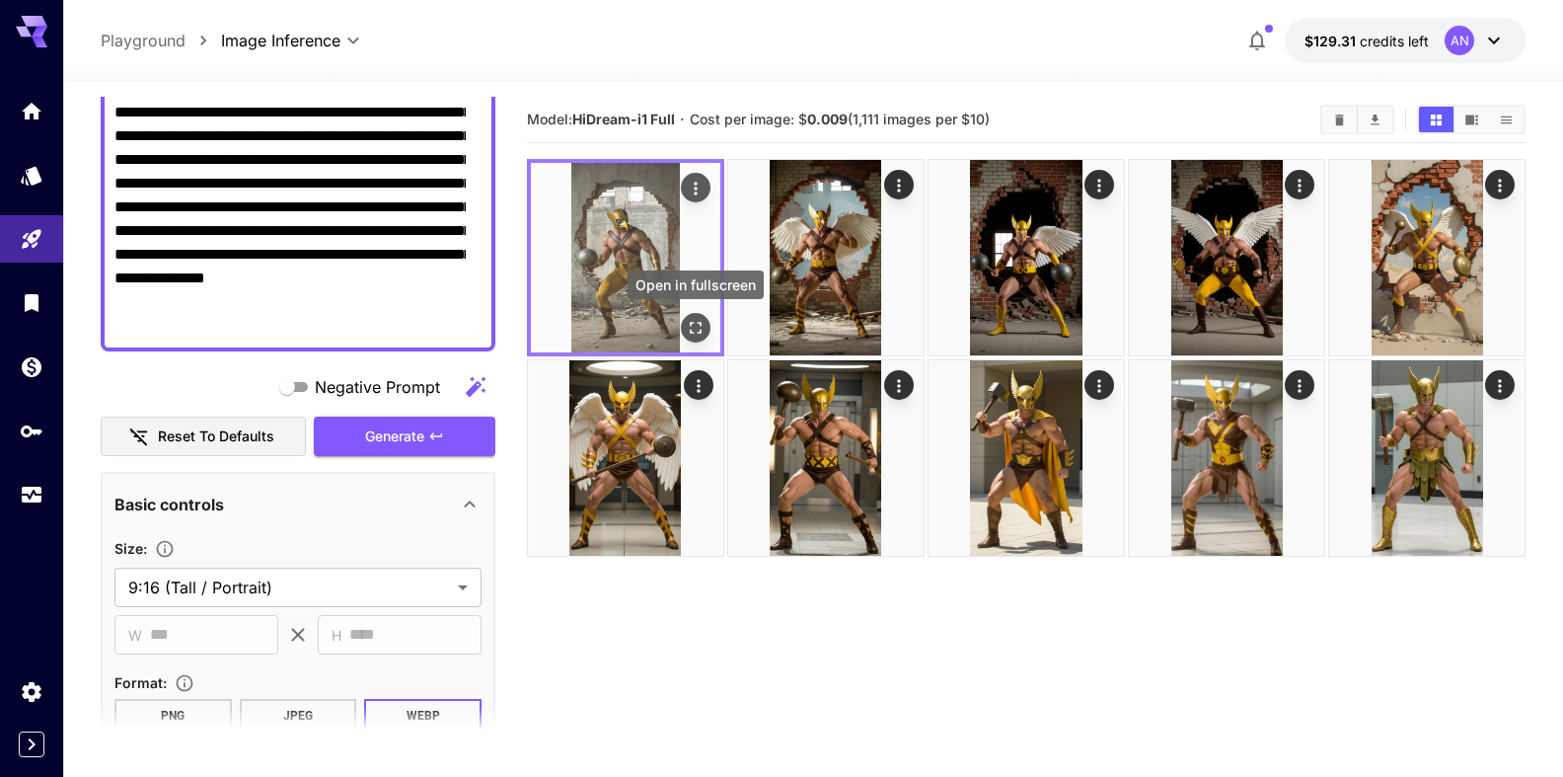
click at [698, 327] on icon "Open in fullscreen" at bounding box center [696, 328] width 20 height 20
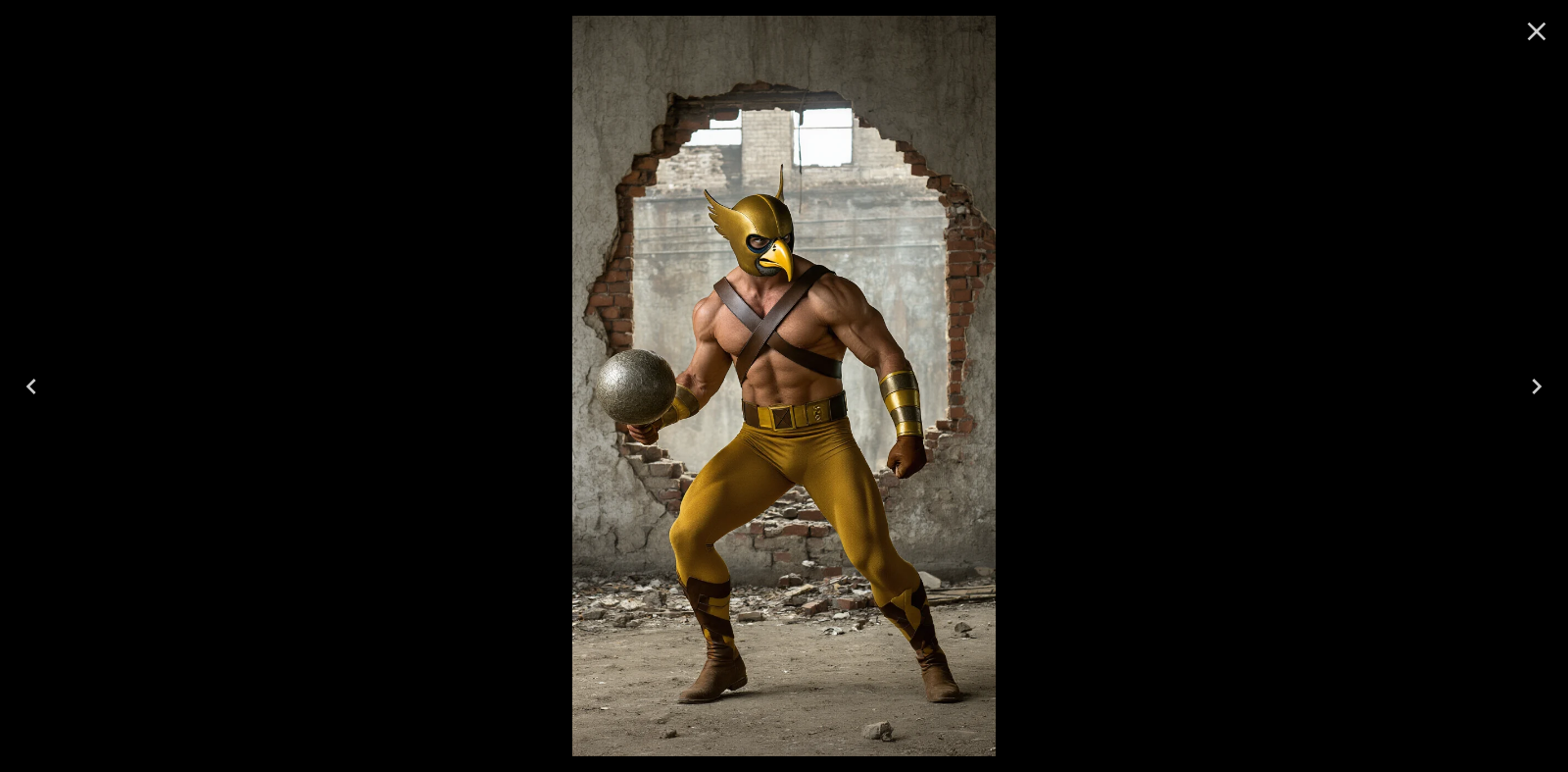
click at [1521, 29] on icon "Close" at bounding box center [1537, 32] width 32 height 32
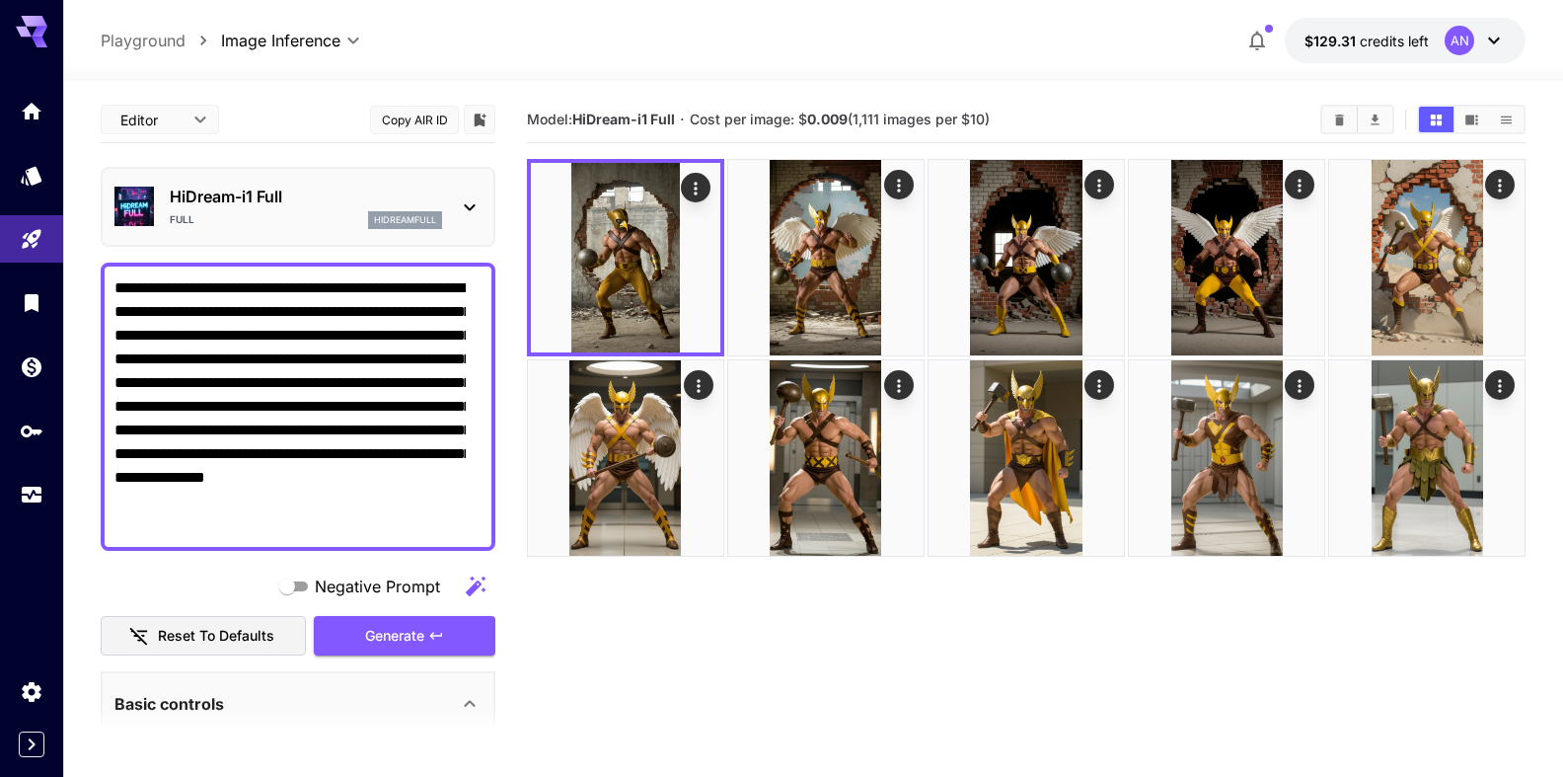
click at [265, 213] on div "Full hidreamfull" at bounding box center [306, 220] width 272 height 18
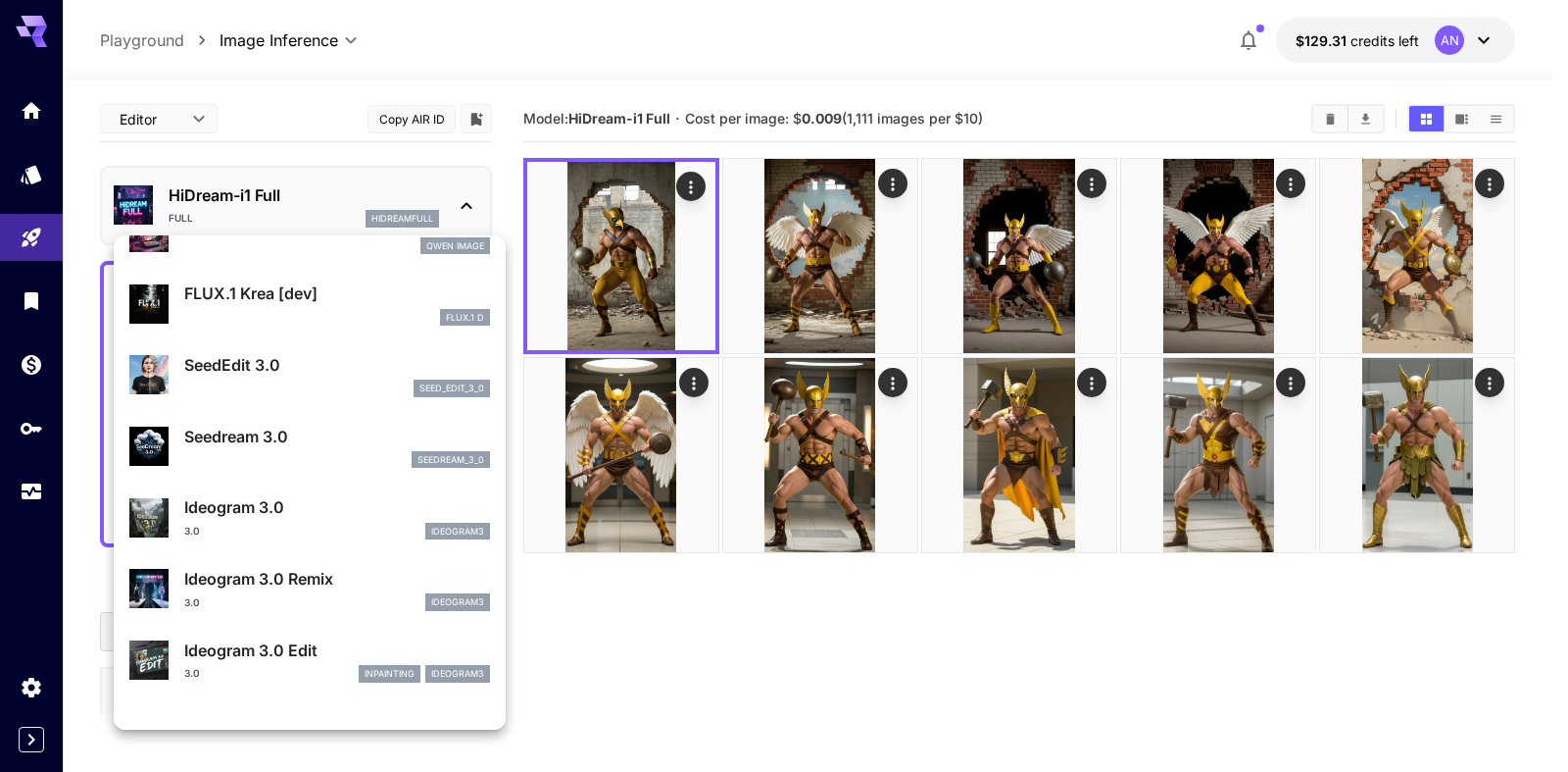
scroll to position [619, 0]
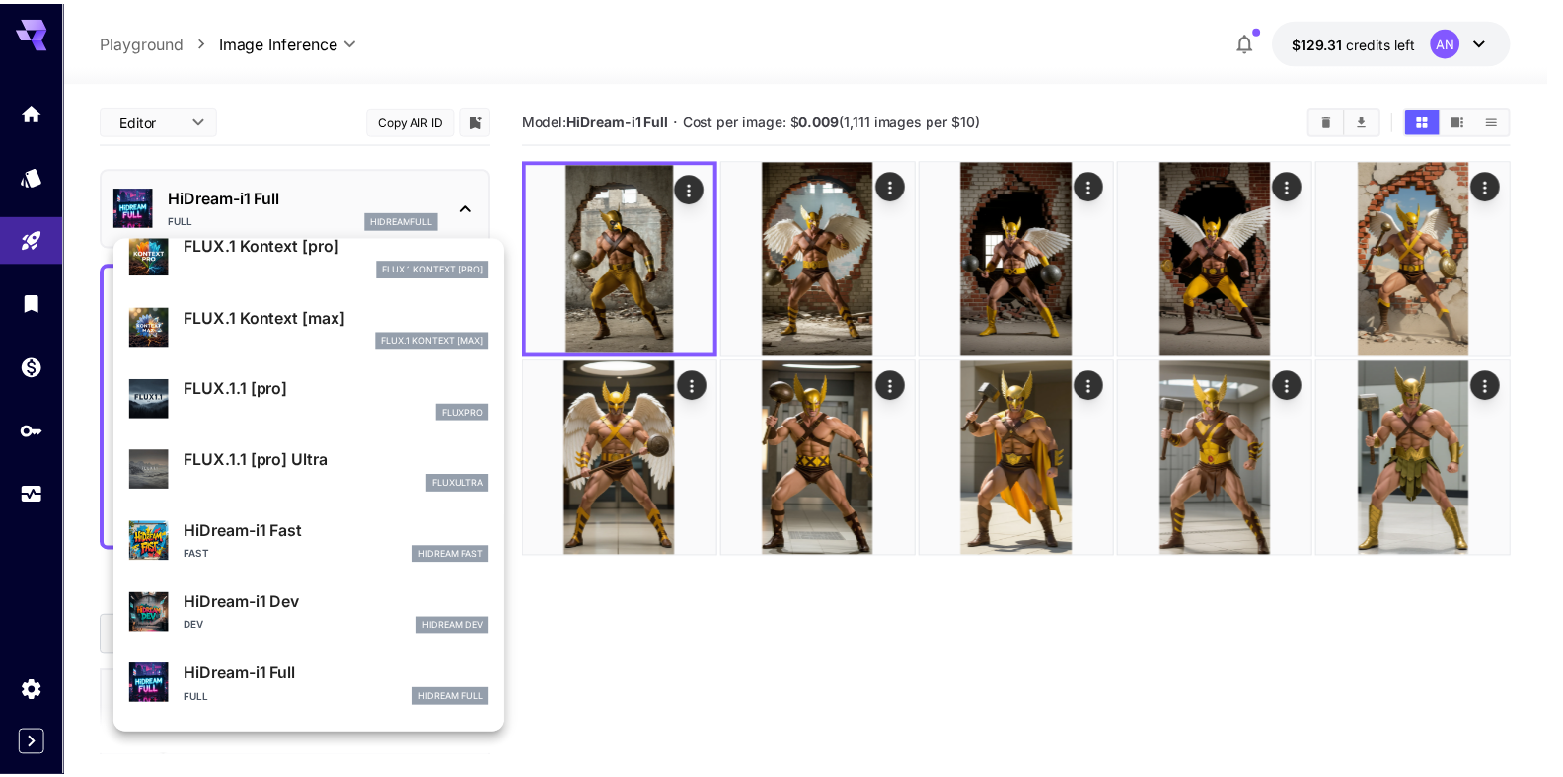
scroll to position [1381, 0]
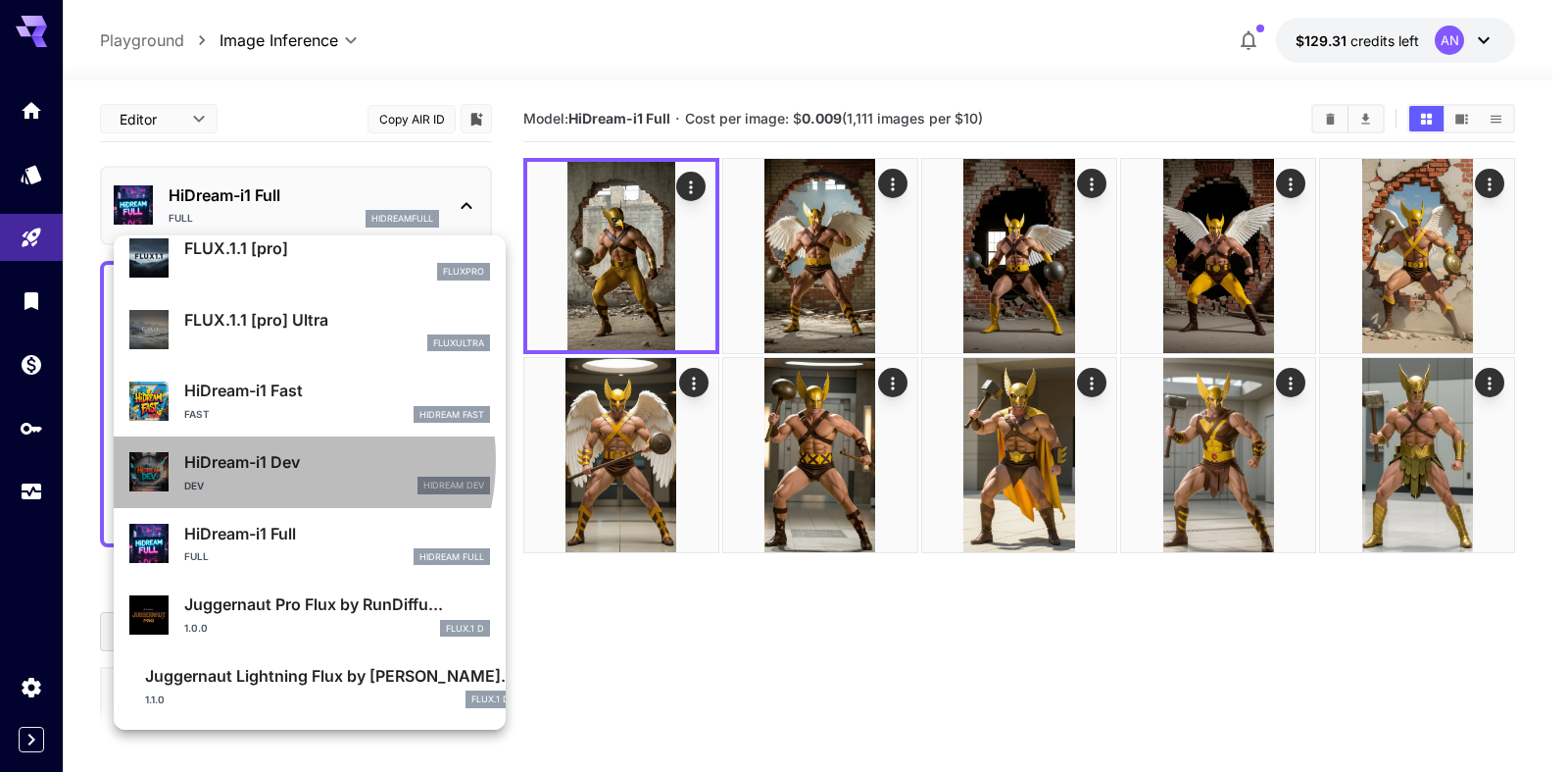
click at [257, 460] on p "HiDream-i1 Dev" at bounding box center [338, 462] width 306 height 24
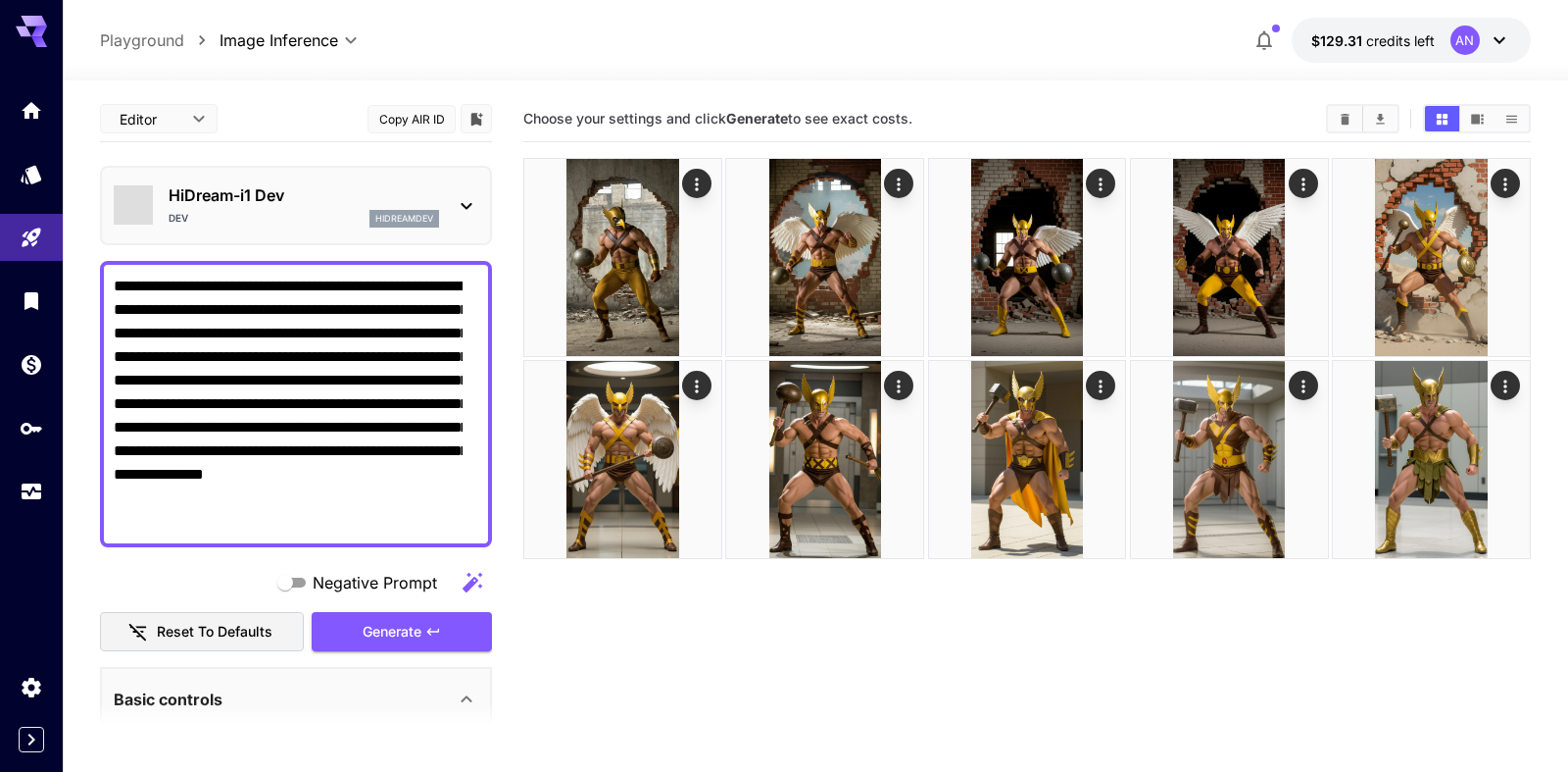
type input "**"
type input "*"
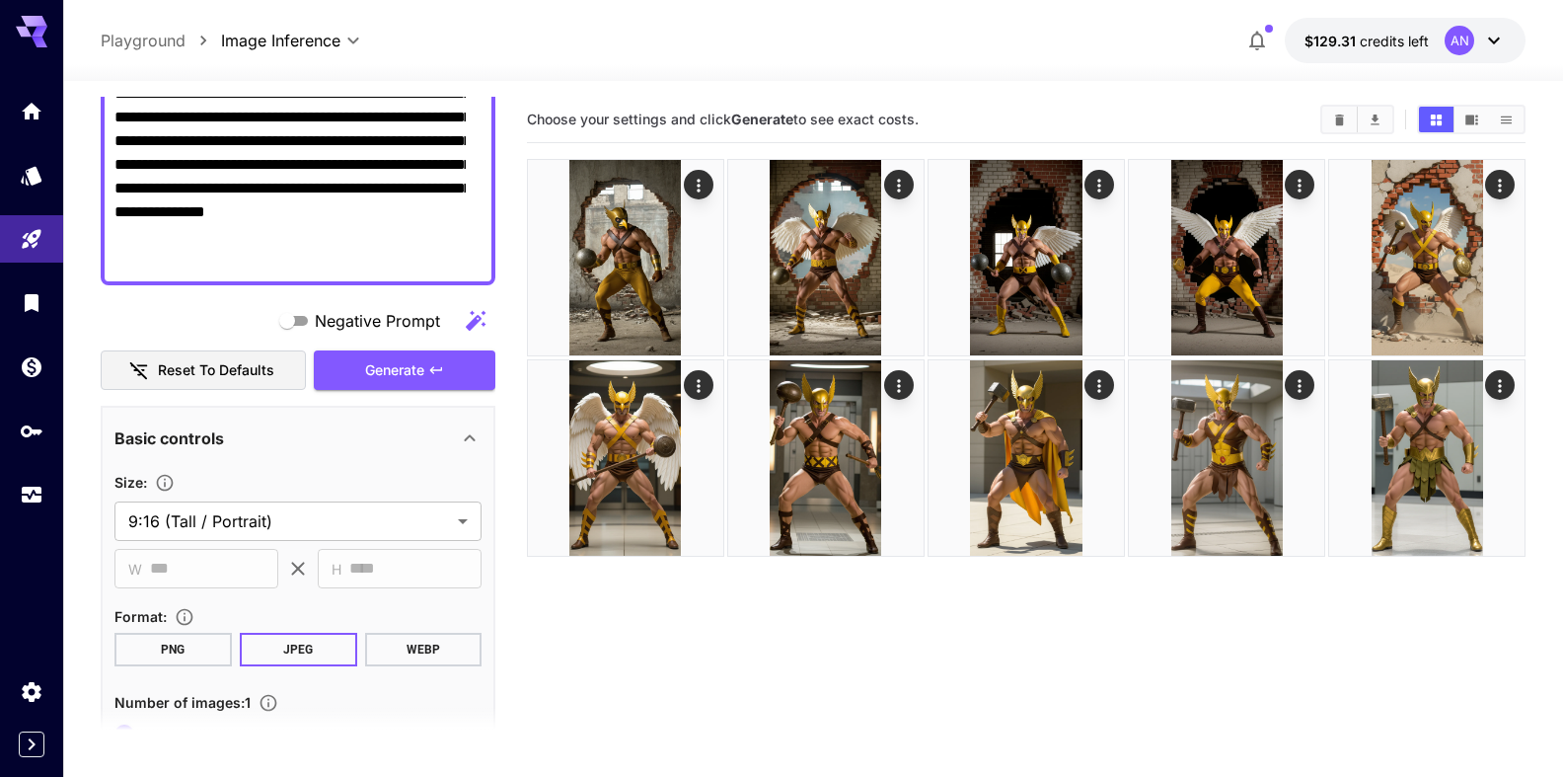
scroll to position [338, 0]
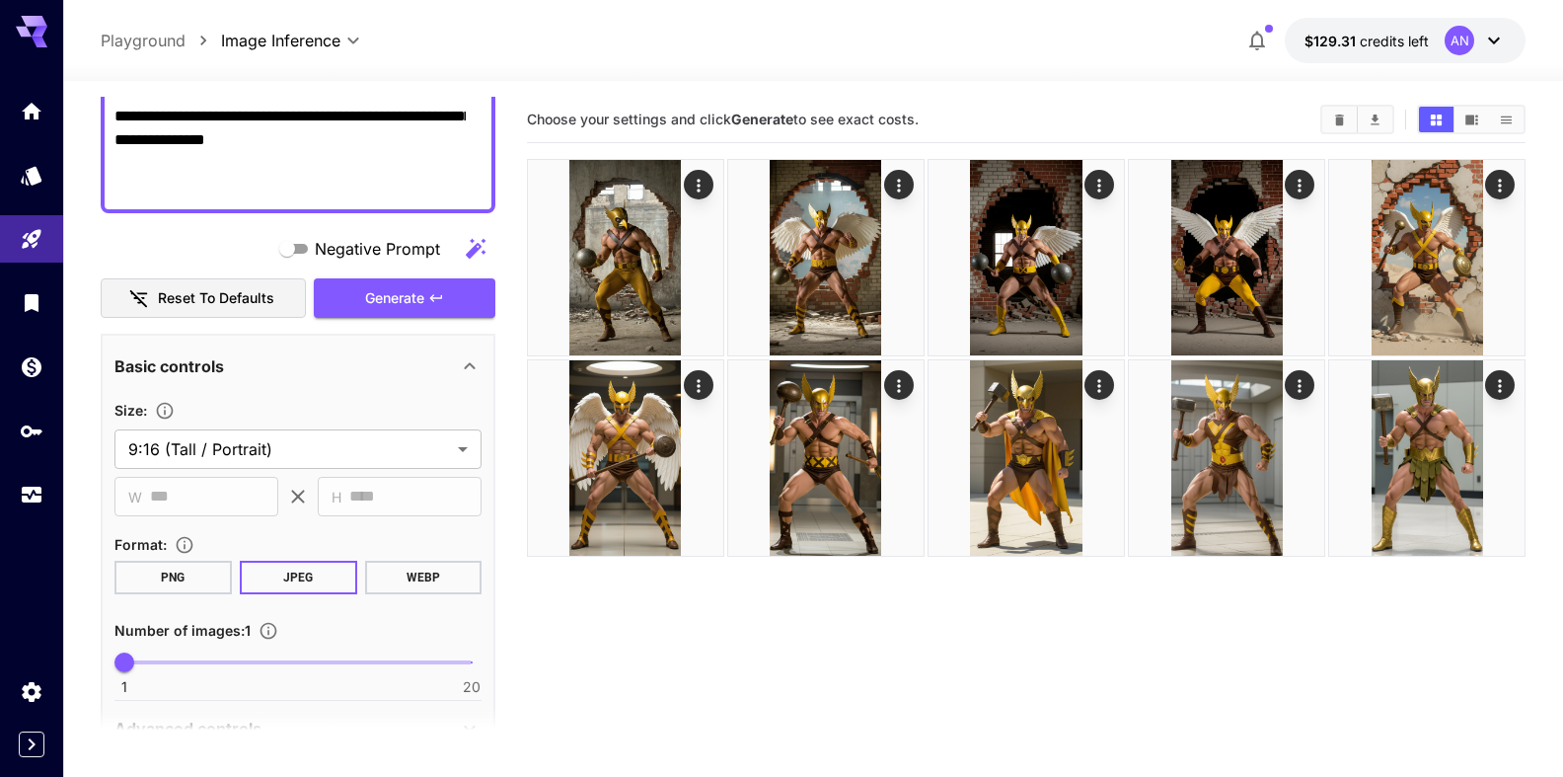
click at [400, 587] on button "WEBP" at bounding box center [422, 578] width 117 height 34
click at [406, 311] on button "Generate" at bounding box center [405, 298] width 182 height 40
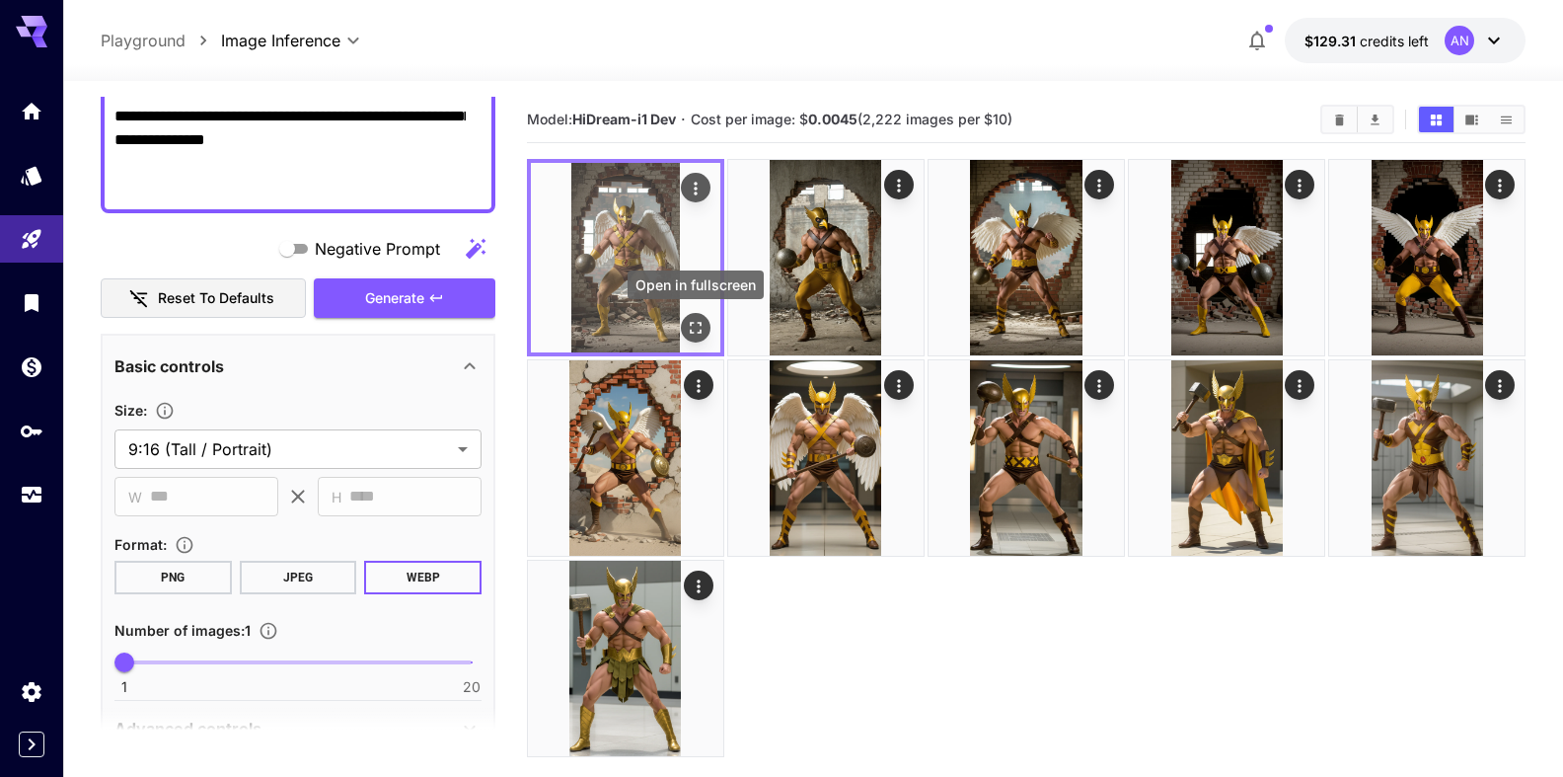
click at [689, 326] on icon "Open in fullscreen" at bounding box center [696, 328] width 20 height 20
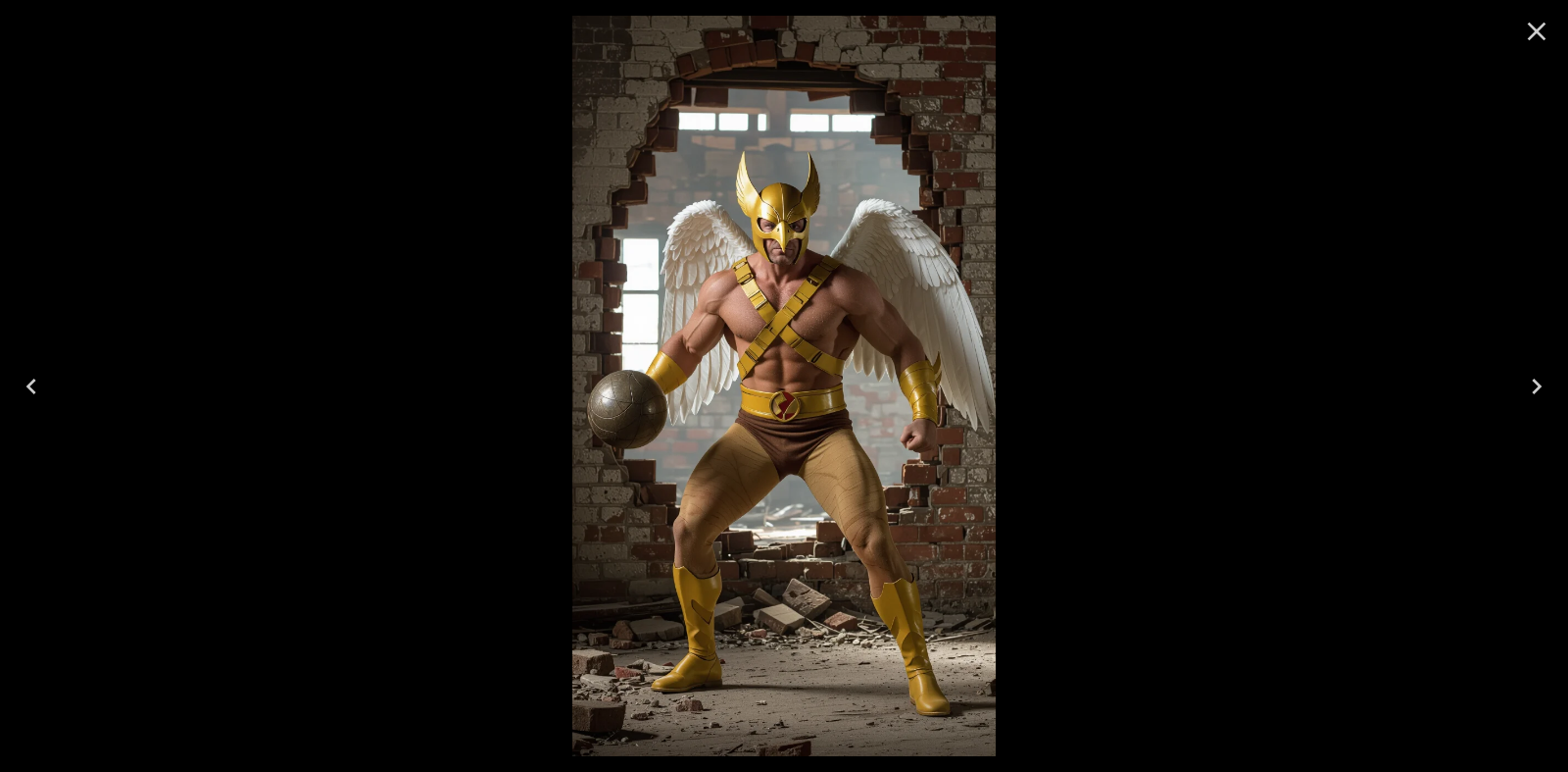
click at [1525, 30] on icon "Close" at bounding box center [1537, 32] width 32 height 32
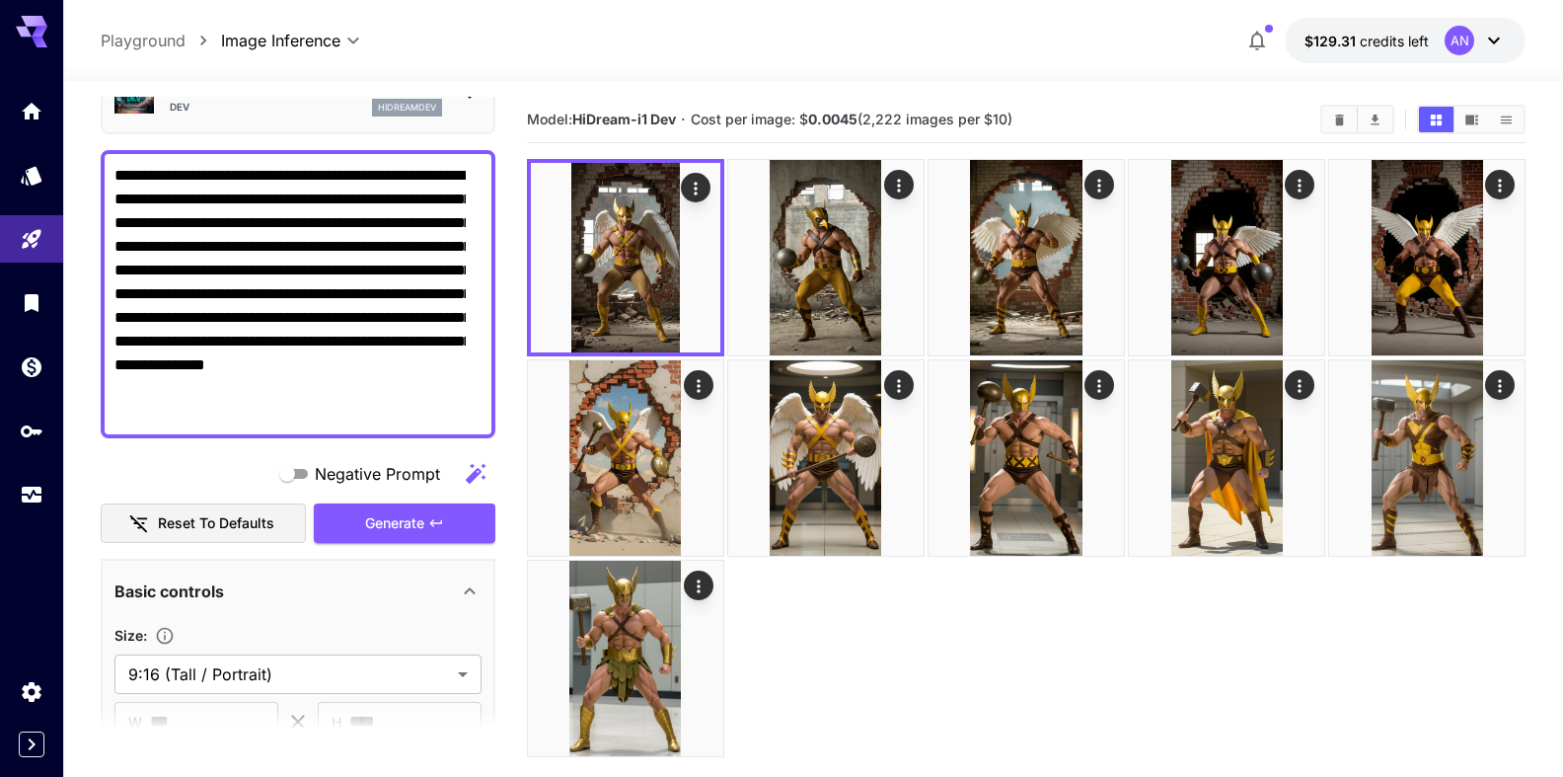
scroll to position [0, 0]
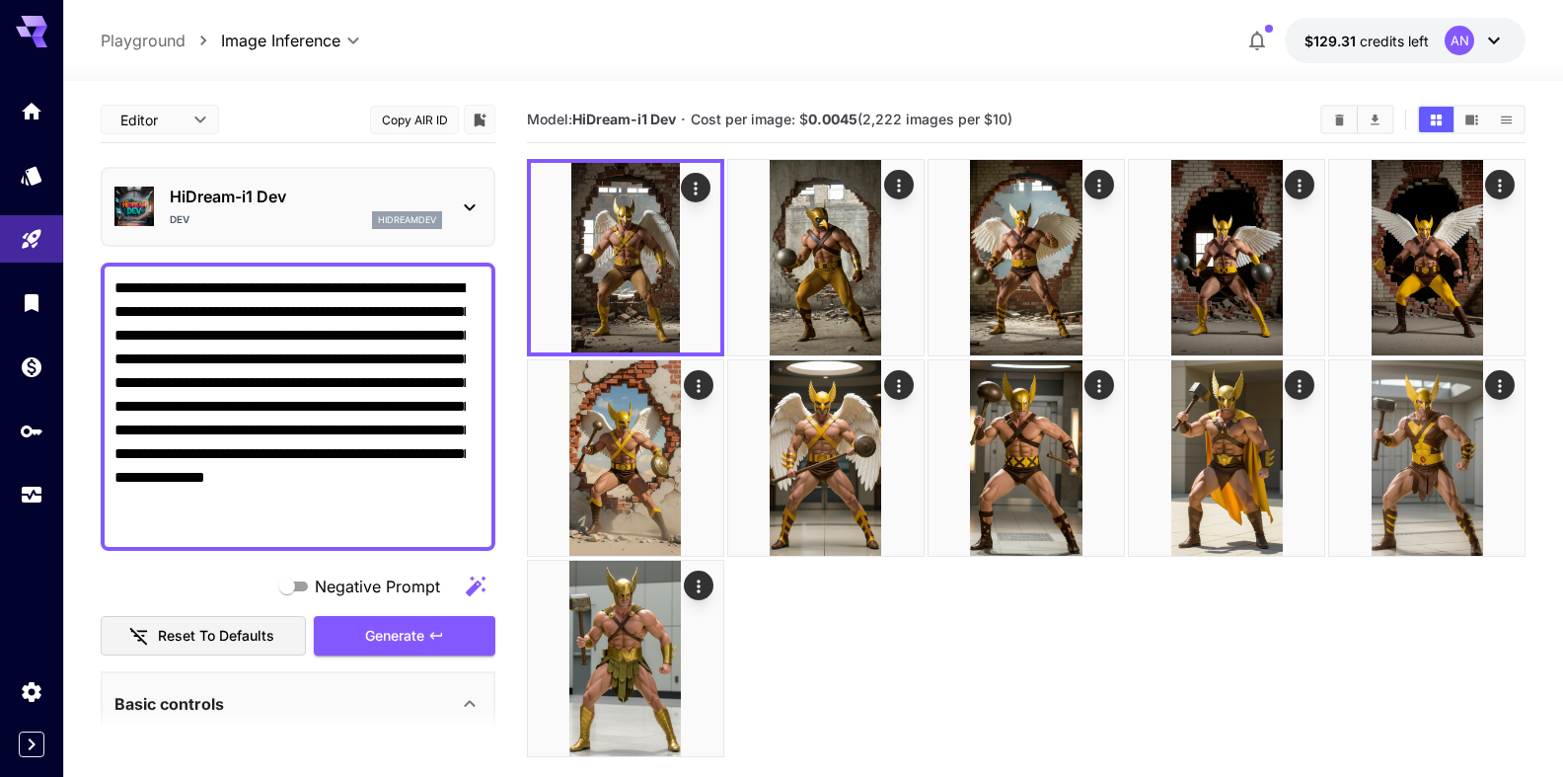
click at [442, 336] on textarea "**********" at bounding box center [289, 406] width 351 height 261
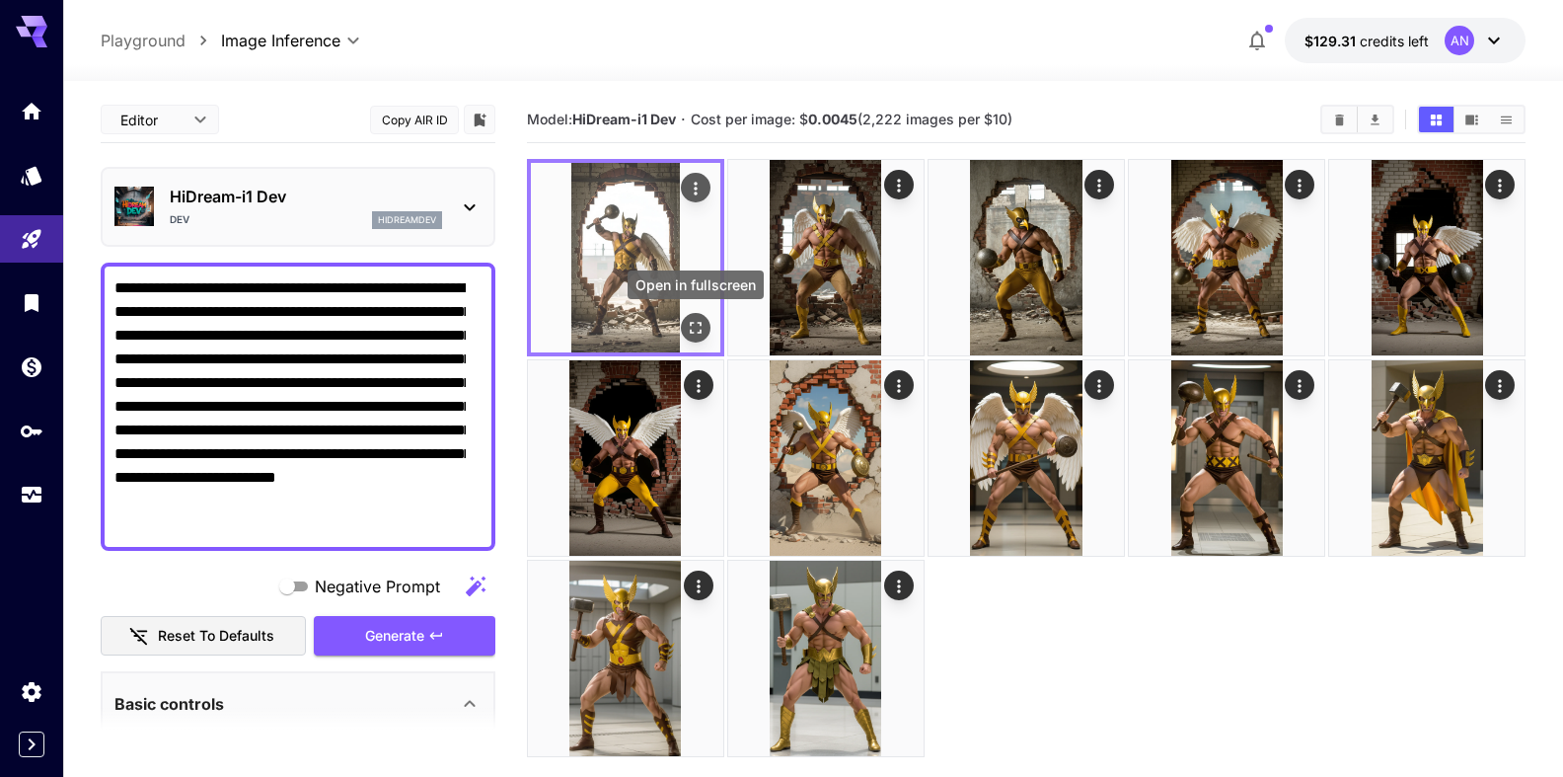
click at [698, 327] on icon "Open in fullscreen" at bounding box center [696, 328] width 20 height 20
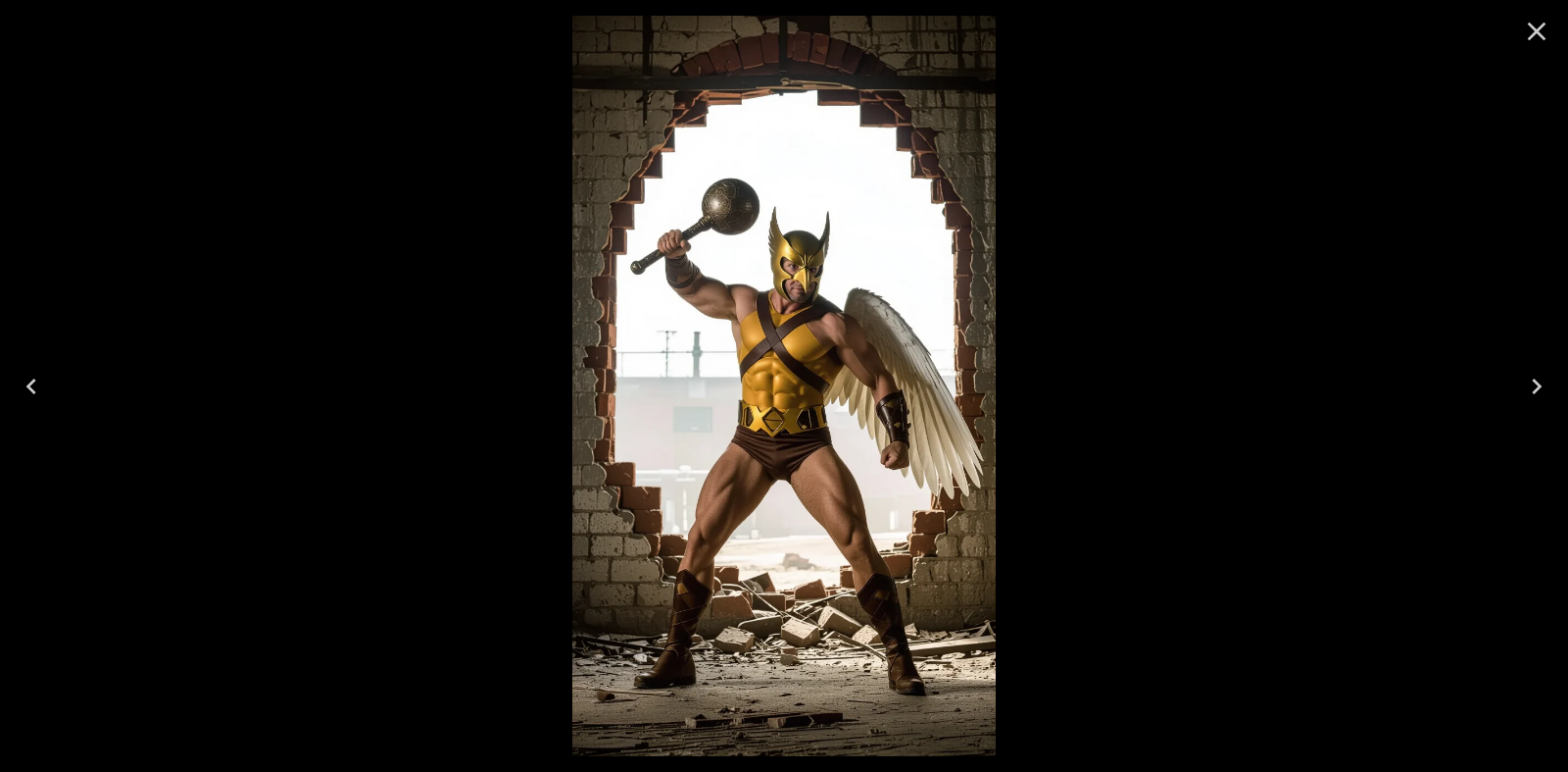
click at [1529, 20] on icon "Close" at bounding box center [1537, 32] width 32 height 32
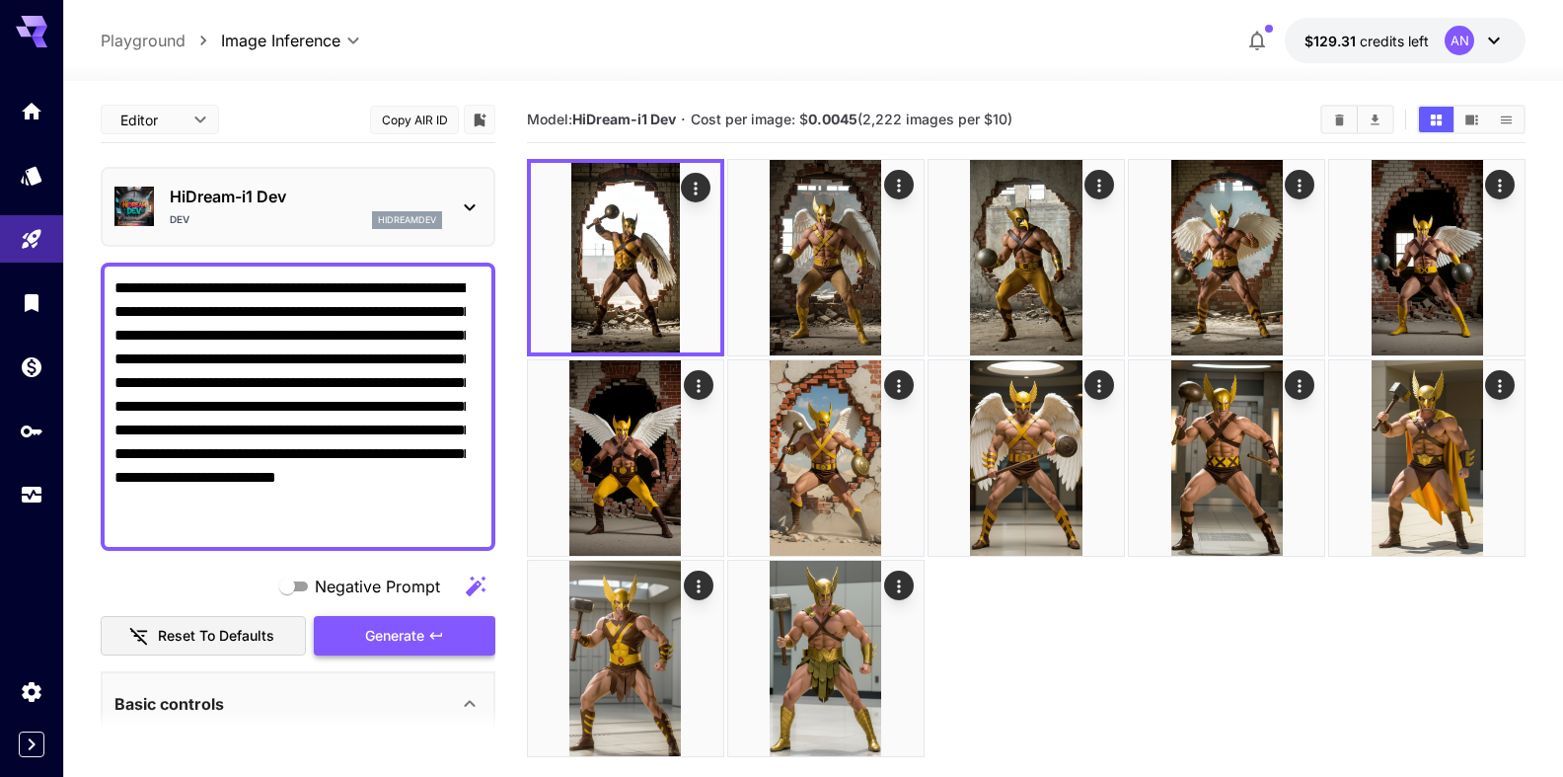
click at [374, 643] on span "Generate" at bounding box center [394, 636] width 59 height 25
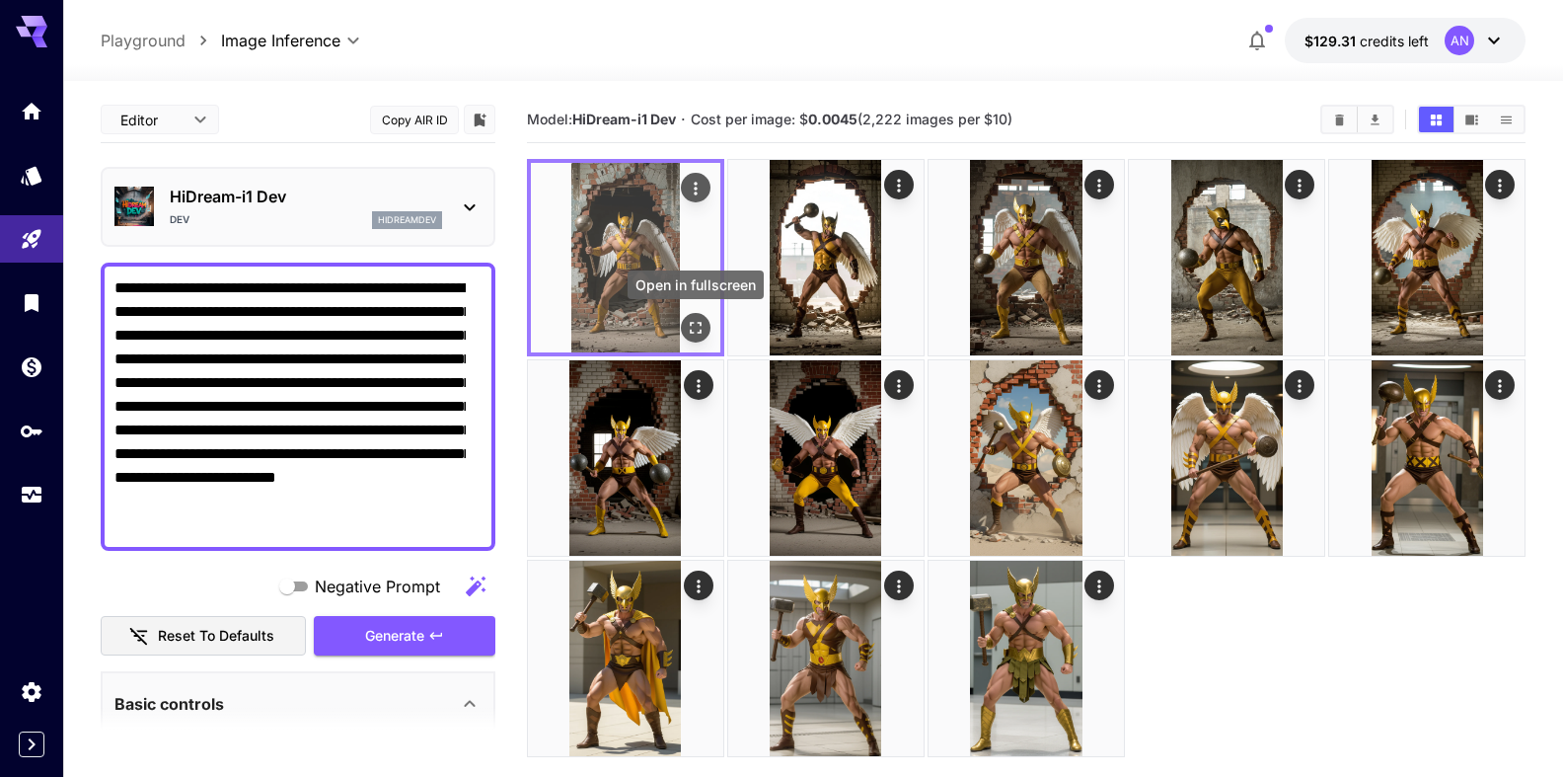
click at [691, 339] on button "Open in fullscreen" at bounding box center [696, 328] width 30 height 30
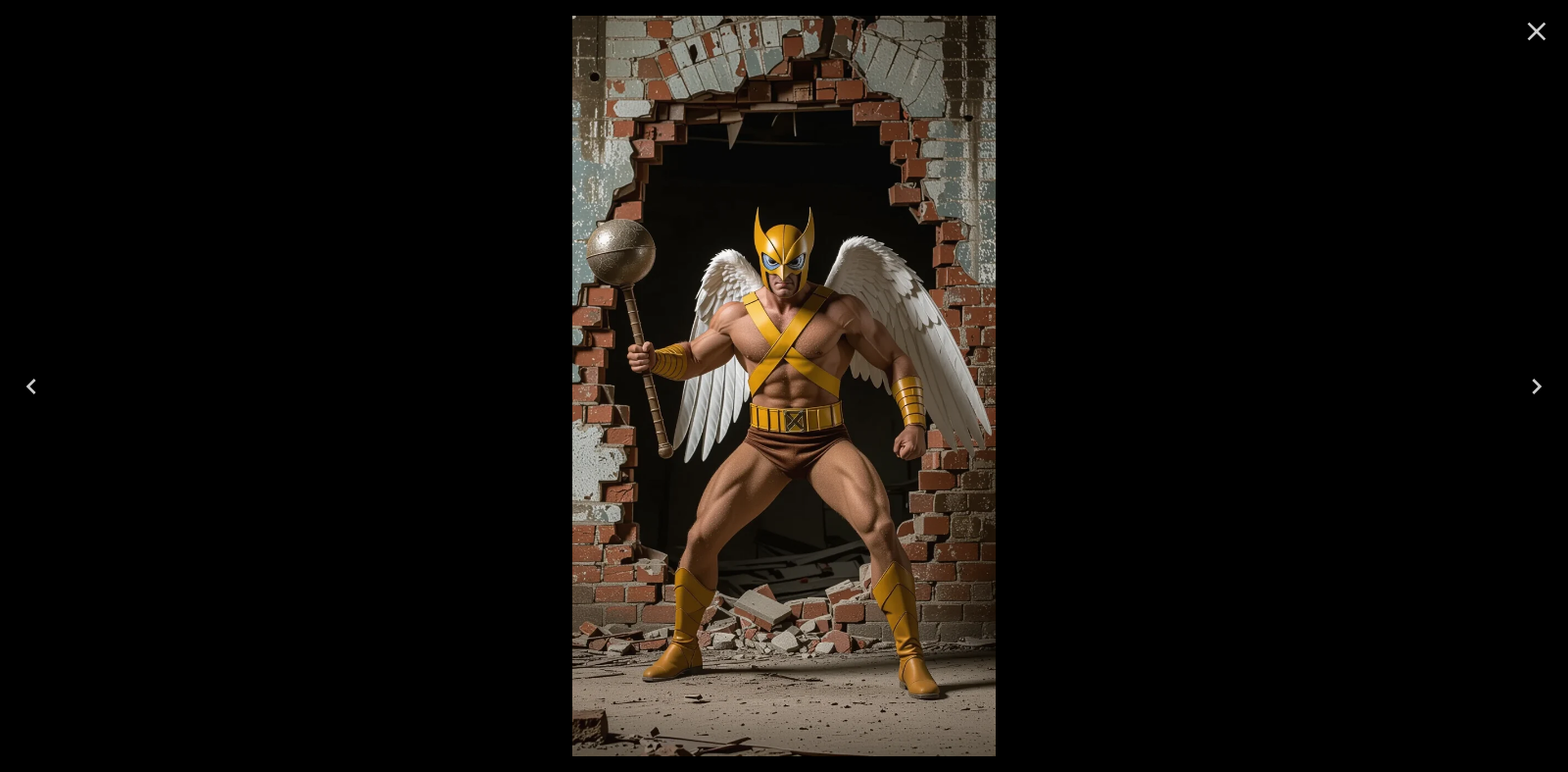
click at [1553, 28] on button "Close" at bounding box center [1536, 31] width 47 height 47
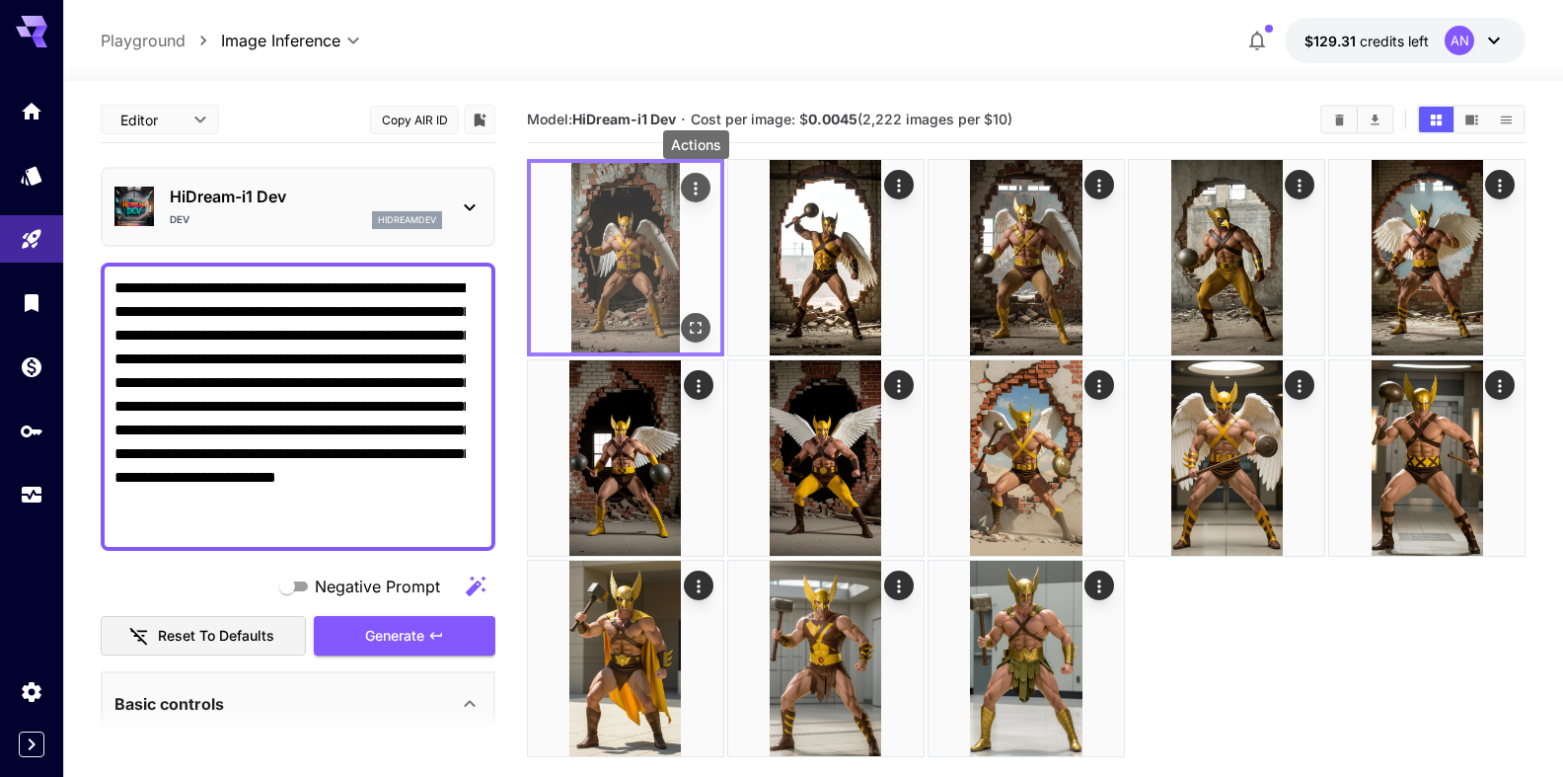
click at [690, 186] on icon "Actions" at bounding box center [696, 189] width 20 height 20
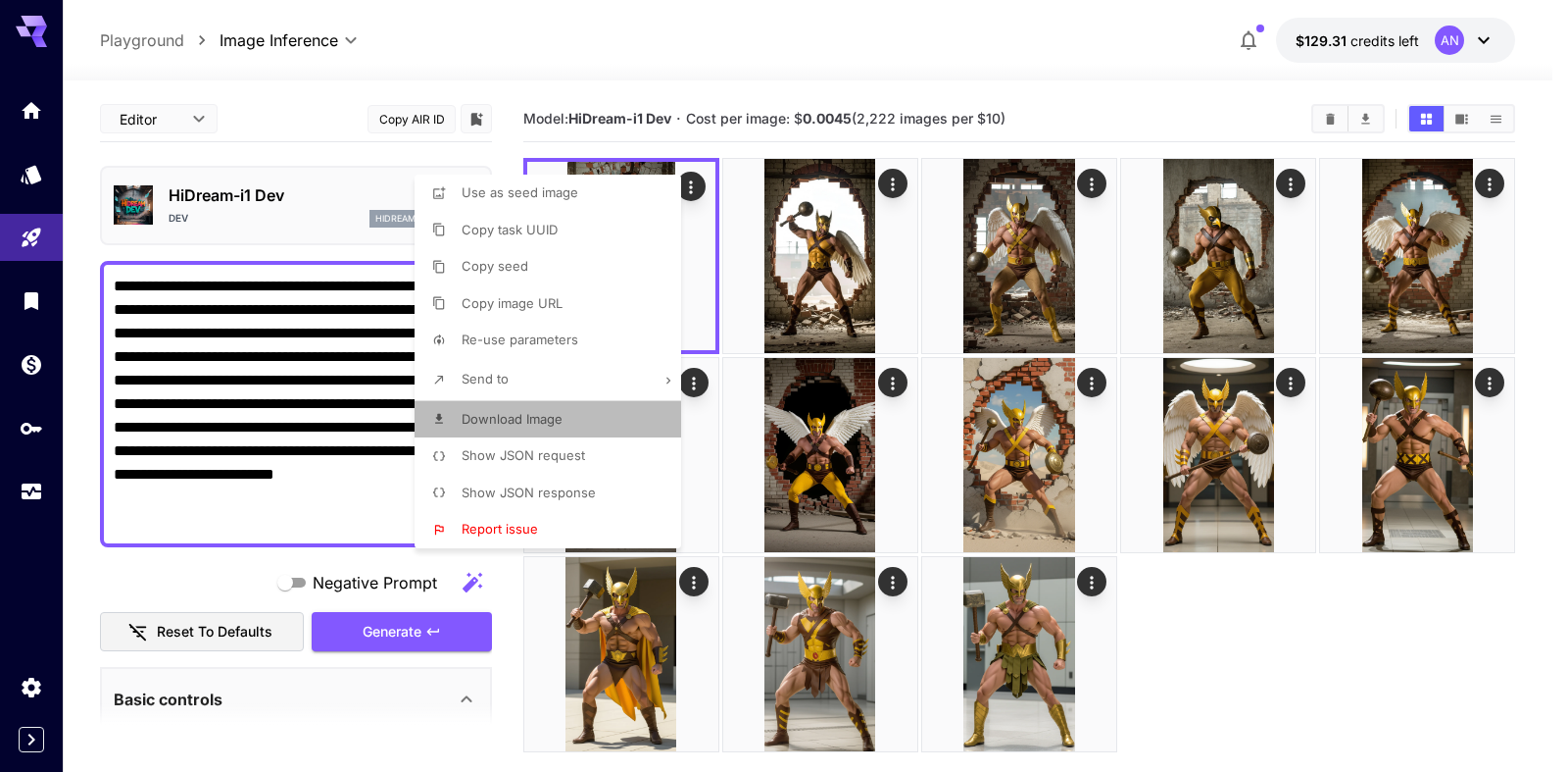
click at [526, 420] on span "Download Image" at bounding box center [512, 419] width 101 height 16
click at [385, 633] on div at bounding box center [784, 386] width 1568 height 772
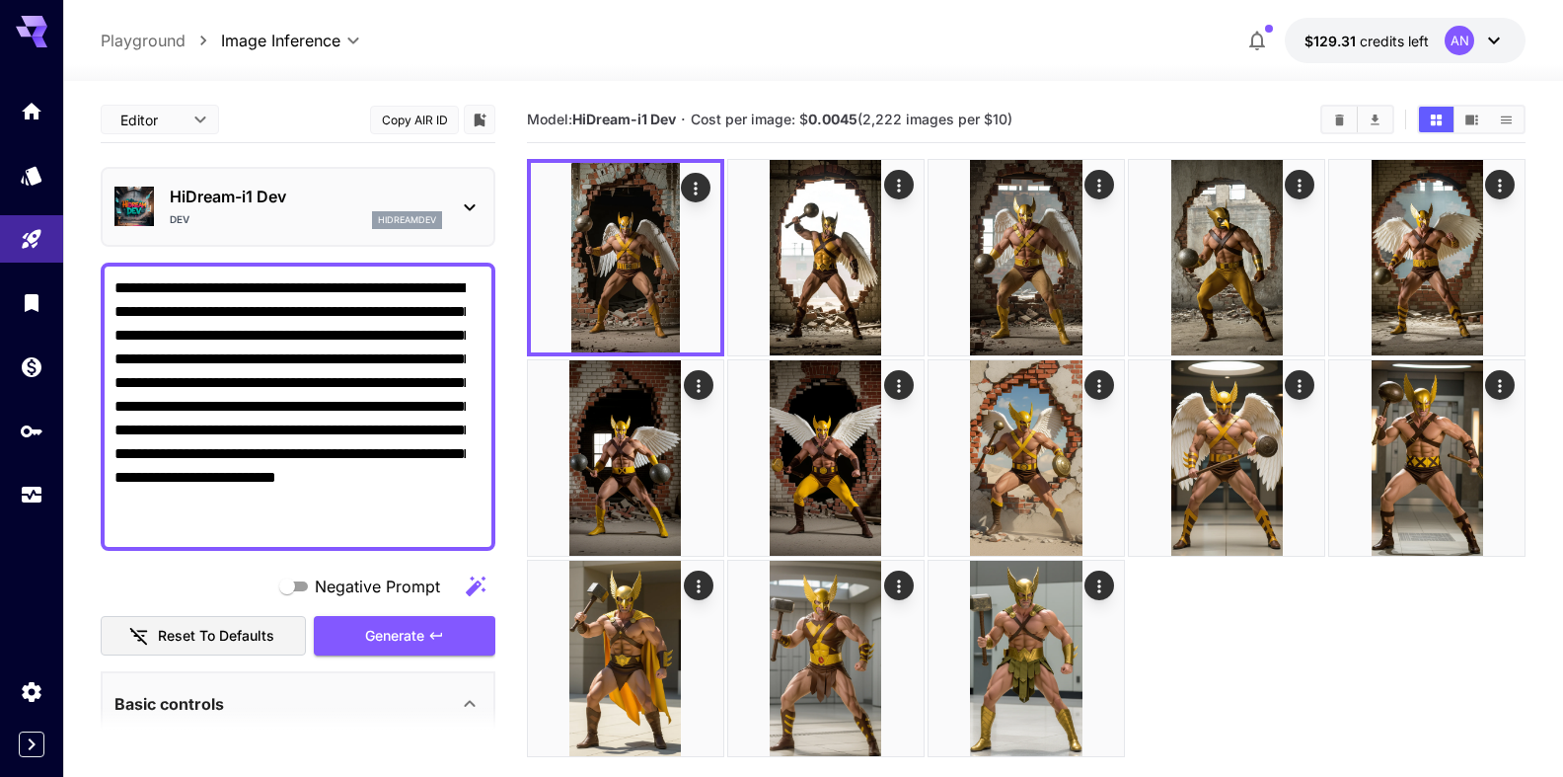
click at [388, 637] on span "Generate" at bounding box center [394, 636] width 59 height 25
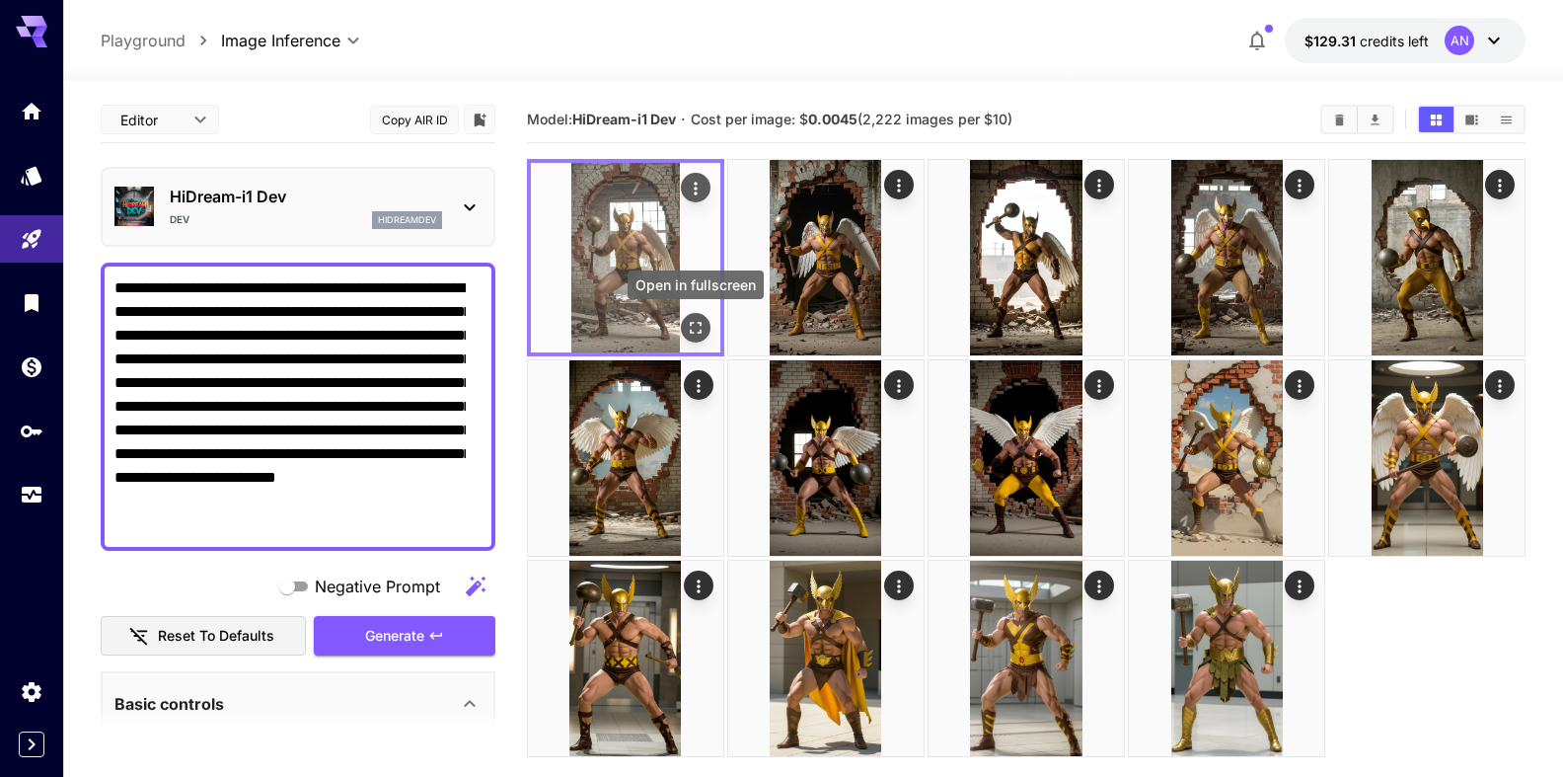
click at [691, 333] on icon "Open in fullscreen" at bounding box center [696, 328] width 12 height 12
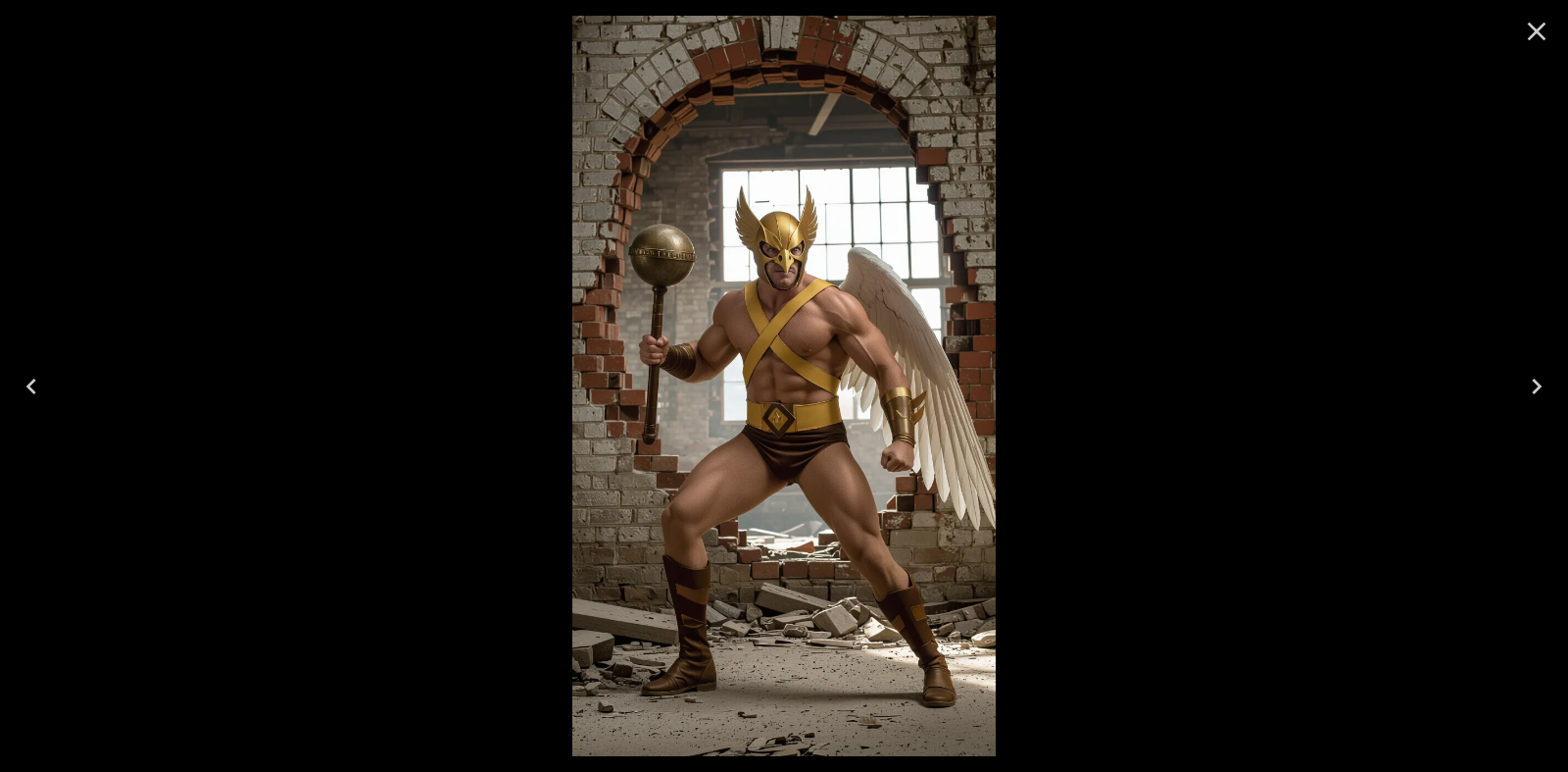
drag, startPoint x: 1532, startPoint y: 37, endPoint x: 1512, endPoint y: 46, distance: 21.9
click at [1531, 37] on icon "Close" at bounding box center [1537, 32] width 19 height 19
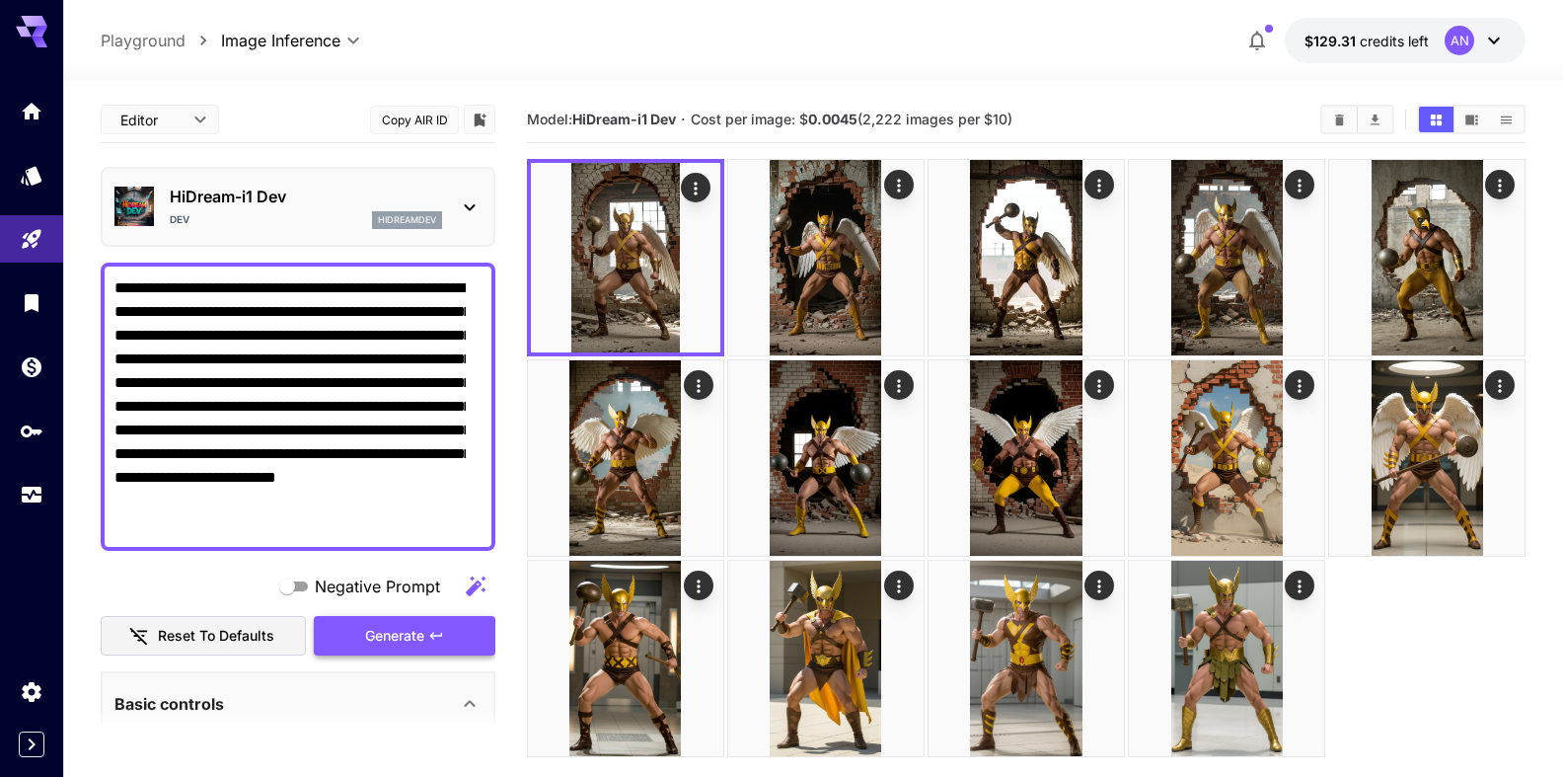
click at [391, 627] on span "Generate" at bounding box center [394, 636] width 59 height 25
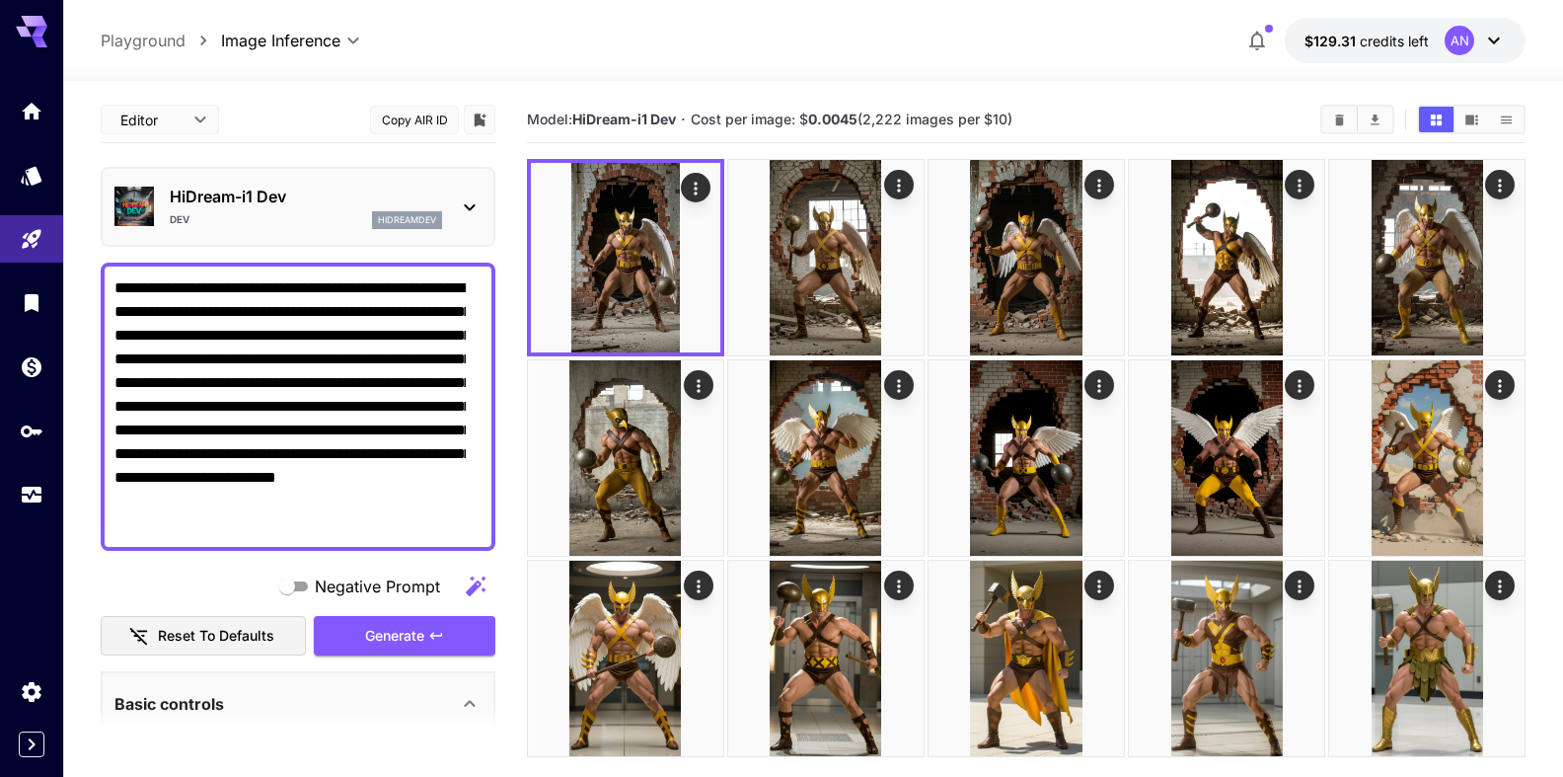
drag, startPoint x: 115, startPoint y: 520, endPoint x: 158, endPoint y: 520, distance: 42.4
click at [158, 520] on textarea "**********" at bounding box center [289, 406] width 351 height 261
click at [385, 637] on span "Generate" at bounding box center [394, 636] width 59 height 25
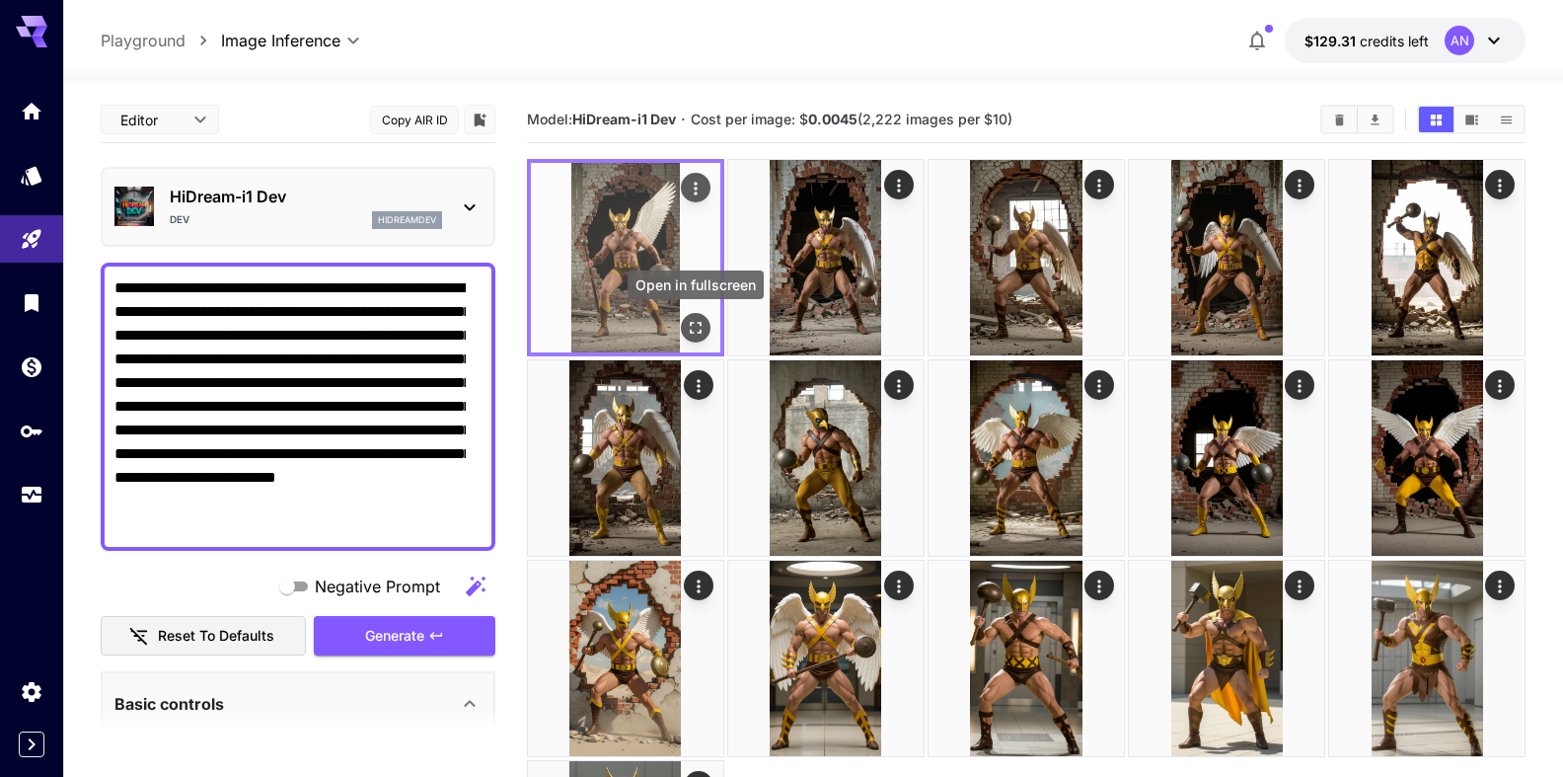
click at [699, 331] on icon "Open in fullscreen" at bounding box center [696, 328] width 20 height 20
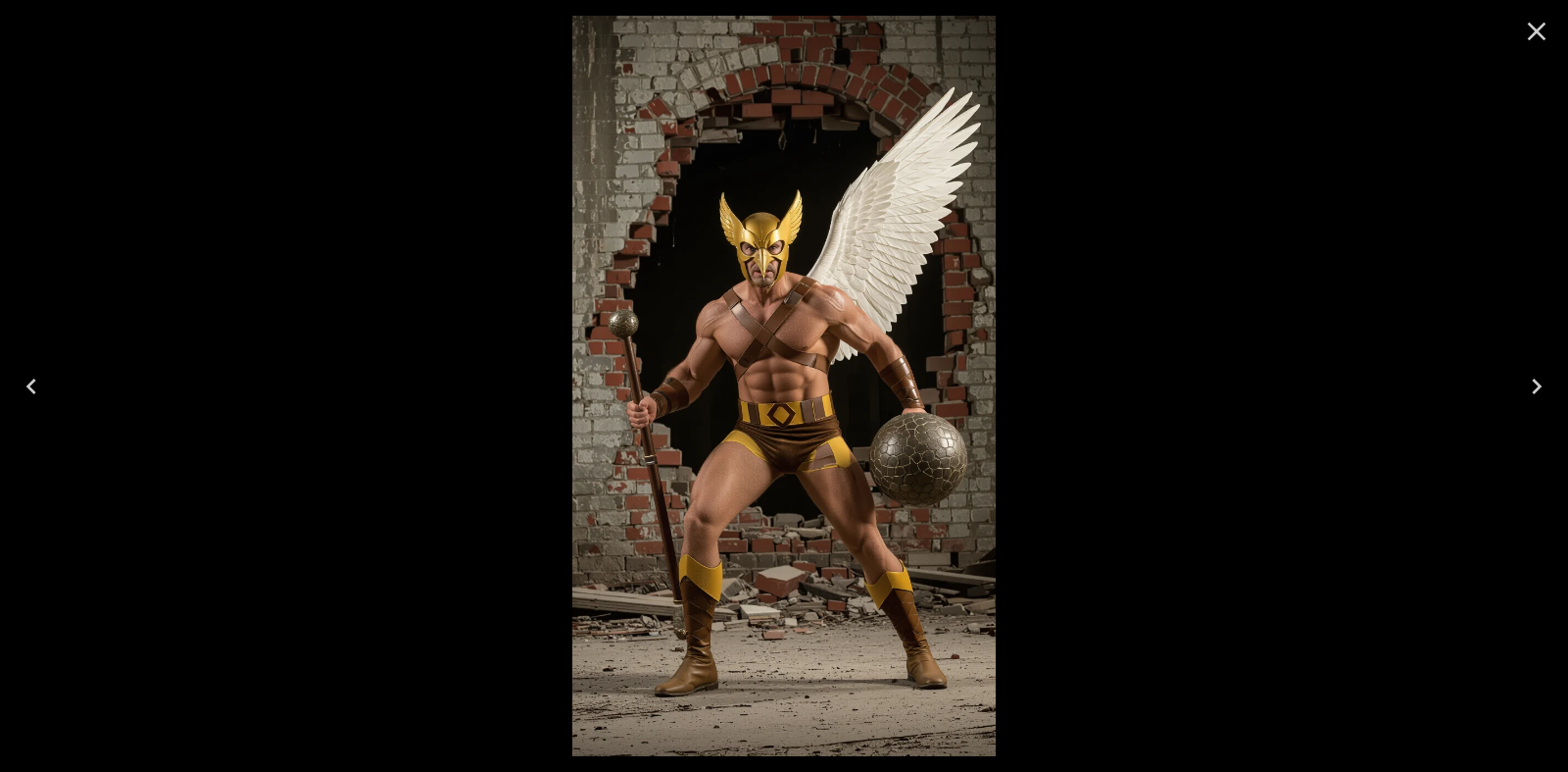
click at [1536, 30] on icon "Close" at bounding box center [1537, 32] width 19 height 19
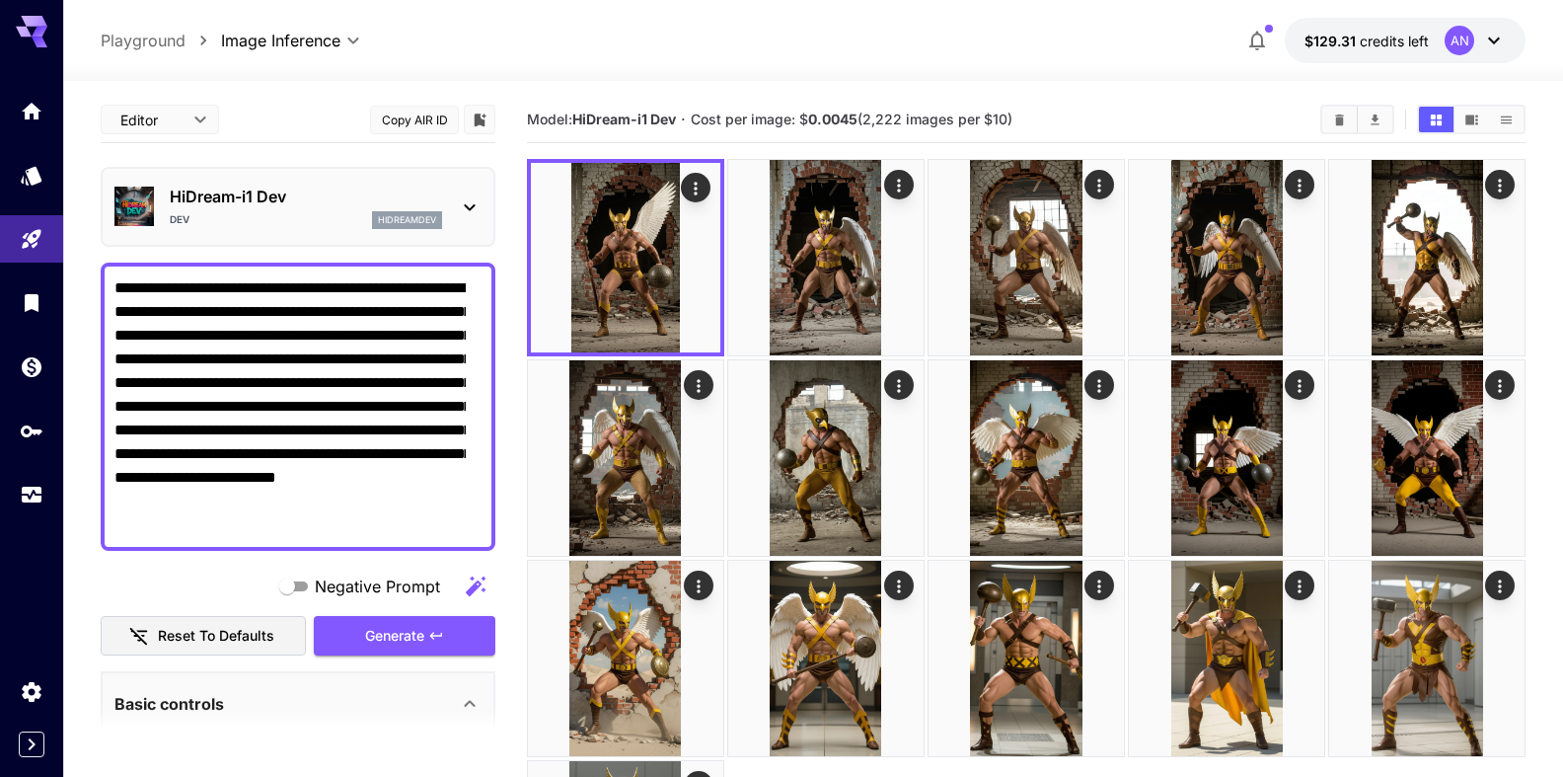
click at [312, 499] on textarea "**********" at bounding box center [289, 406] width 351 height 261
type textarea "**********"
click at [365, 635] on span "Generate" at bounding box center [394, 636] width 59 height 25
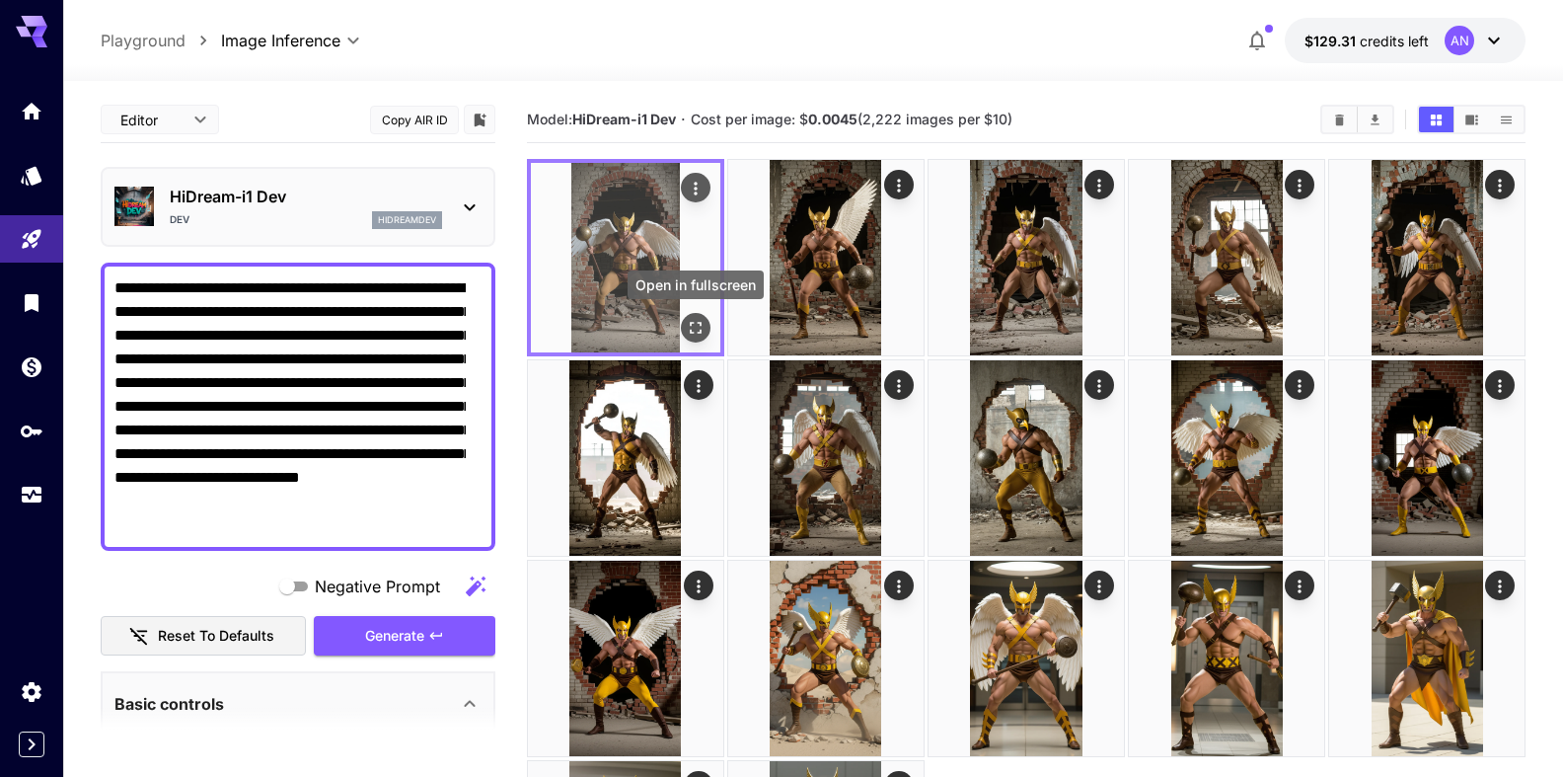
click at [697, 327] on icon "Open in fullscreen" at bounding box center [696, 328] width 20 height 20
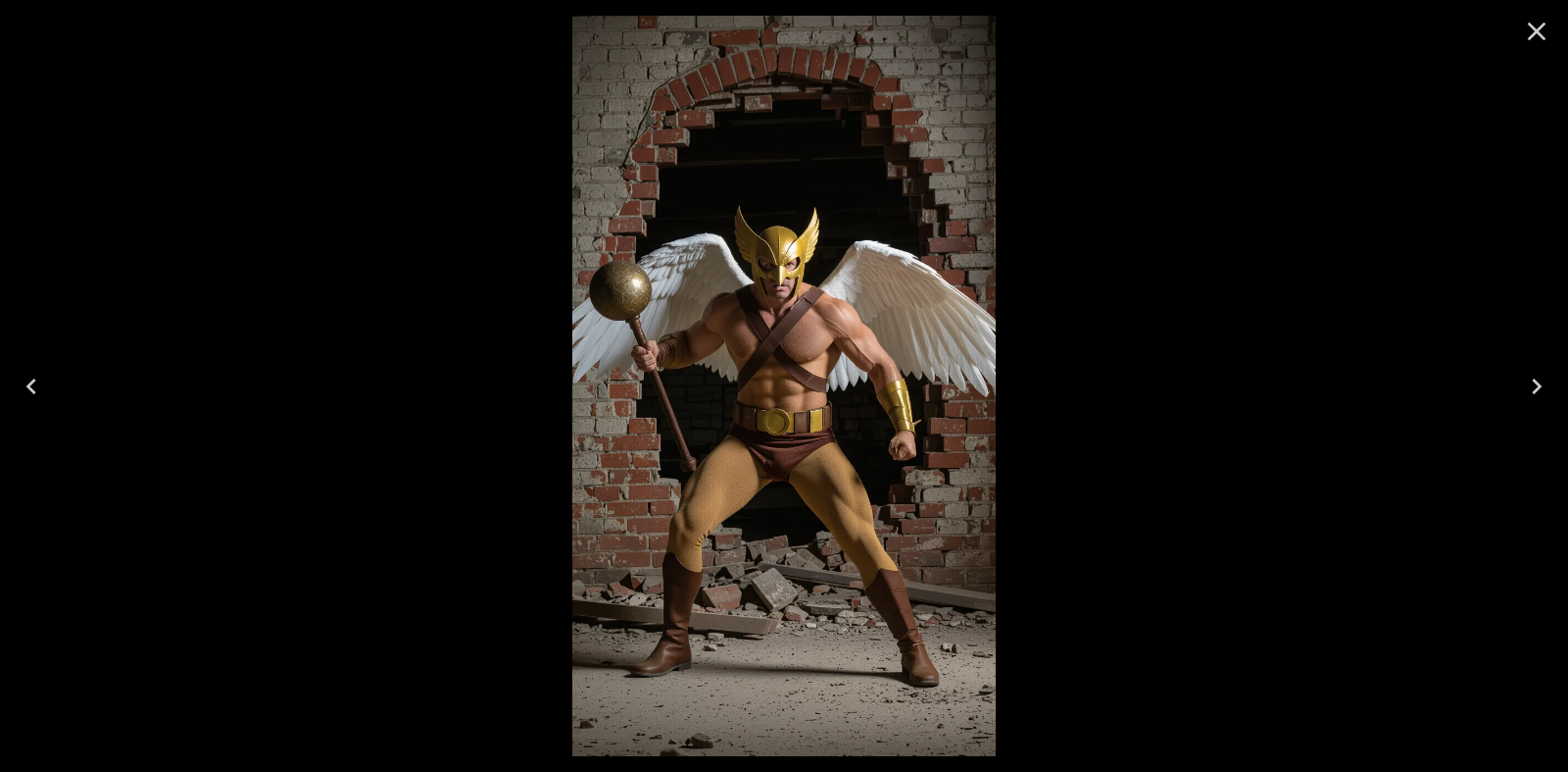
click at [1556, 42] on button "Close" at bounding box center [1536, 31] width 47 height 47
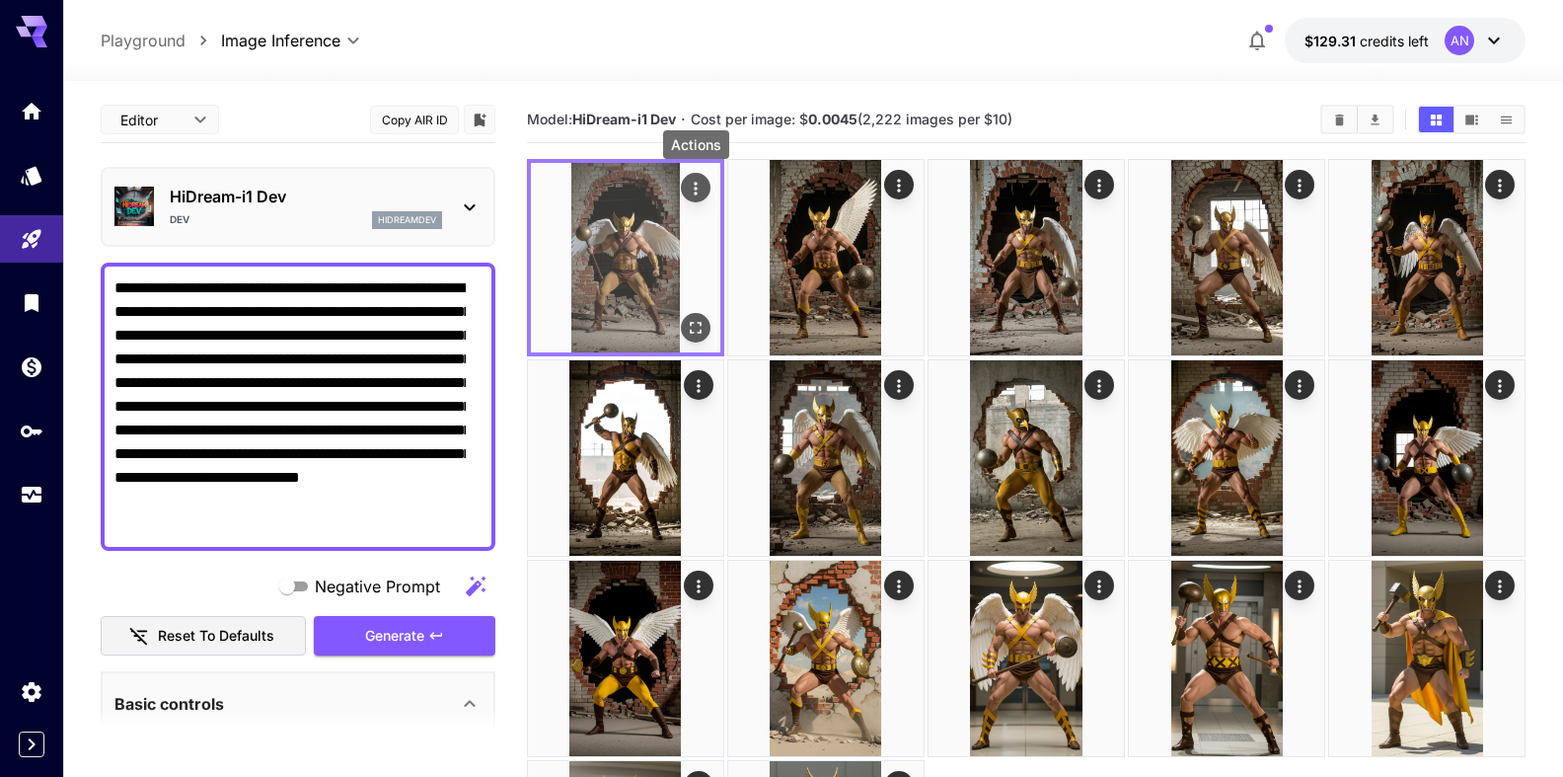
click at [703, 183] on icon "Actions" at bounding box center [696, 189] width 20 height 20
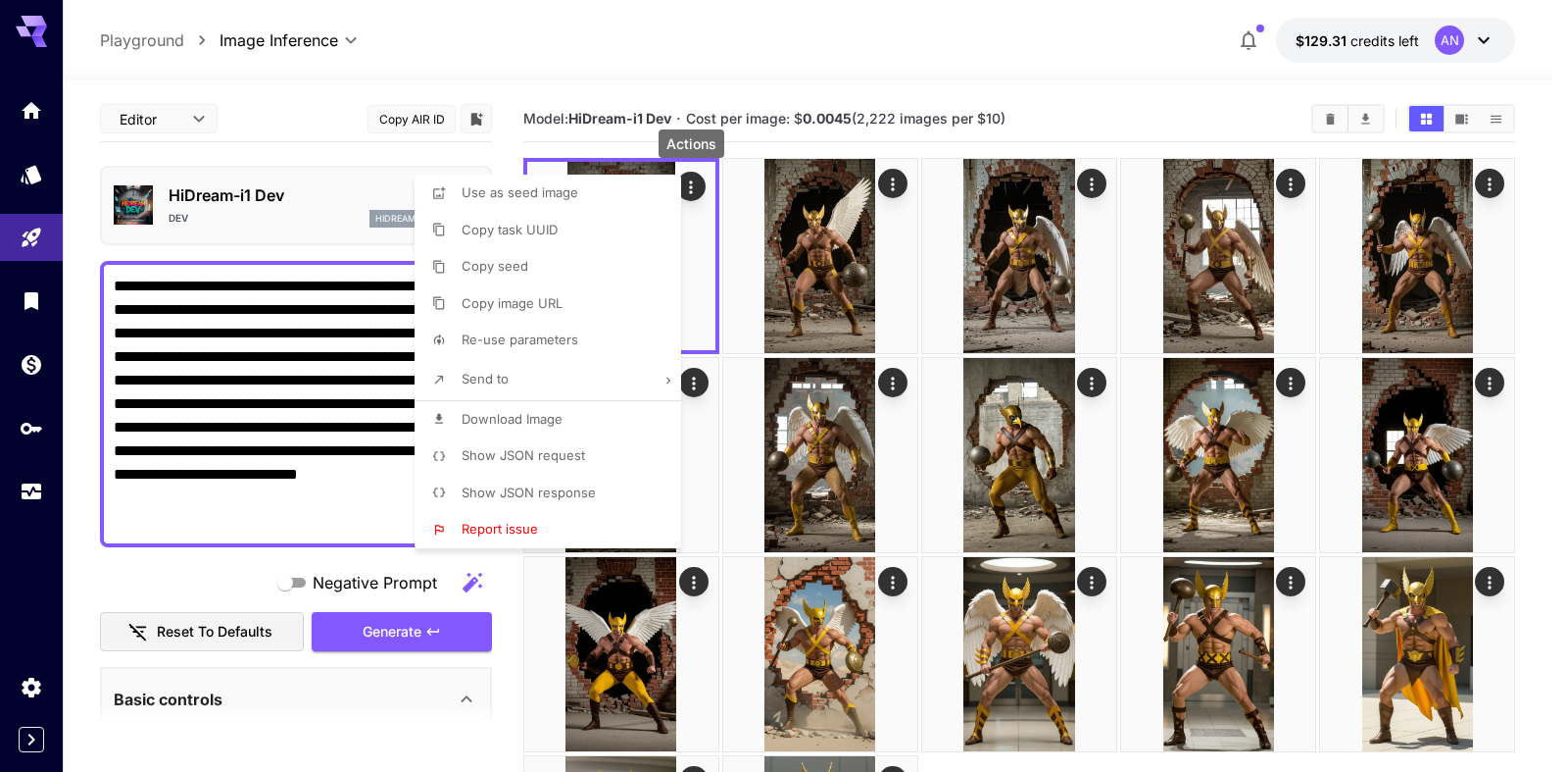
click at [551, 418] on span "Download Image" at bounding box center [512, 419] width 101 height 16
click at [745, 30] on div at bounding box center [784, 386] width 1568 height 772
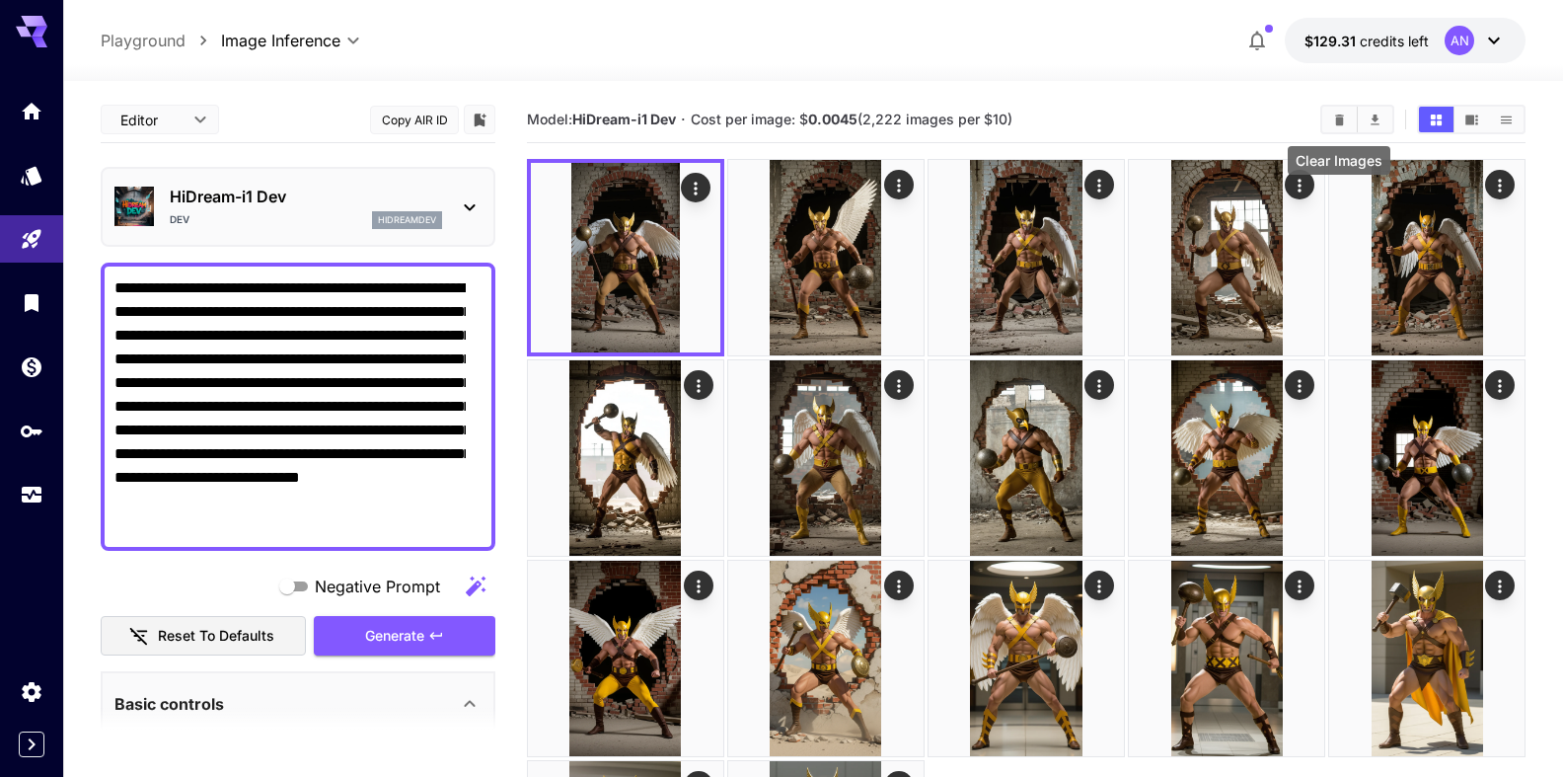
click at [1340, 121] on icon "Clear Images" at bounding box center [1339, 119] width 9 height 11
